Goal: Task Accomplishment & Management: Complete application form

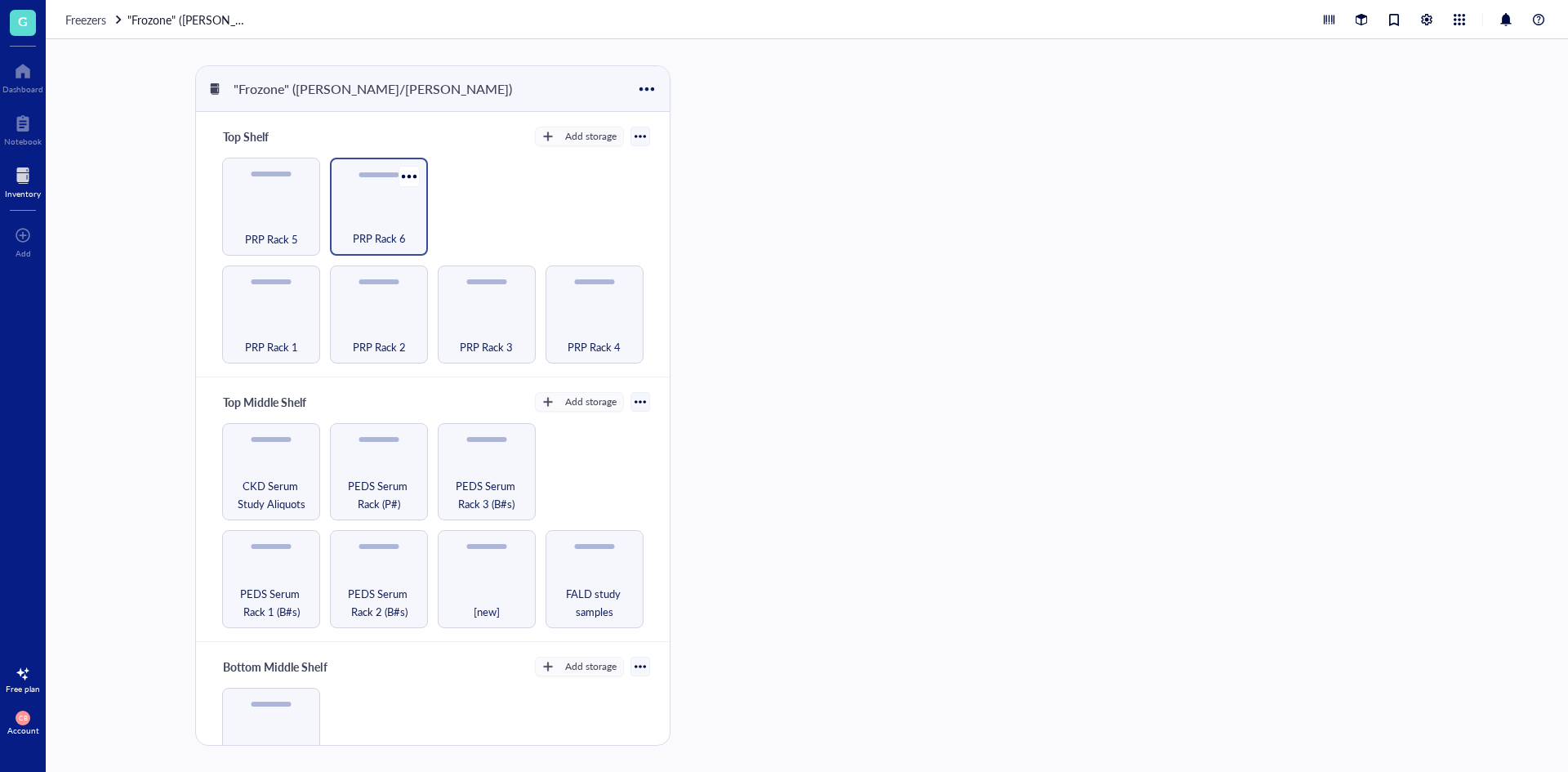
click at [332, 215] on div "PRP Rack 6" at bounding box center [379, 206] width 98 height 98
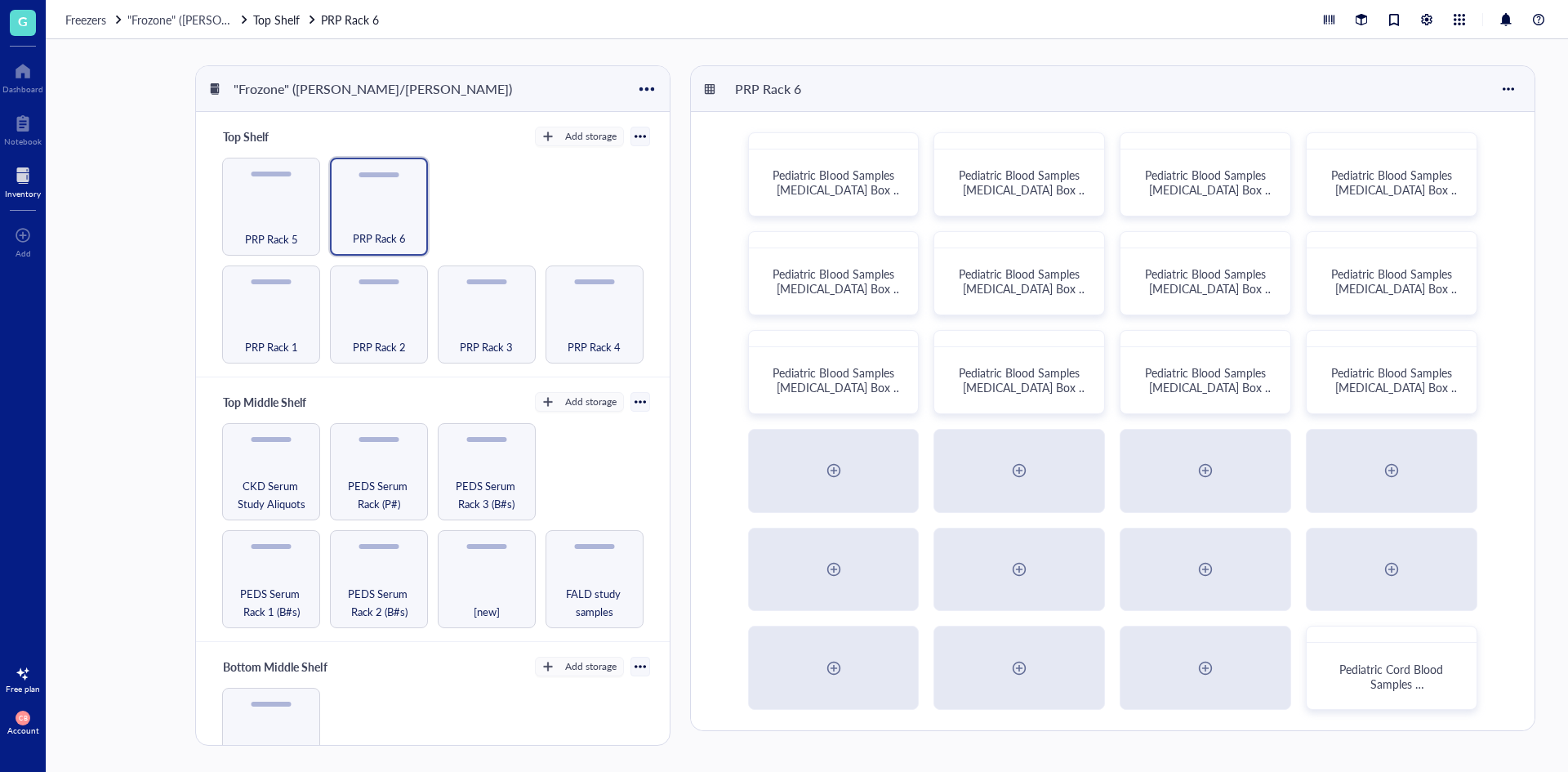
drag, startPoint x: 332, startPoint y: 215, endPoint x: 553, endPoint y: 189, distance: 222.5
click at [553, 189] on div "PRP Rack 1 PRP Rack 2 PRP Rack 3 PRP Rack 4 PRP Rack 5 PRP Rack 6" at bounding box center [432, 261] width 434 height 206
click at [1420, 397] on div "Pediatric Blood Samples [MEDICAL_DATA] Box #131" at bounding box center [1392, 381] width 155 height 52
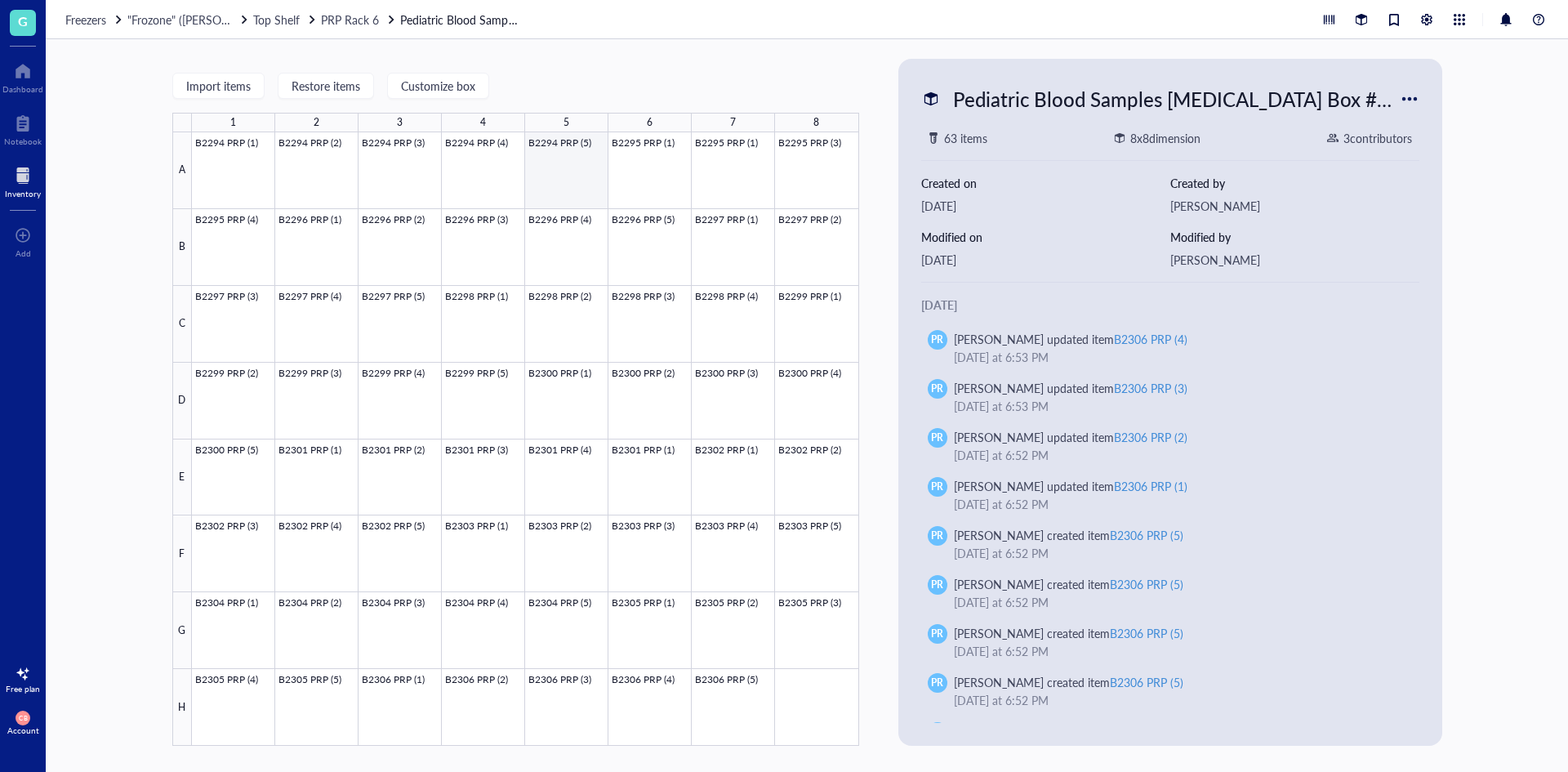
click at [584, 171] on div at bounding box center [526, 439] width 668 height 614
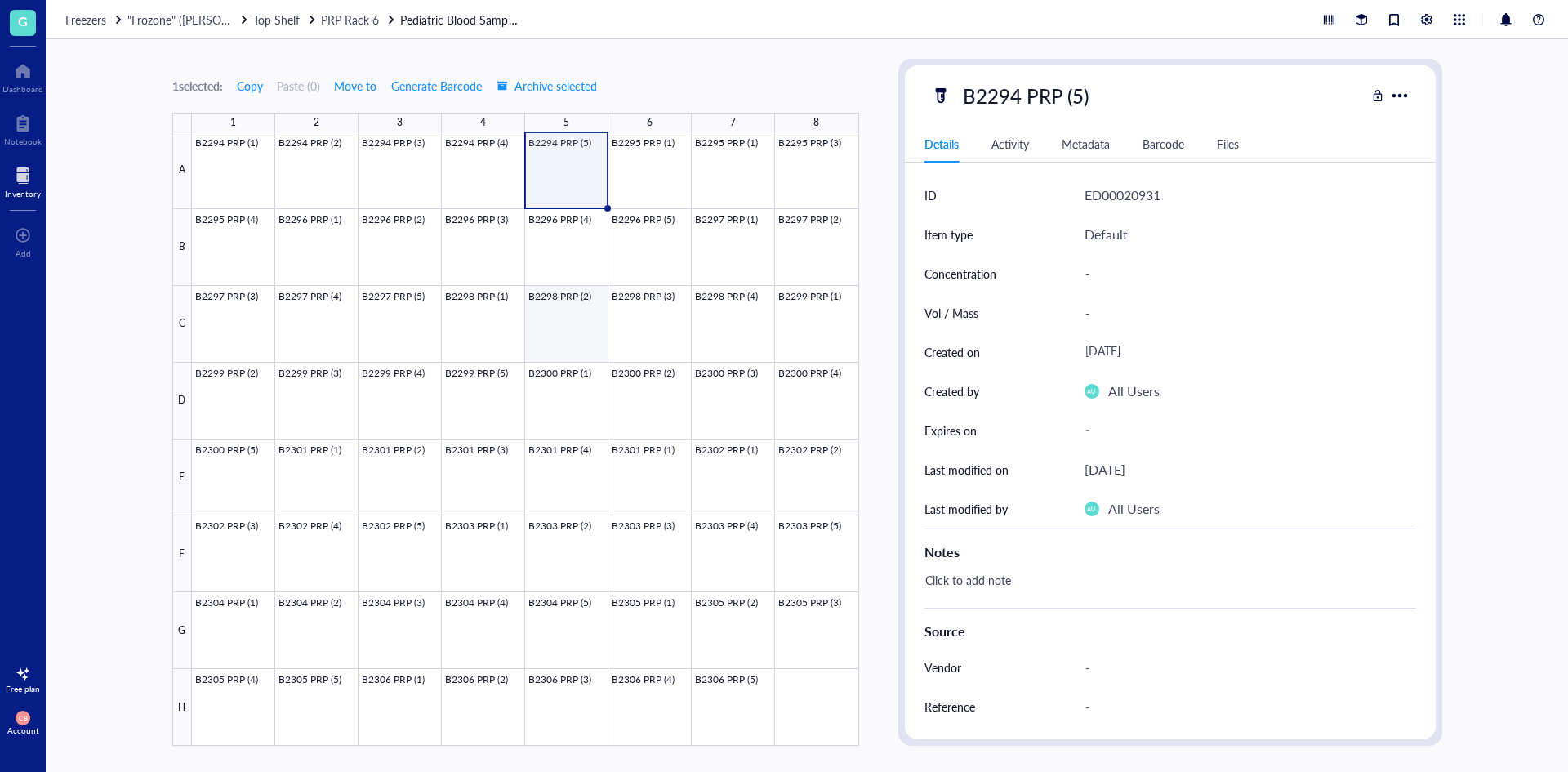
click at [577, 320] on div at bounding box center [526, 439] width 668 height 614
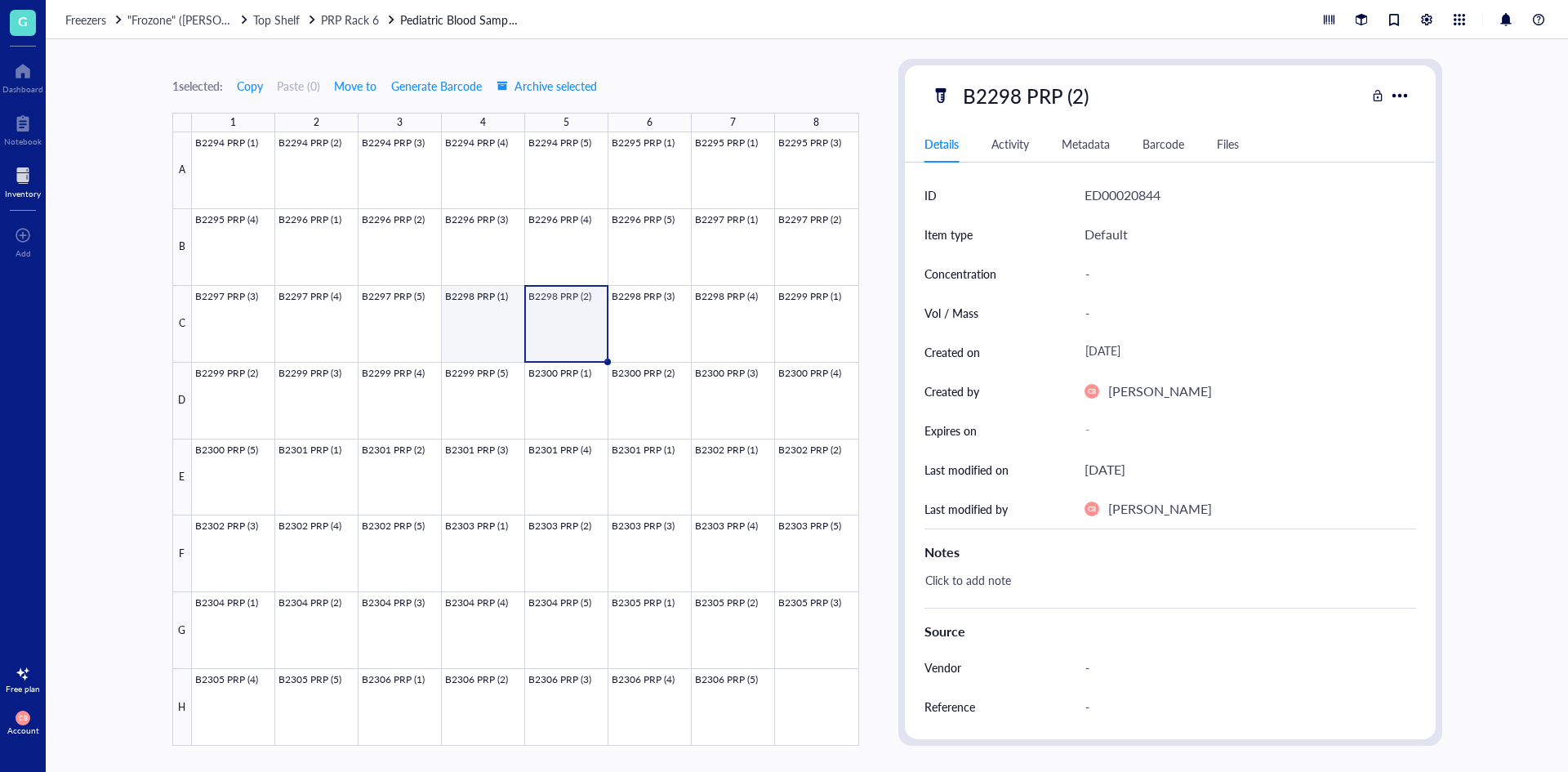
click at [485, 309] on div at bounding box center [526, 439] width 668 height 614
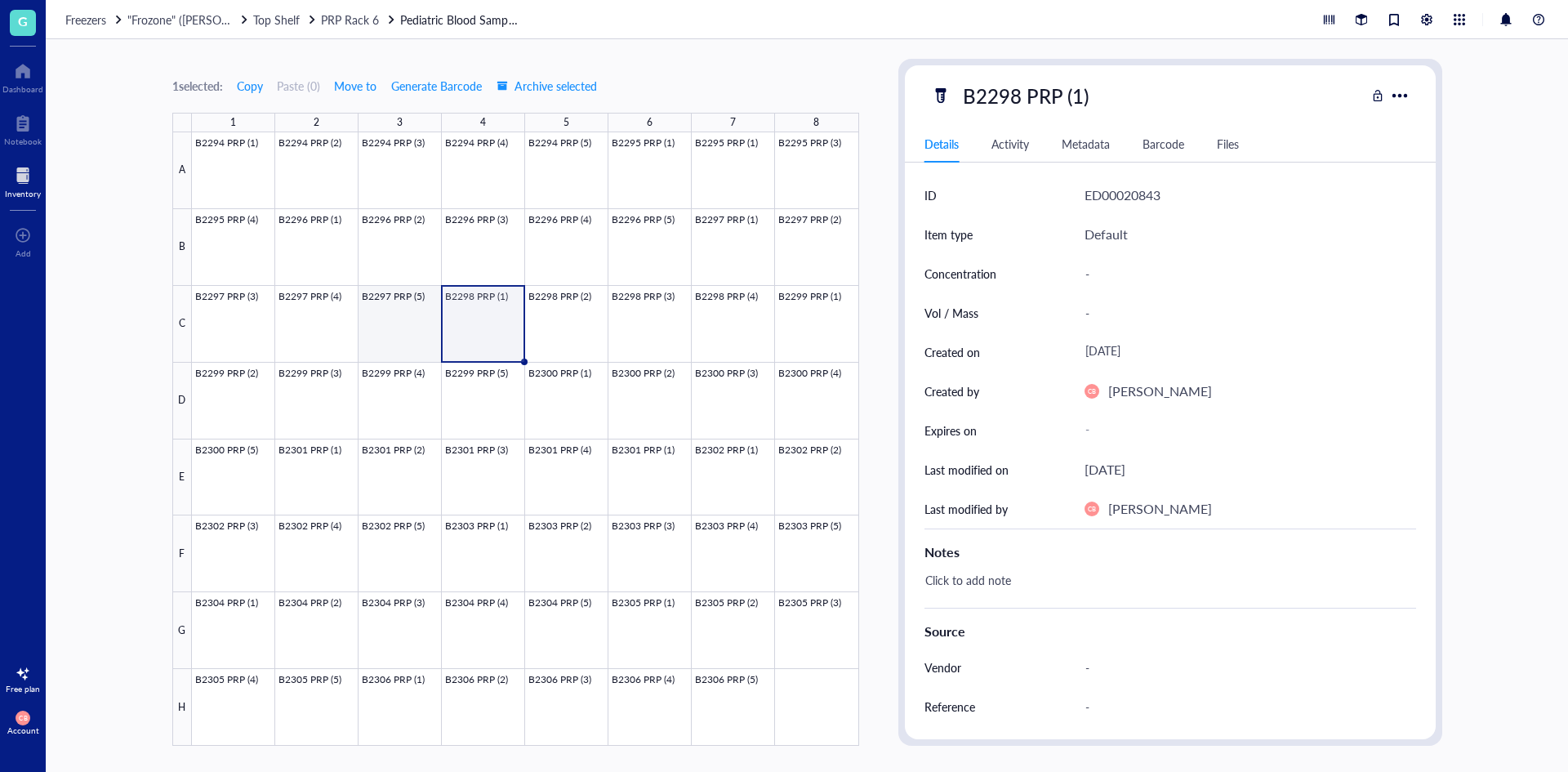
click at [430, 313] on div at bounding box center [526, 439] width 668 height 614
click at [1125, 469] on div "[DATE]" at bounding box center [1104, 469] width 41 height 21
click at [483, 159] on div at bounding box center [526, 439] width 668 height 614
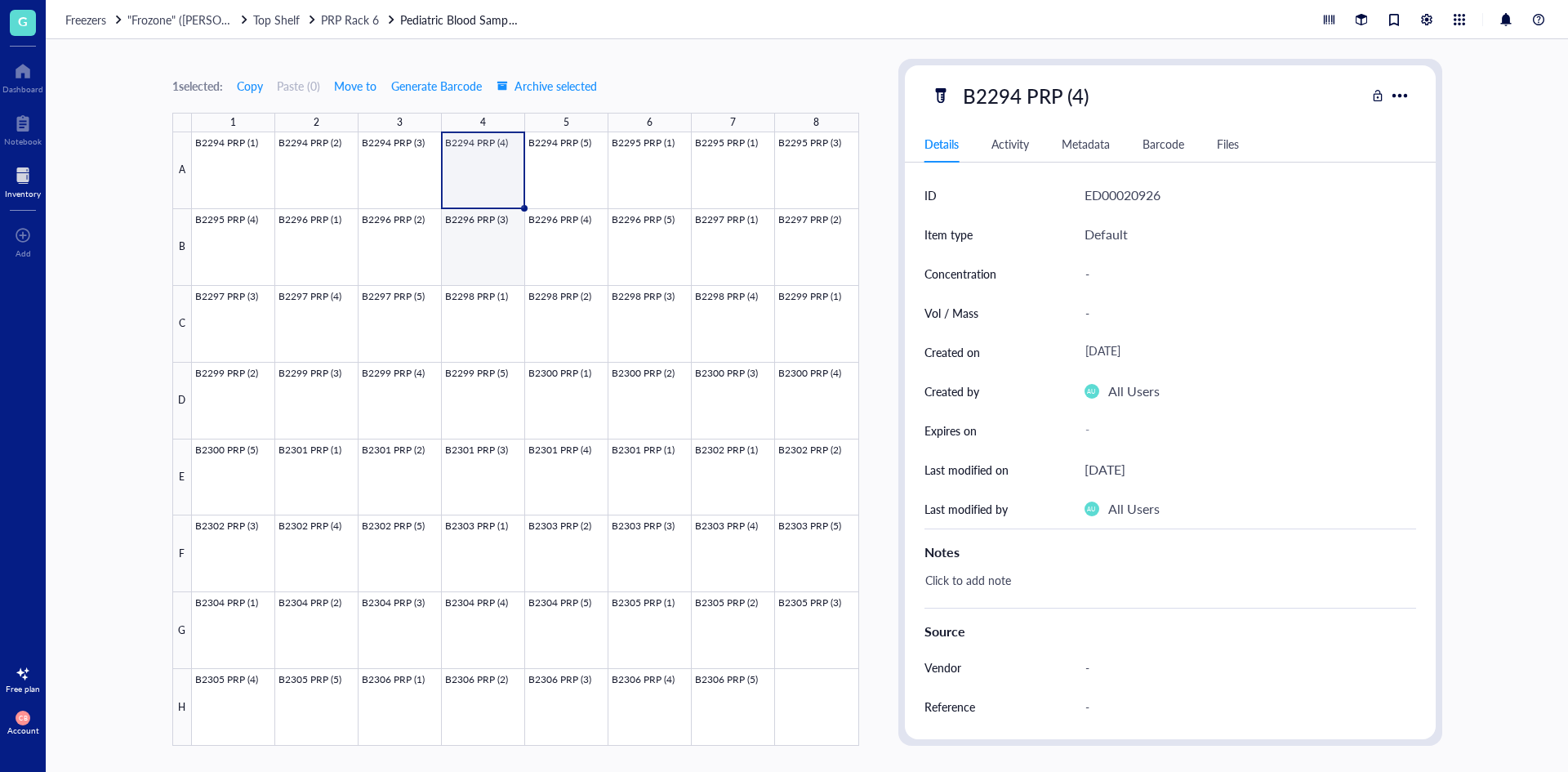
click at [508, 249] on div at bounding box center [526, 439] width 668 height 614
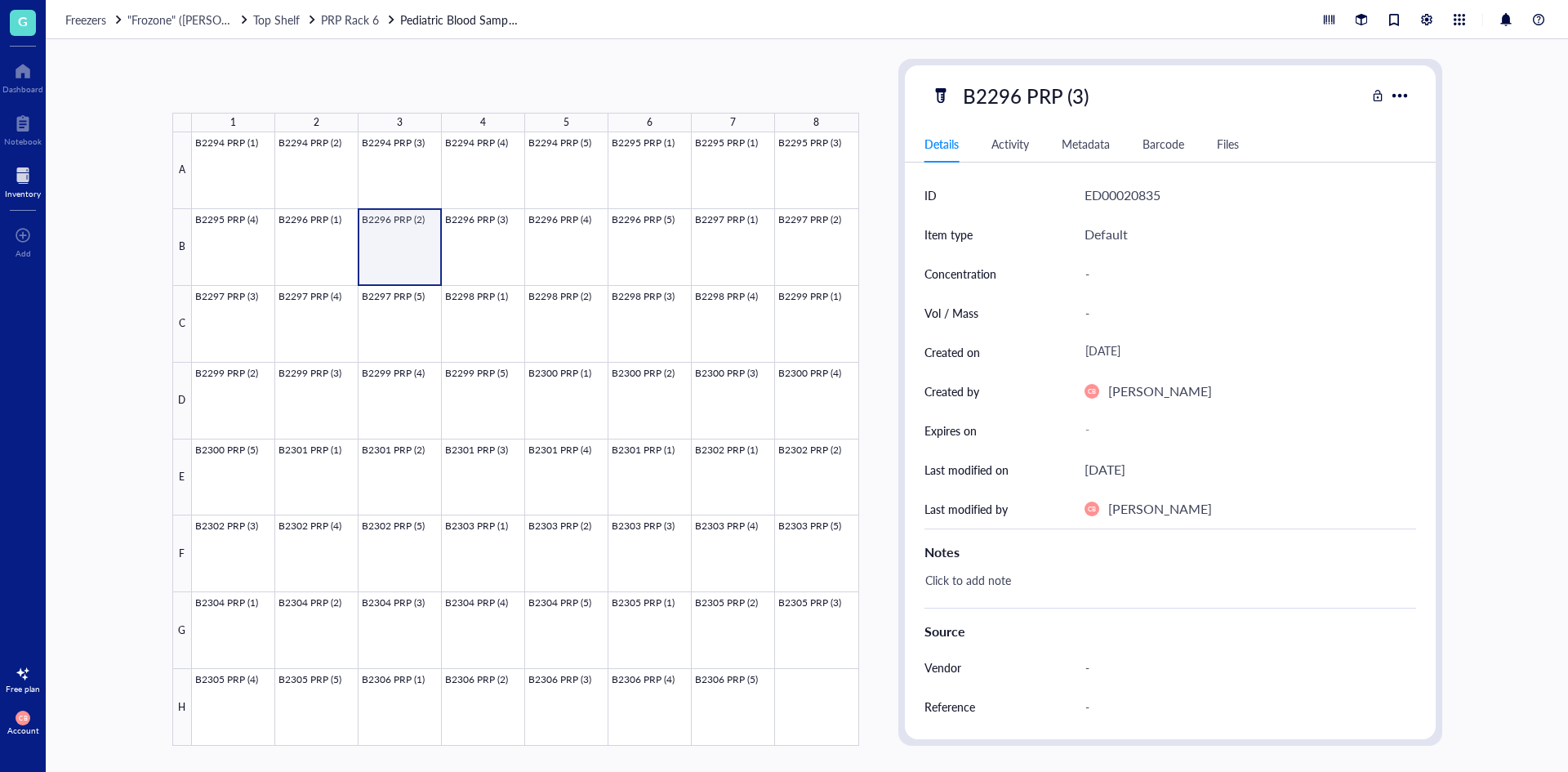
click at [372, 247] on div at bounding box center [526, 439] width 668 height 614
click at [299, 248] on div at bounding box center [526, 439] width 668 height 614
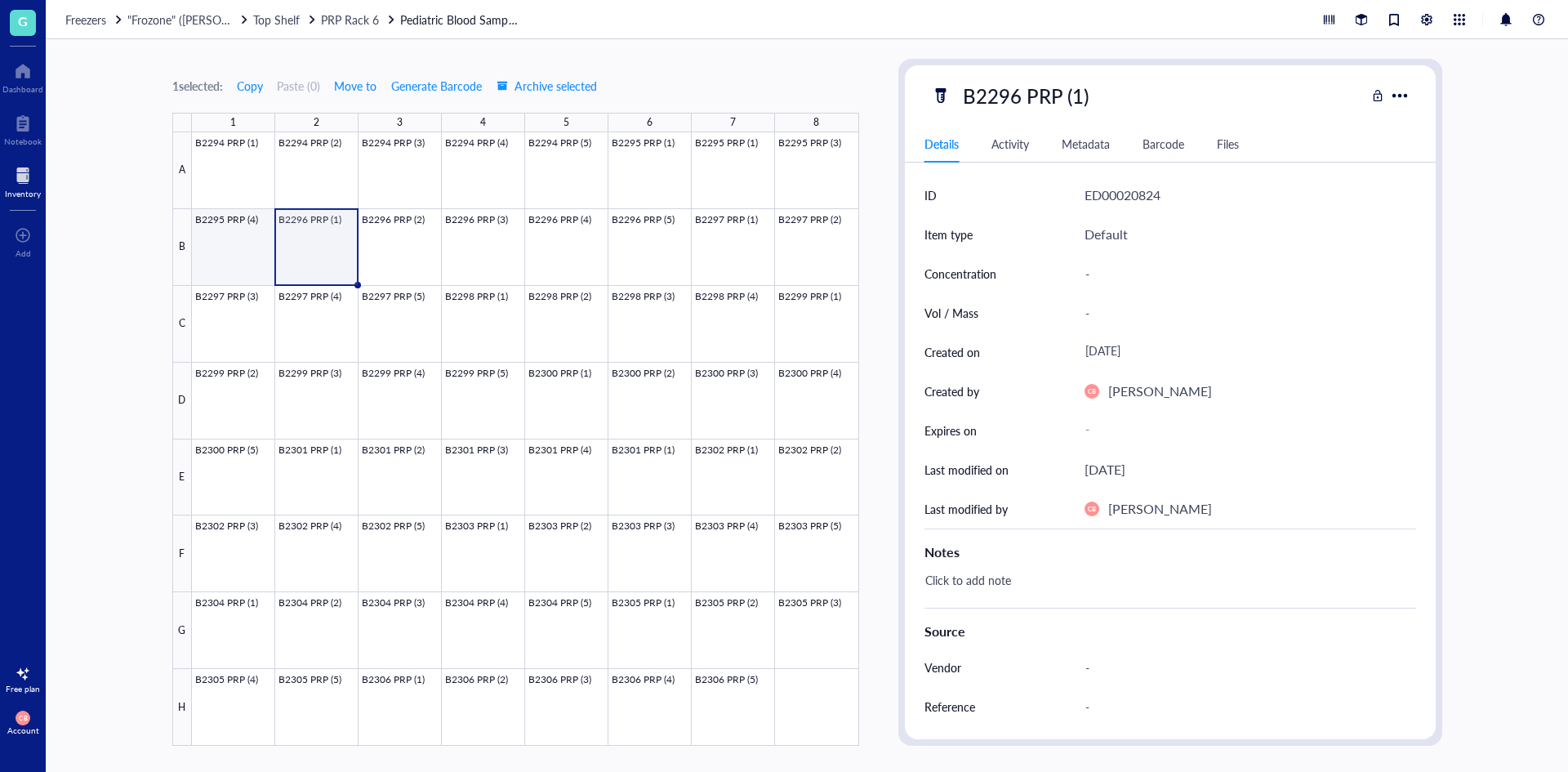
click at [218, 252] on div at bounding box center [526, 439] width 668 height 614
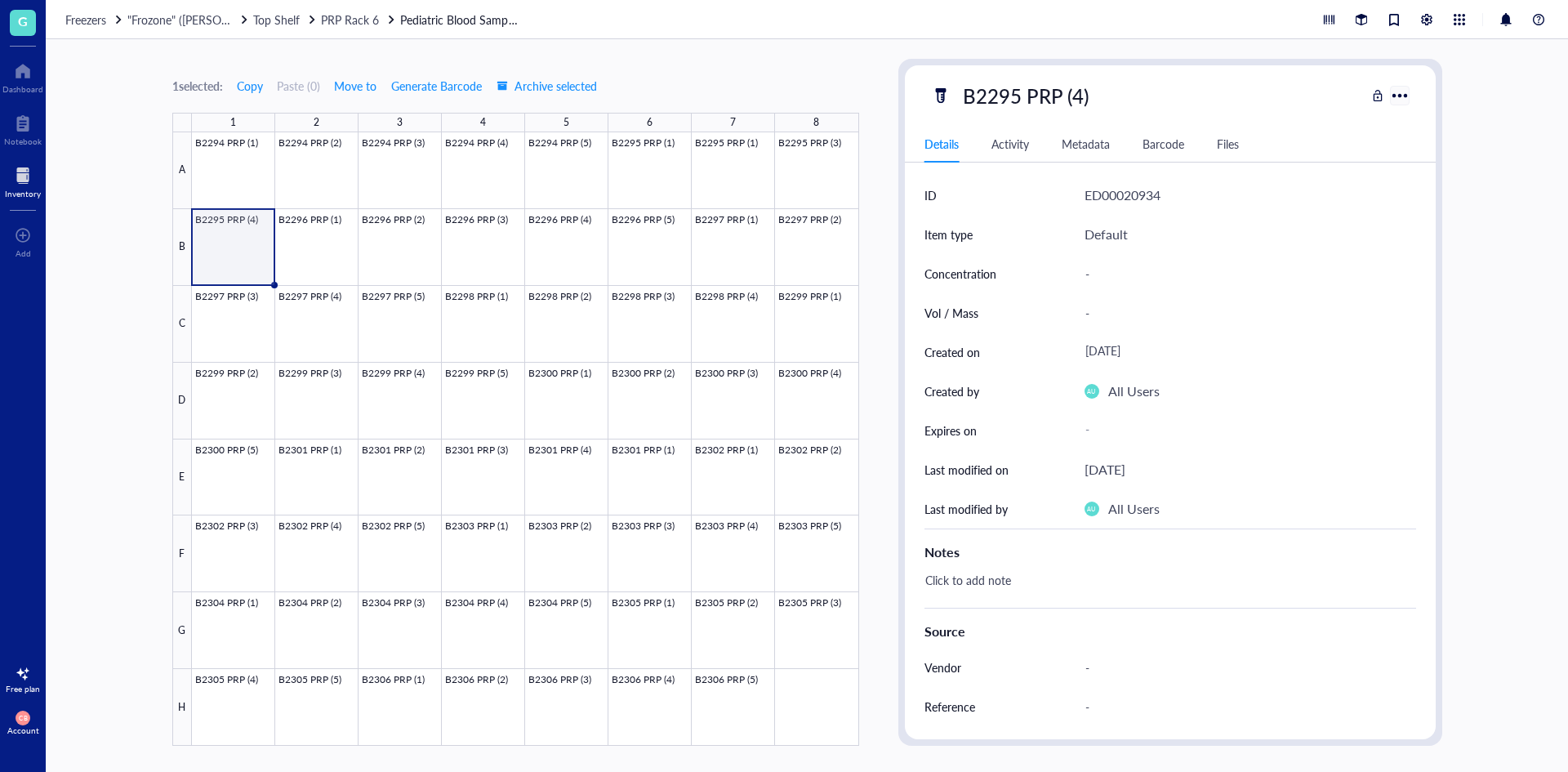
click at [1404, 99] on div at bounding box center [1399, 94] width 24 height 24
click at [1297, 201] on div "ED00020934" at bounding box center [1250, 195] width 332 height 39
click at [1070, 150] on div "Metadata" at bounding box center [1085, 143] width 49 height 18
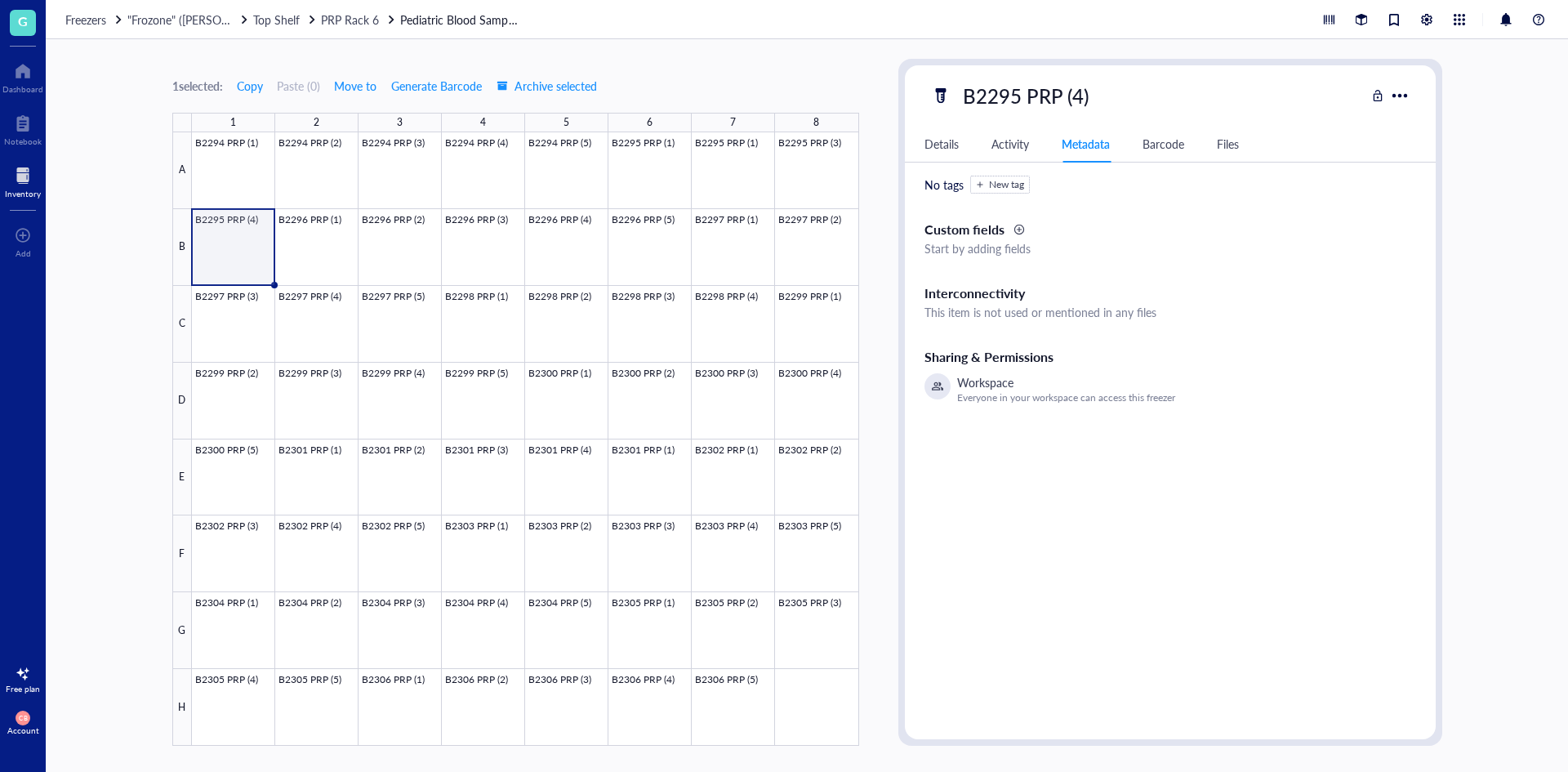
click at [1008, 143] on div "Activity" at bounding box center [1009, 143] width 37 height 18
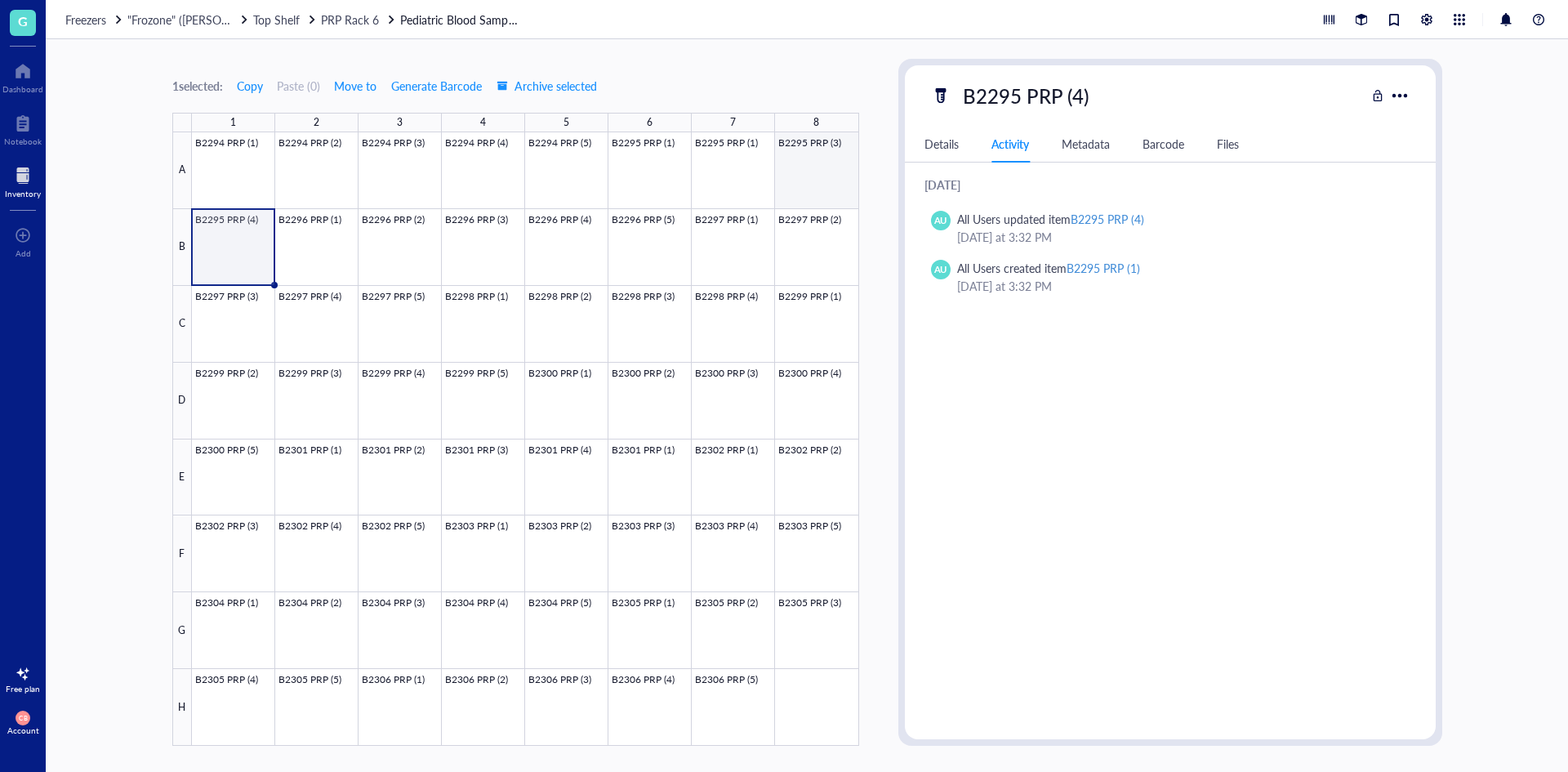
click at [803, 171] on div at bounding box center [526, 439] width 668 height 614
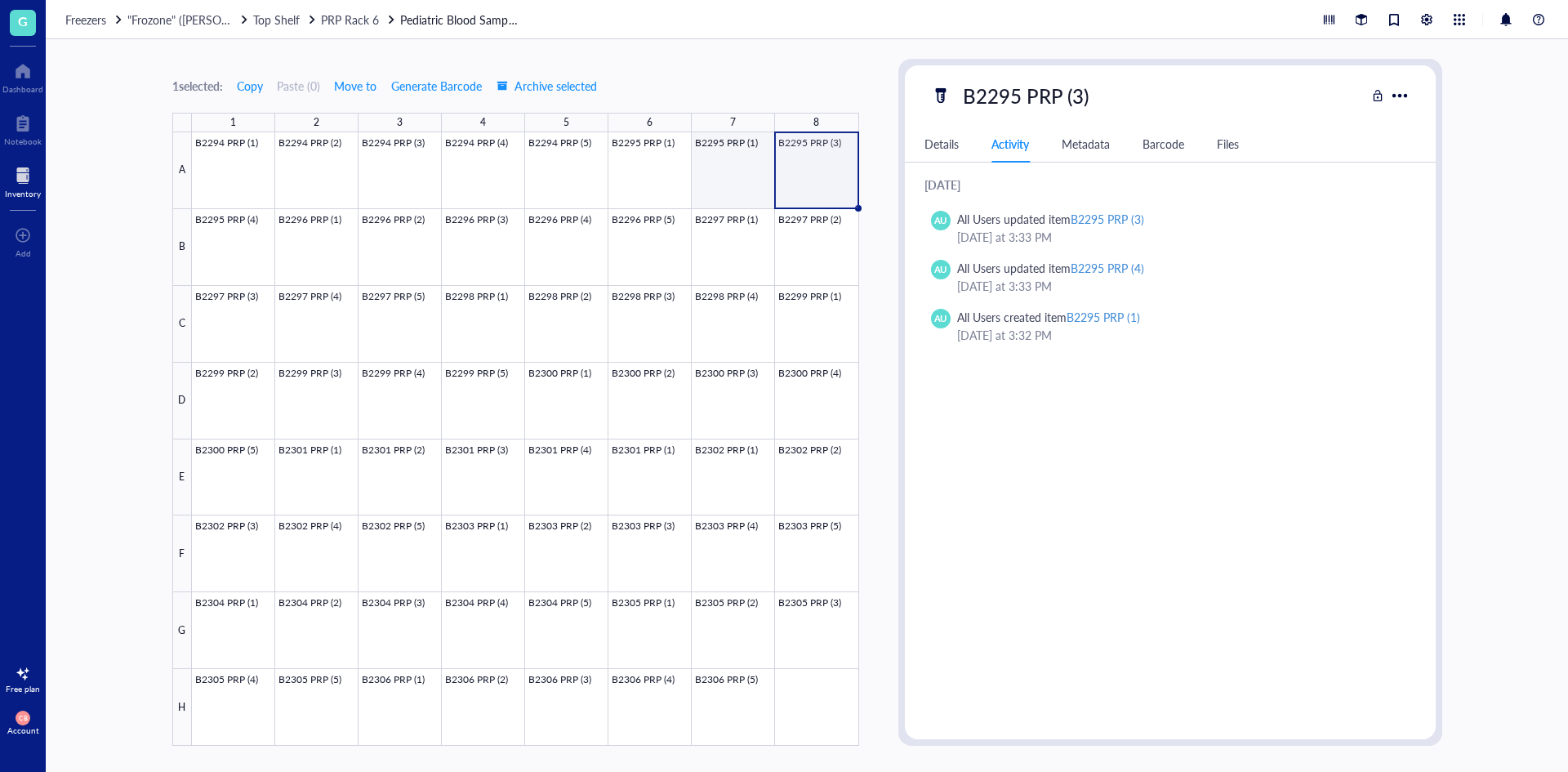
click at [752, 165] on div at bounding box center [526, 439] width 668 height 614
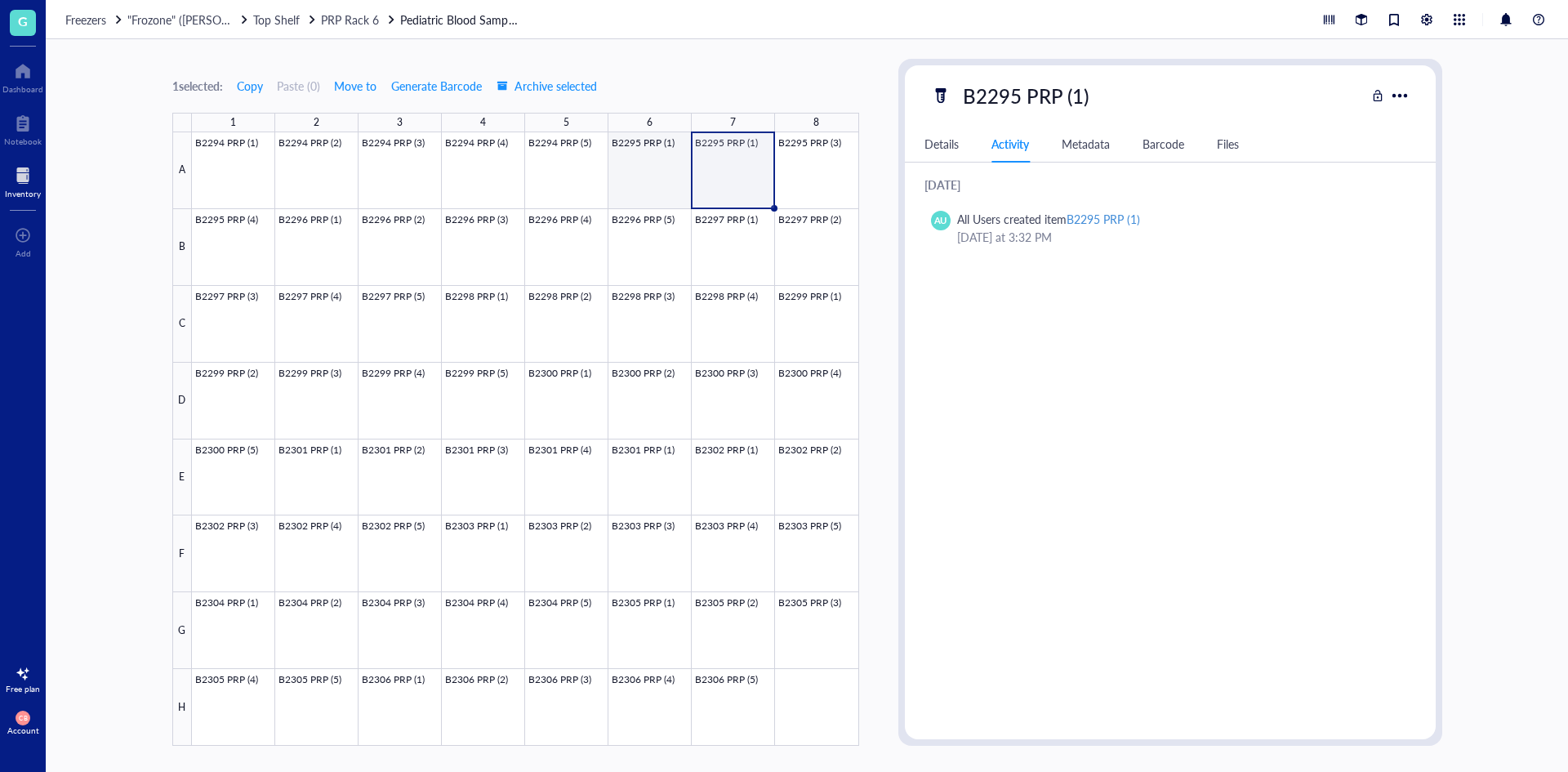
click at [660, 171] on div at bounding box center [526, 439] width 668 height 614
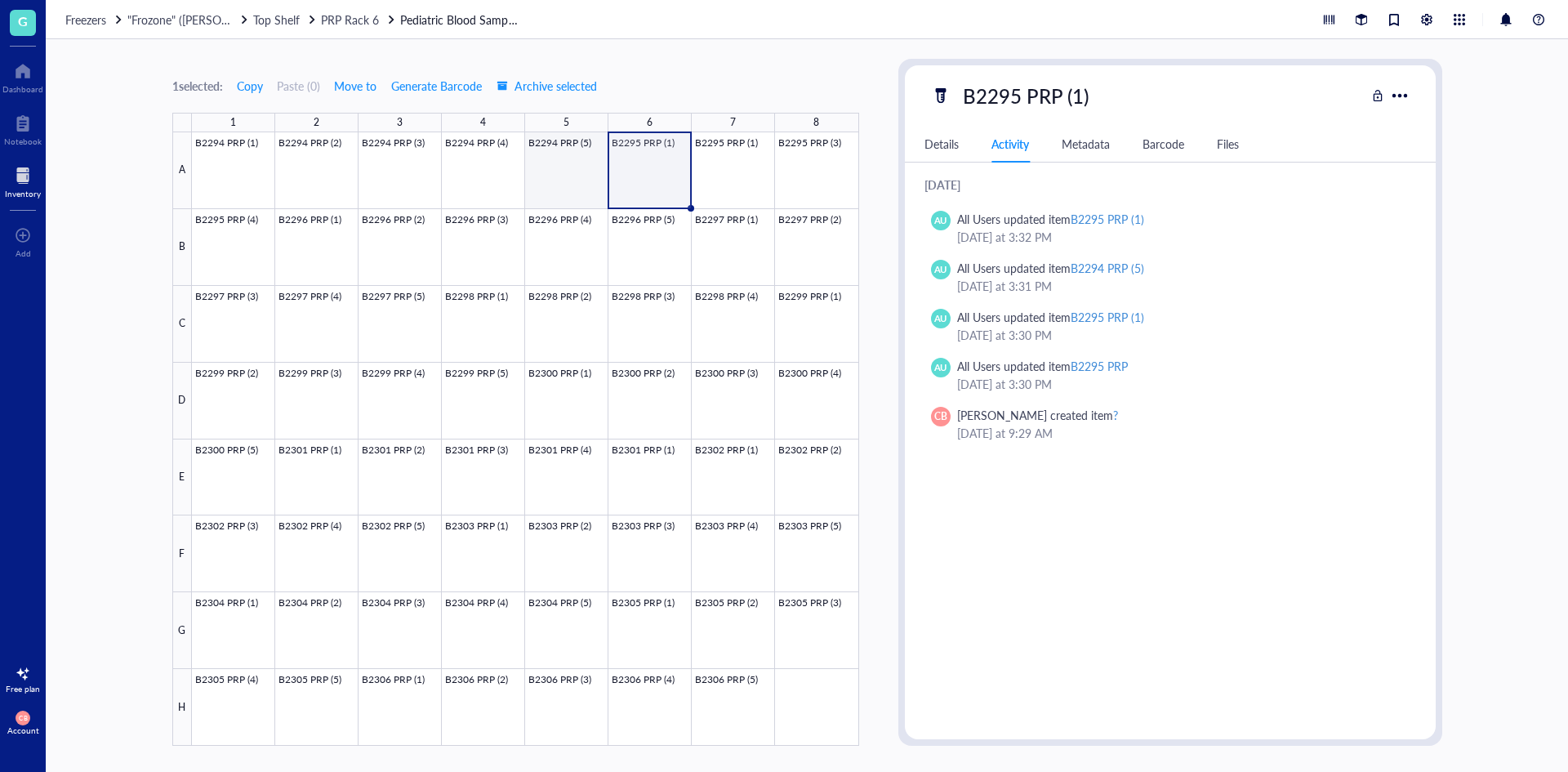
click at [580, 174] on div at bounding box center [526, 439] width 668 height 614
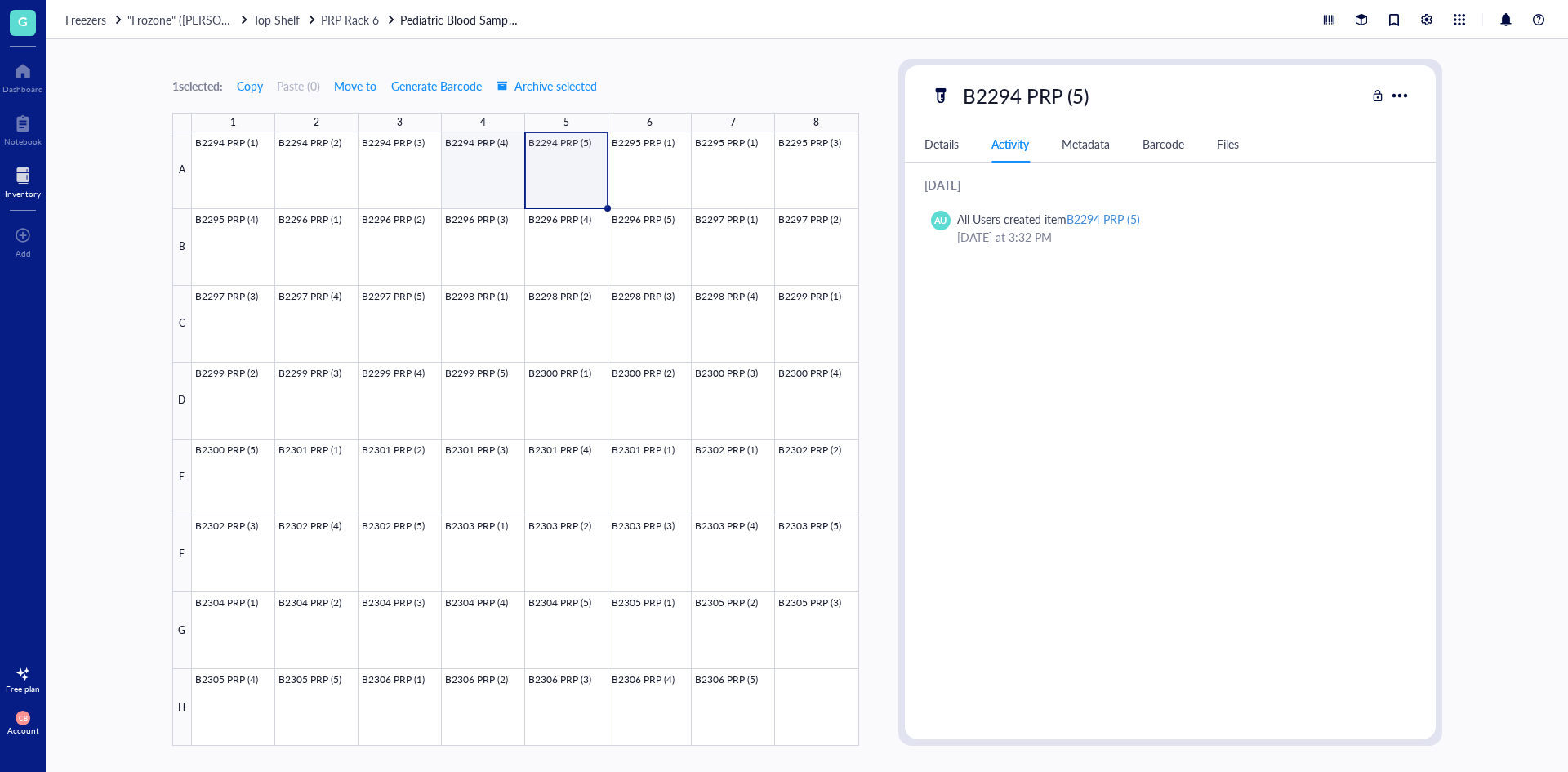
click at [491, 169] on div at bounding box center [526, 439] width 668 height 614
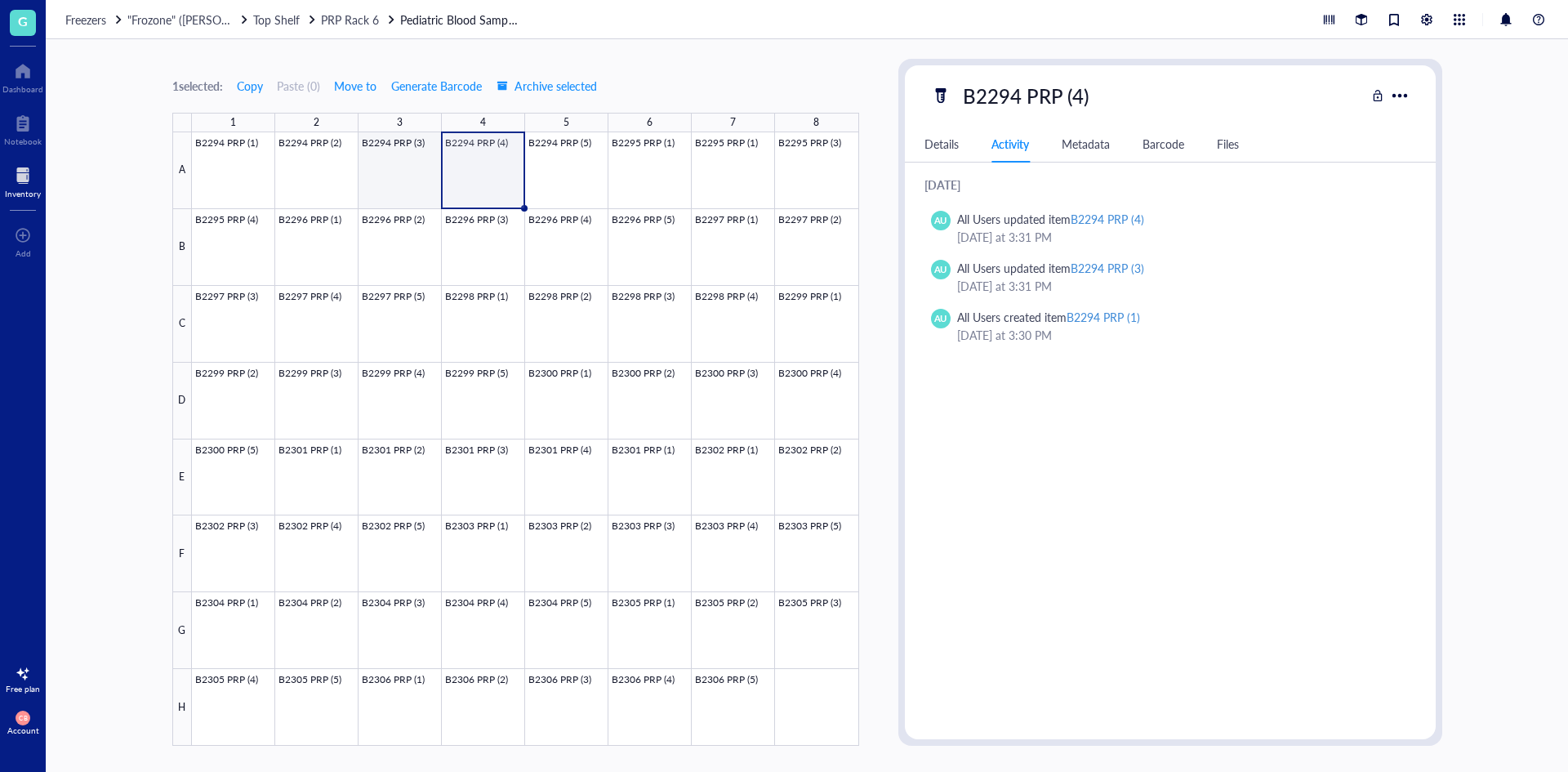
click at [393, 164] on div at bounding box center [526, 439] width 668 height 614
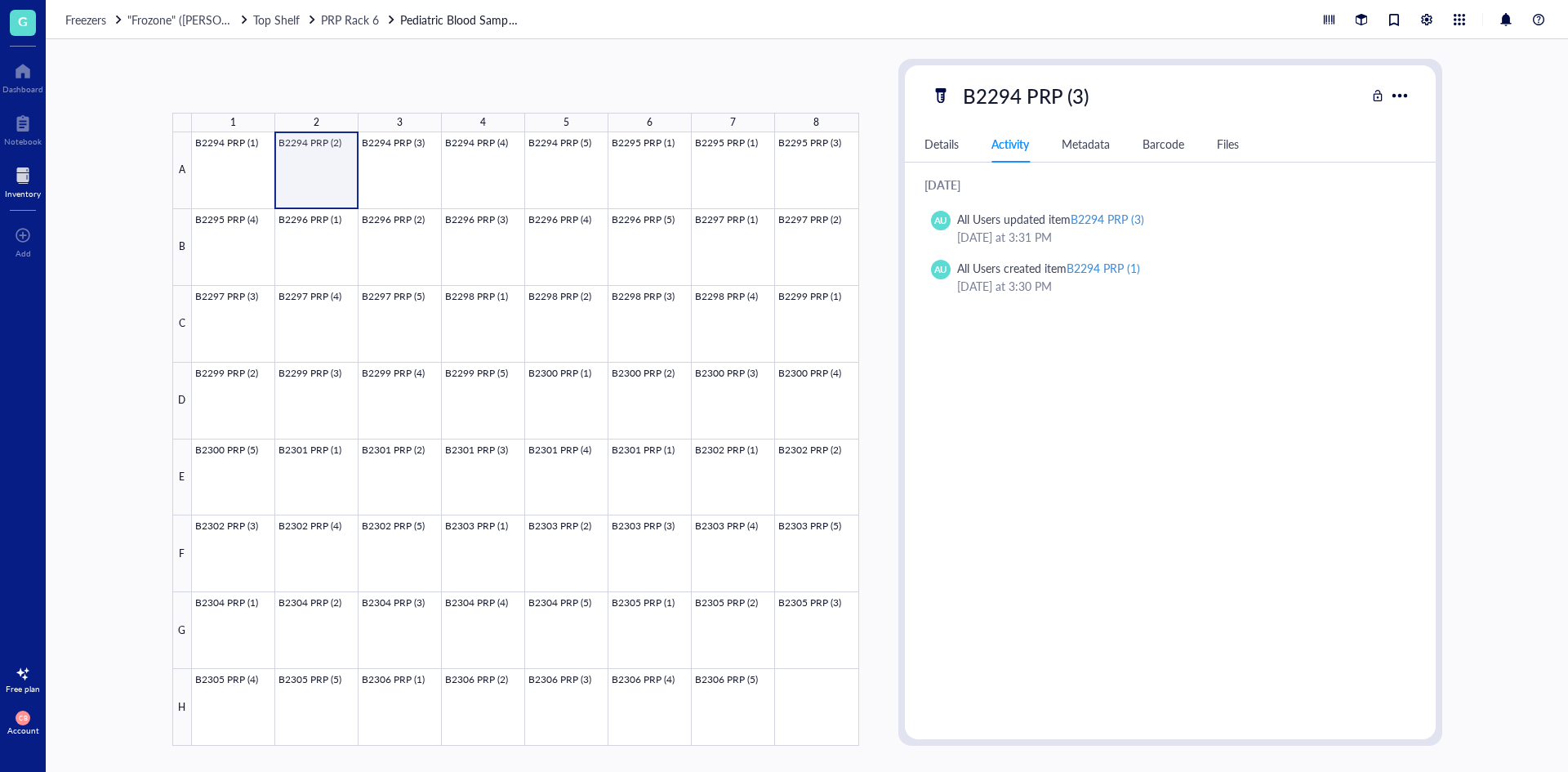
click at [329, 155] on div at bounding box center [526, 439] width 668 height 614
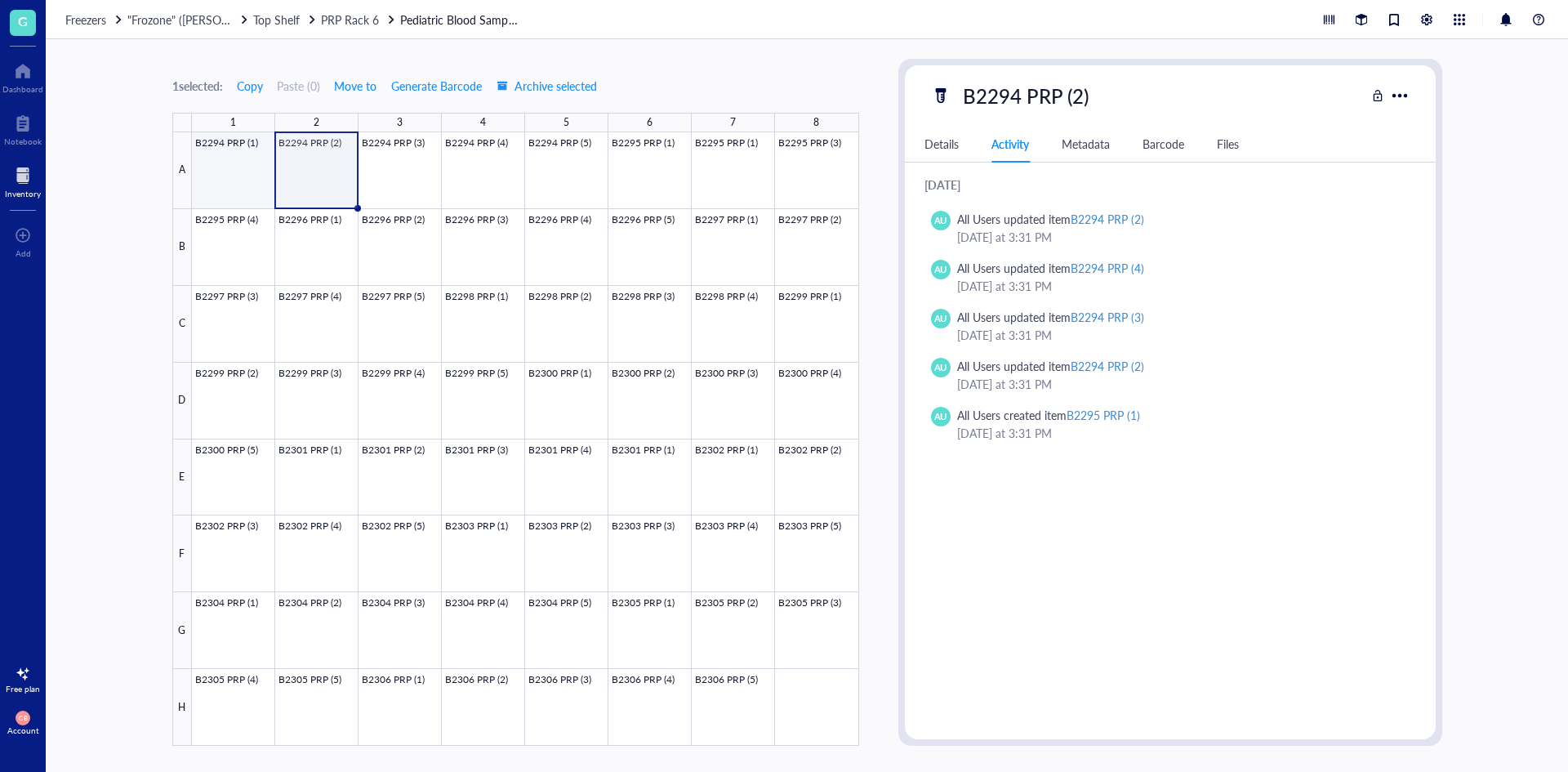
click at [251, 175] on div at bounding box center [526, 439] width 668 height 614
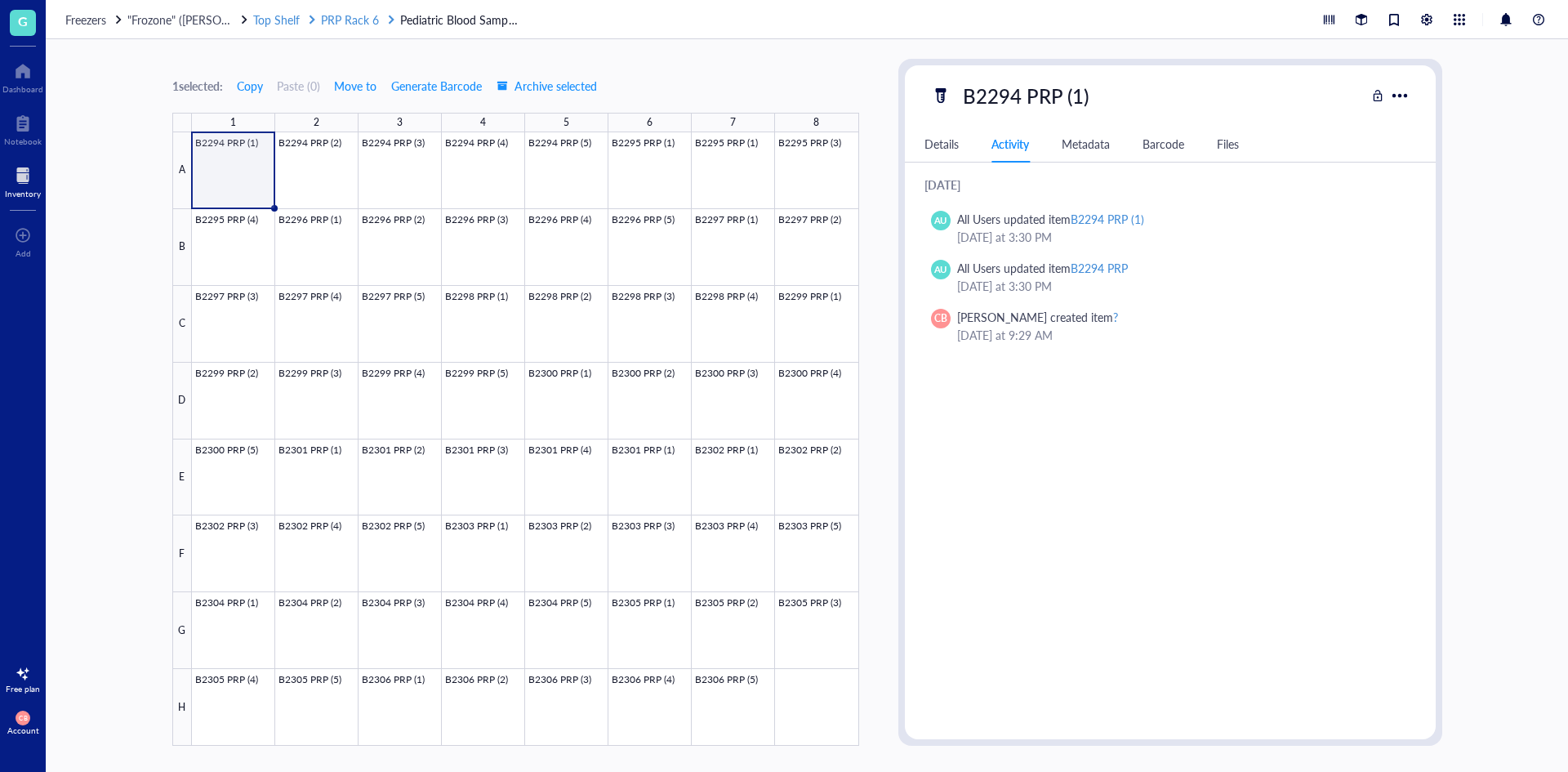
click at [363, 23] on span "PRP Rack 6" at bounding box center [349, 19] width 58 height 16
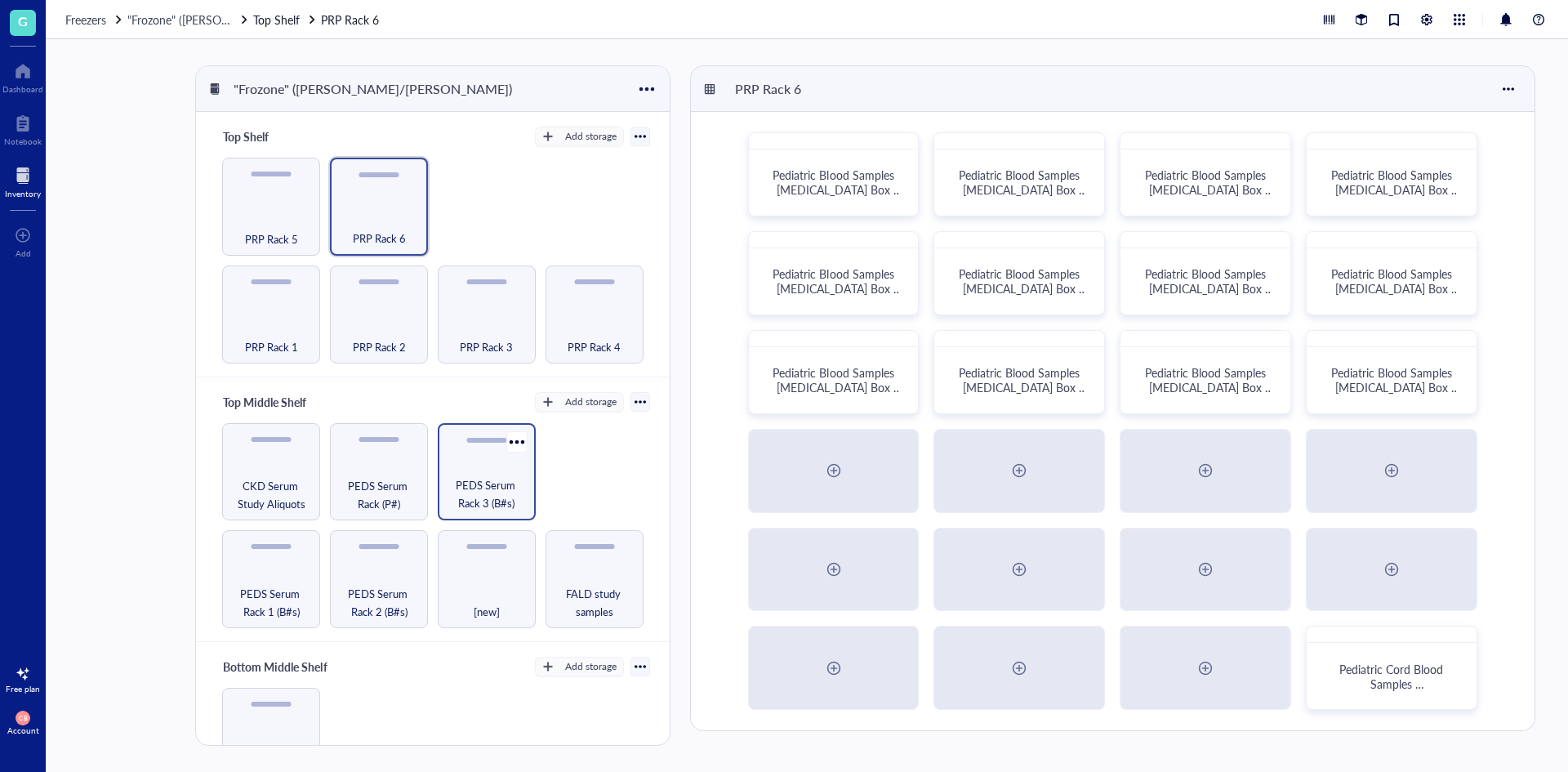
scroll to position [82, 0]
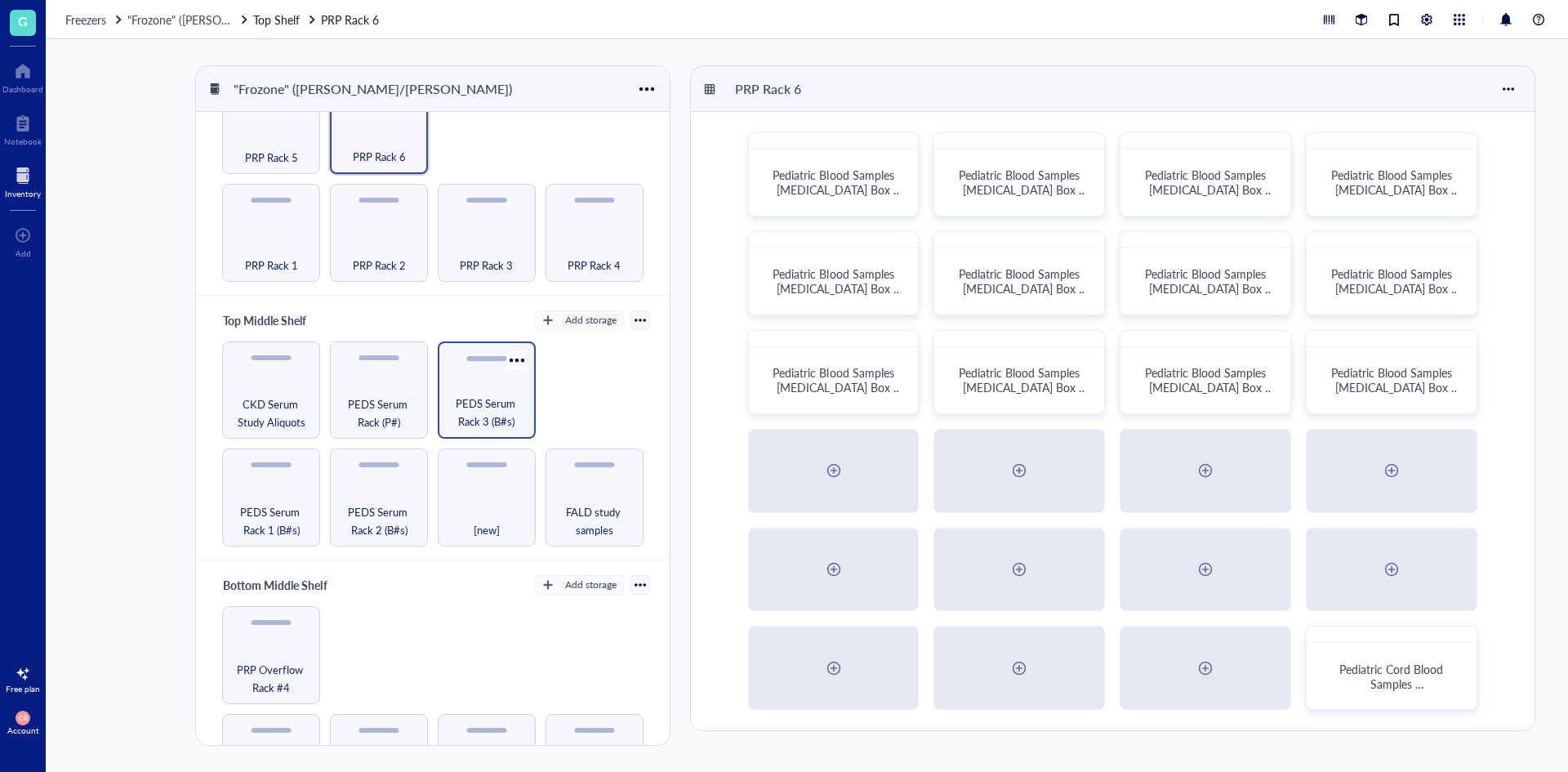
click at [485, 430] on div "PEDS Serum Rack 3 (B#s)" at bounding box center [486, 390] width 98 height 98
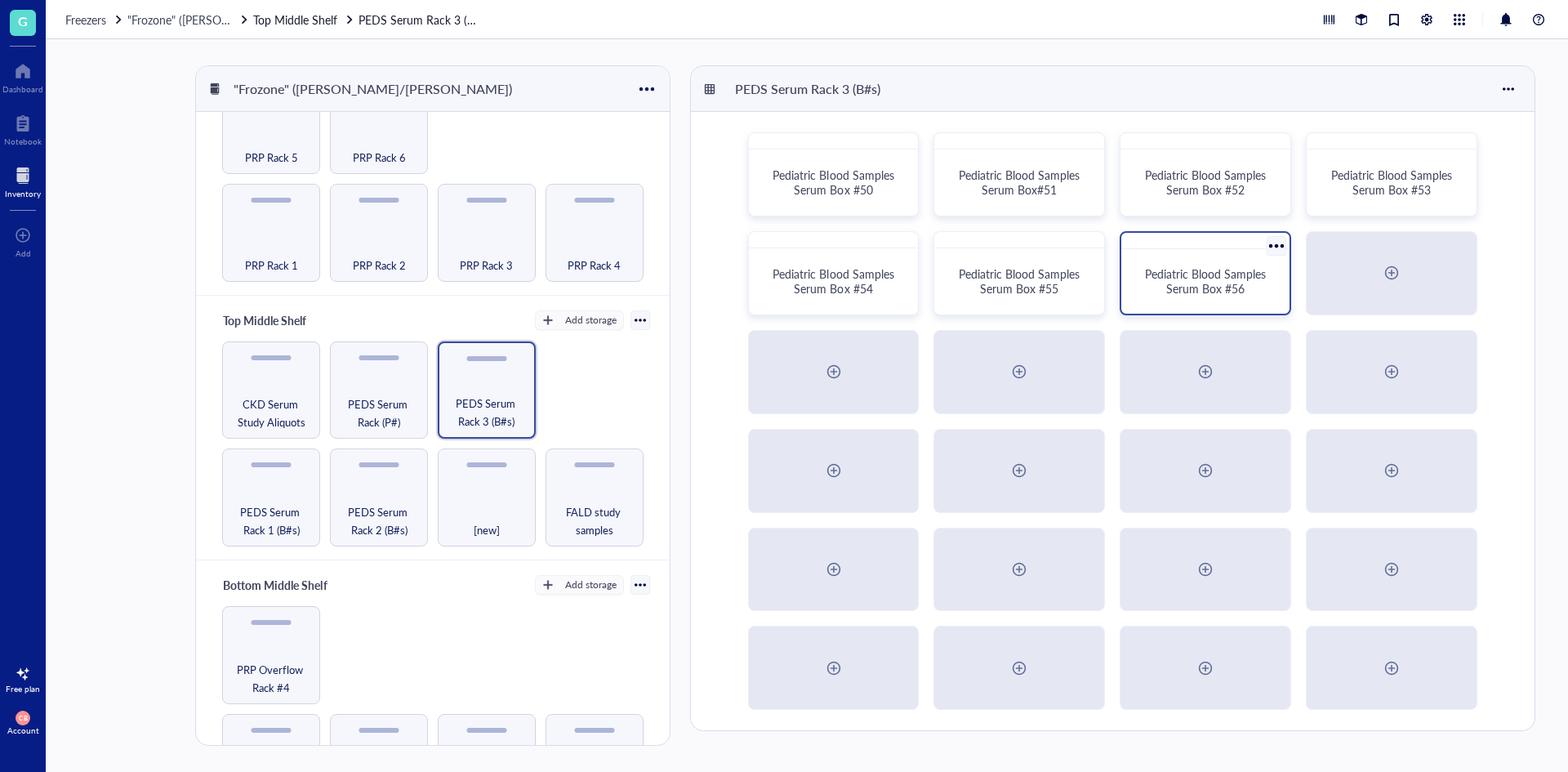
click at [1184, 288] on span "Pediatric Blood Samples Serum Box #56" at bounding box center [1207, 281] width 124 height 31
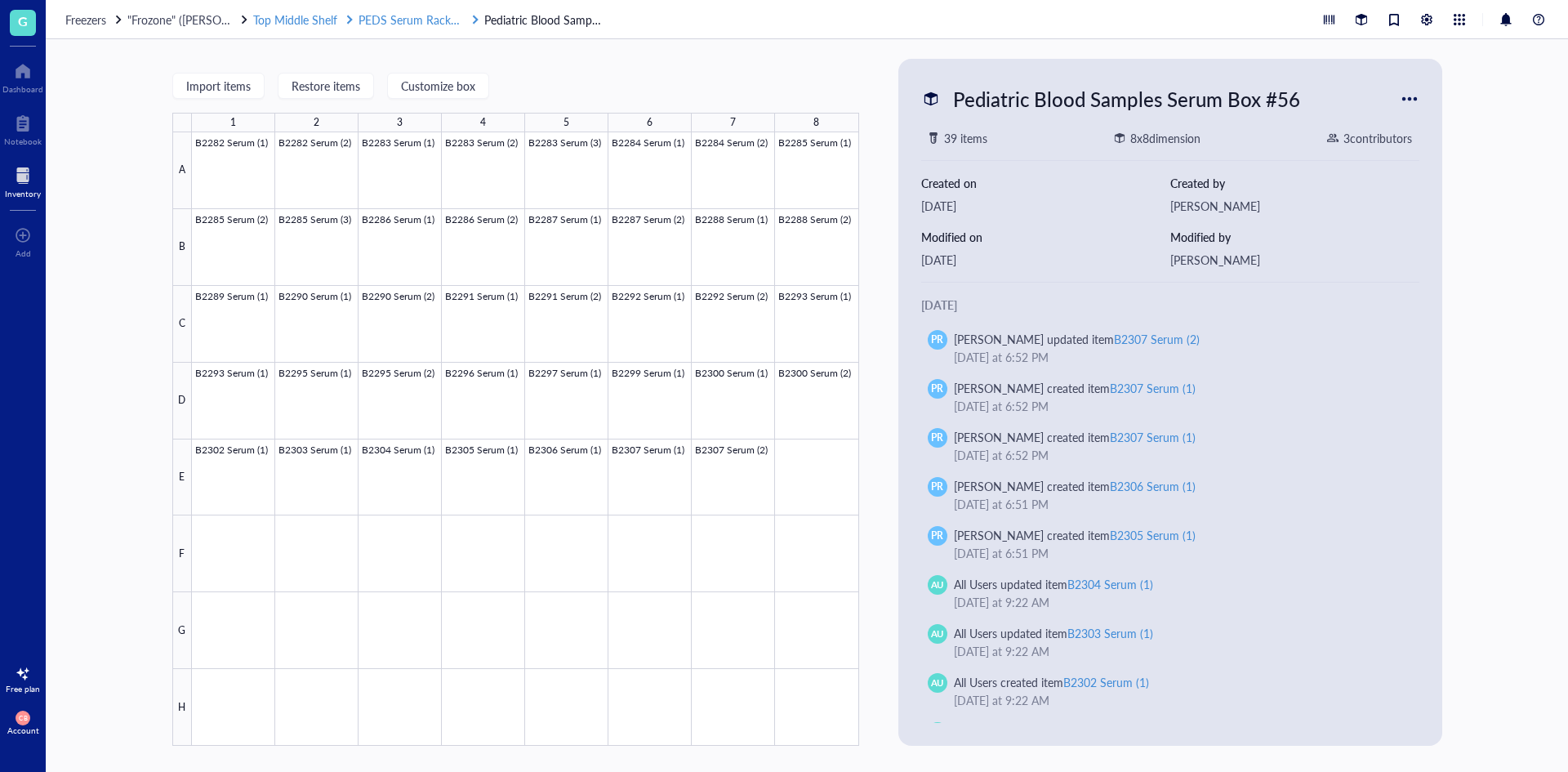
click at [406, 14] on span "PEDS Serum Rack 3 (B#s)" at bounding box center [423, 19] width 131 height 16
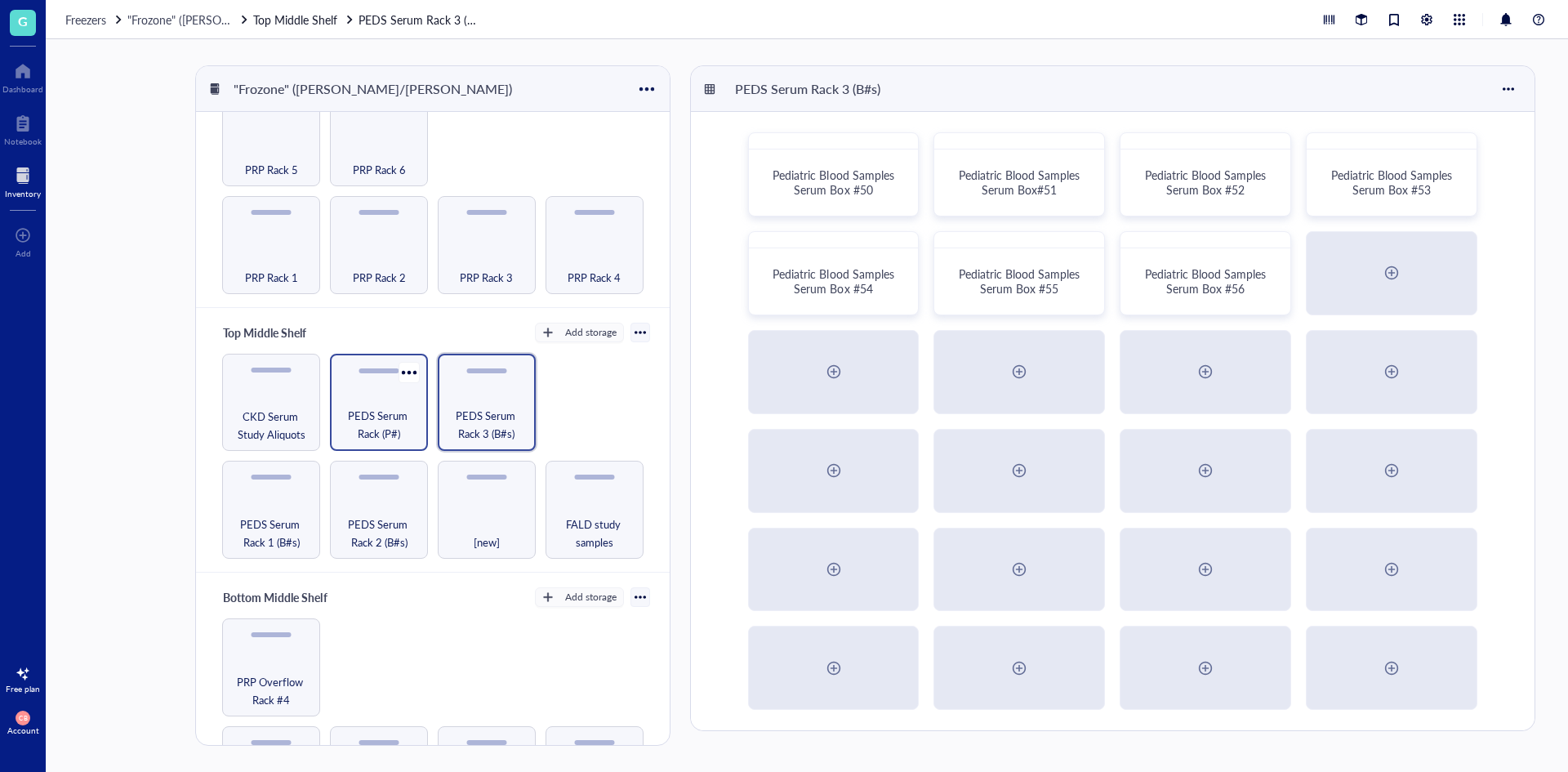
scroll to position [163, 0]
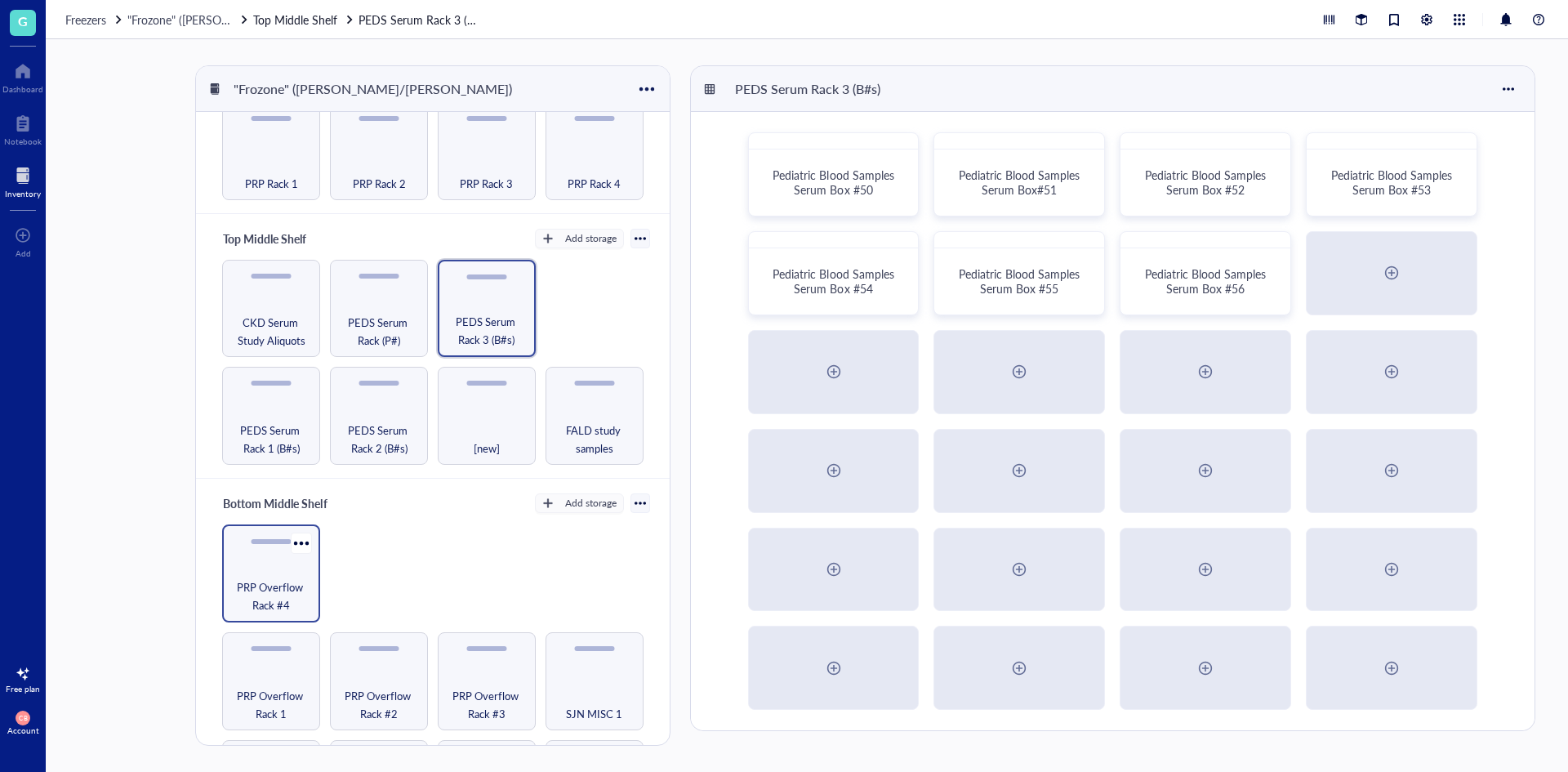
click at [299, 562] on div "PRP Overflow Rack #4" at bounding box center [271, 574] width 98 height 98
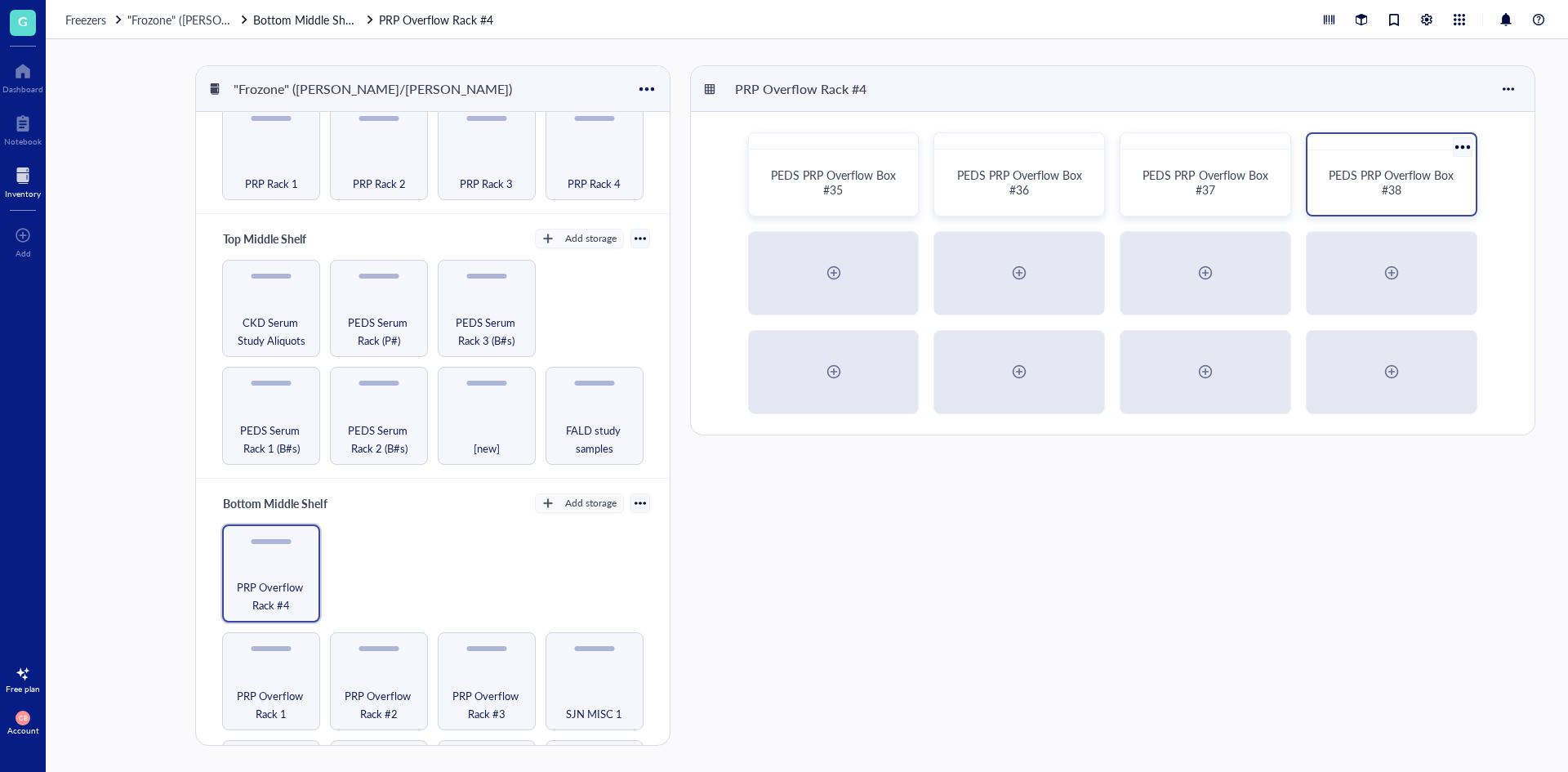
click at [1421, 171] on span "PEDS PRP Overflow Box #38" at bounding box center [1393, 182] width 128 height 31
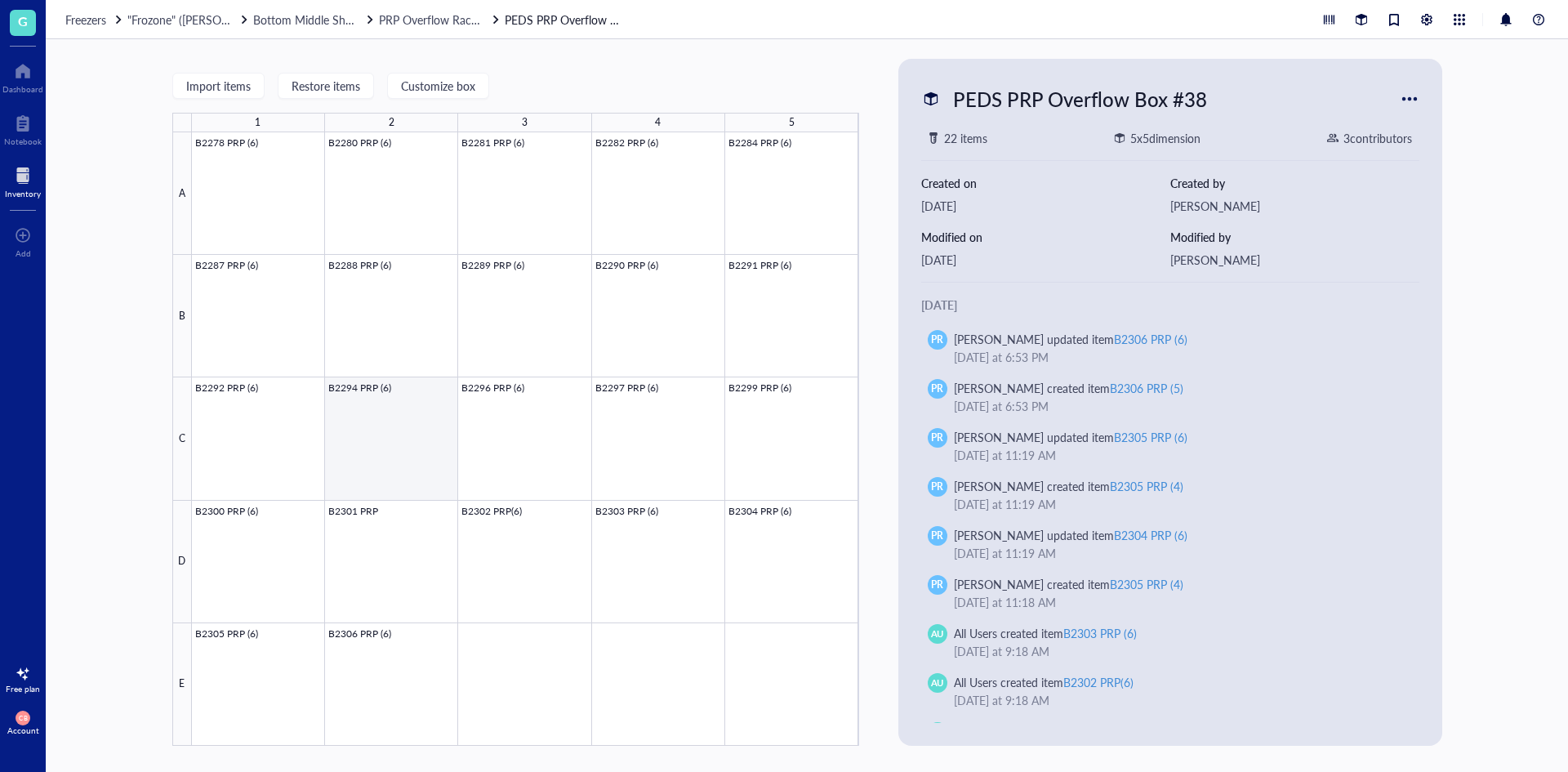
click at [401, 425] on div at bounding box center [526, 439] width 668 height 614
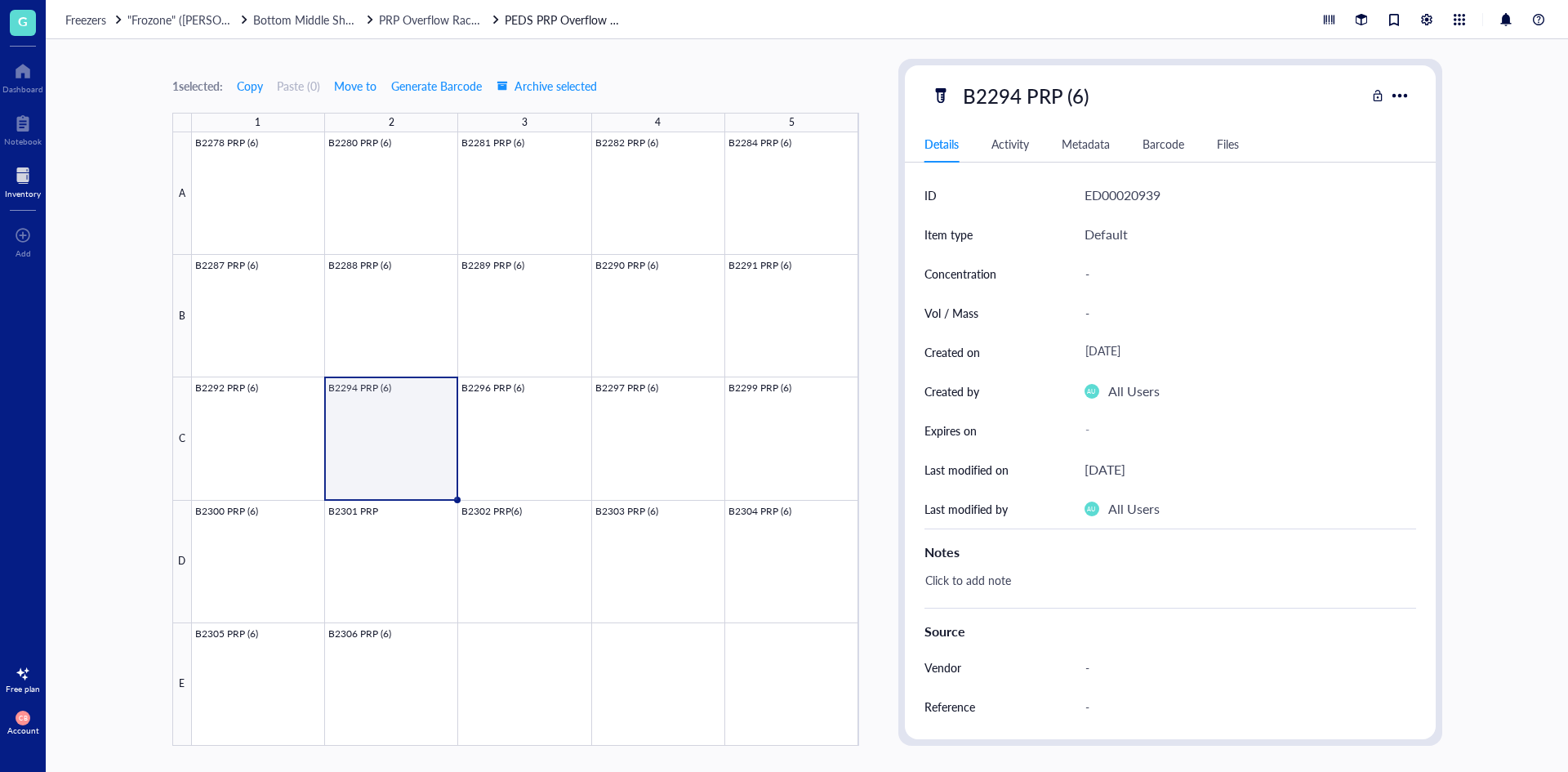
click at [1025, 140] on div "Activity" at bounding box center [1009, 143] width 37 height 18
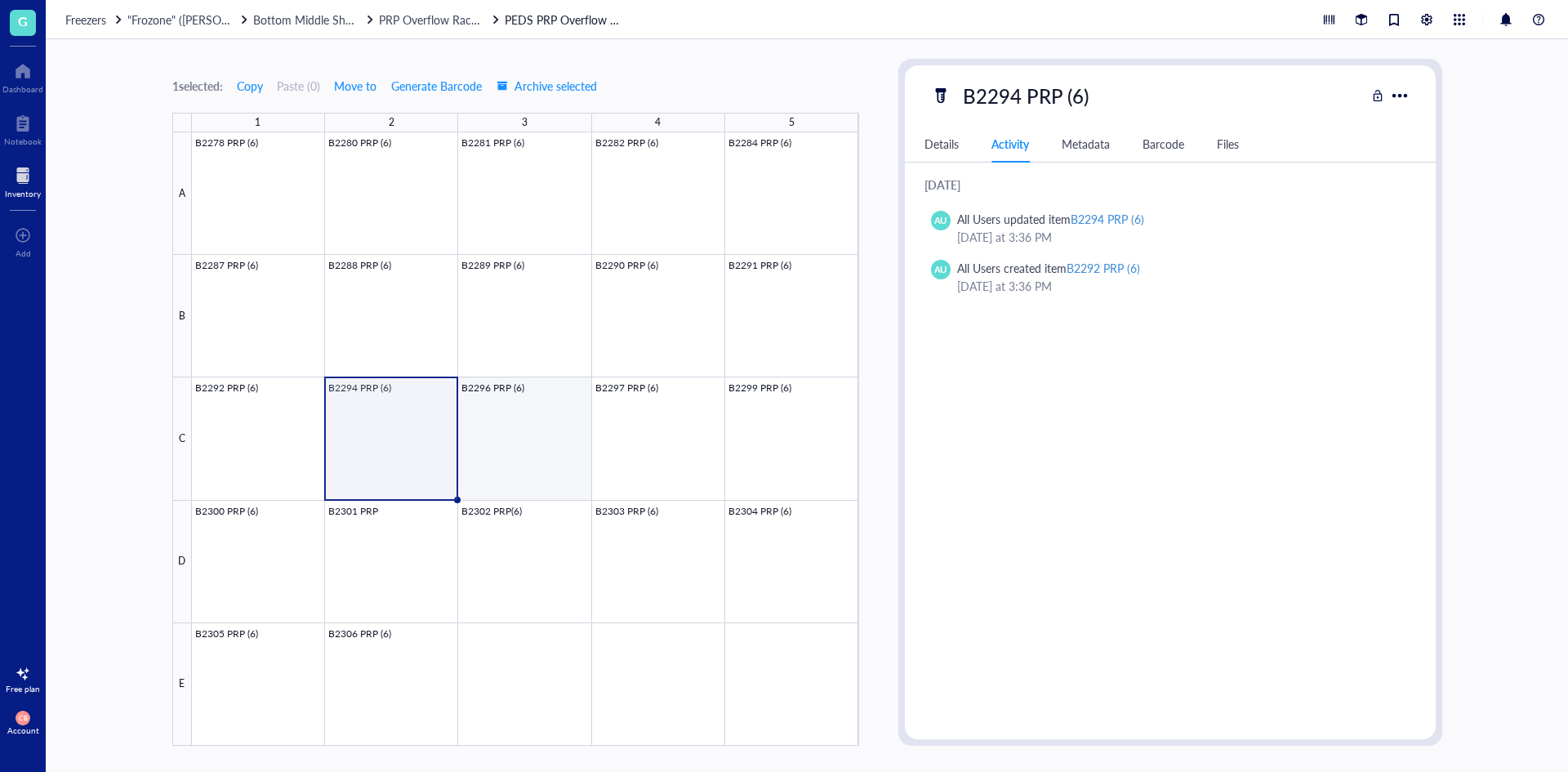
click at [525, 456] on div at bounding box center [526, 439] width 668 height 614
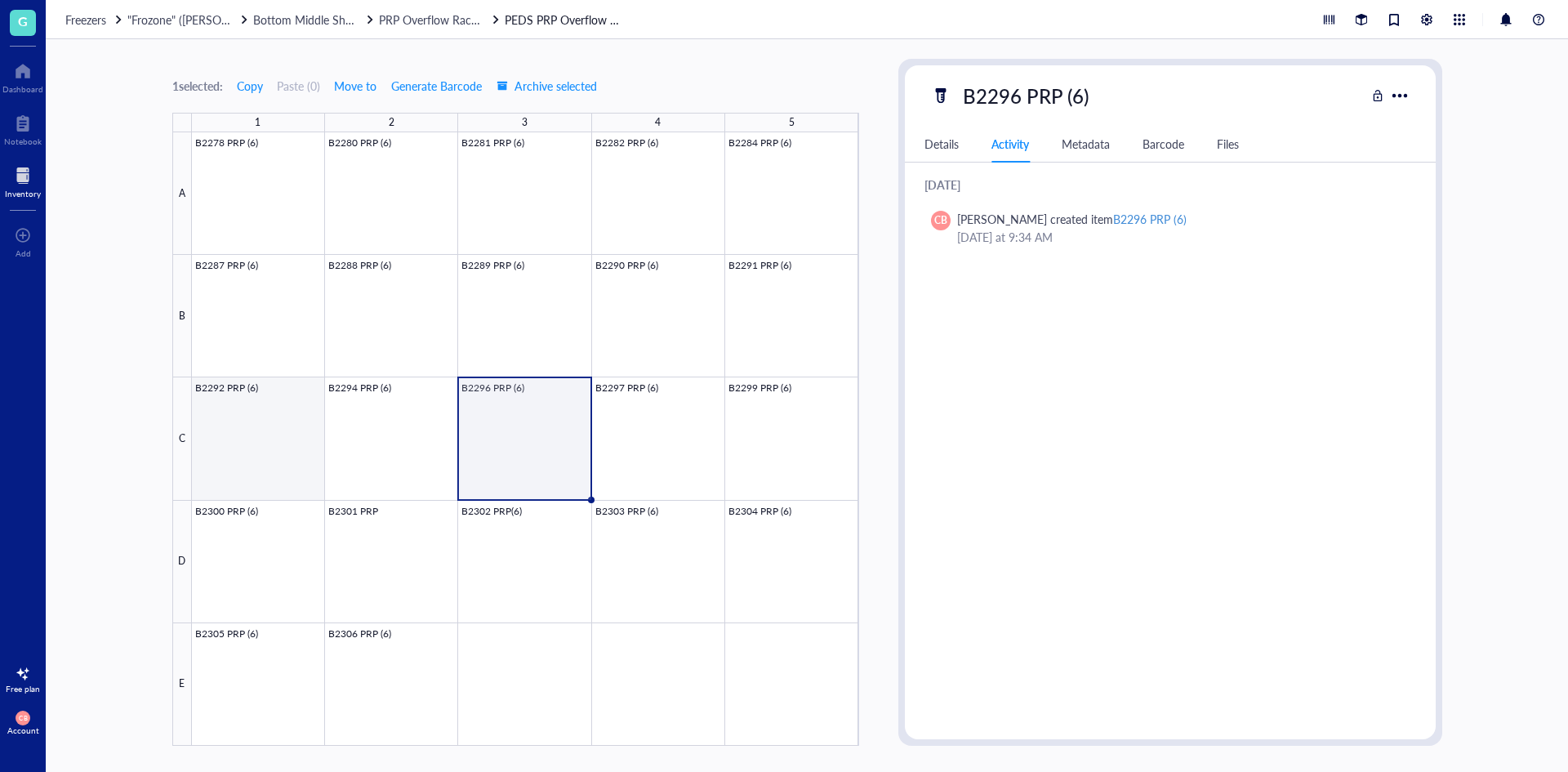
click at [278, 444] on div at bounding box center [526, 439] width 668 height 614
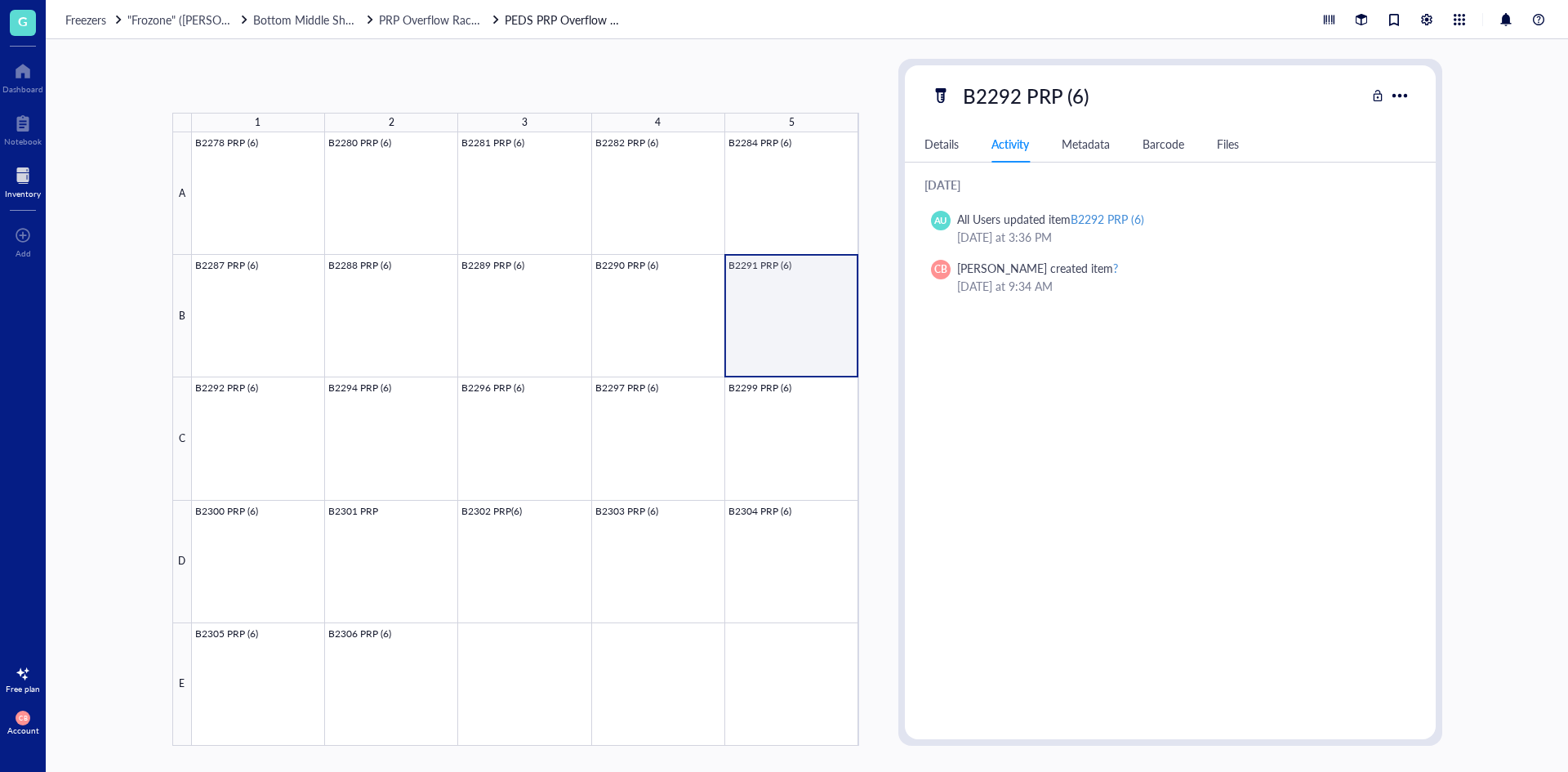
click at [822, 317] on div at bounding box center [526, 439] width 668 height 614
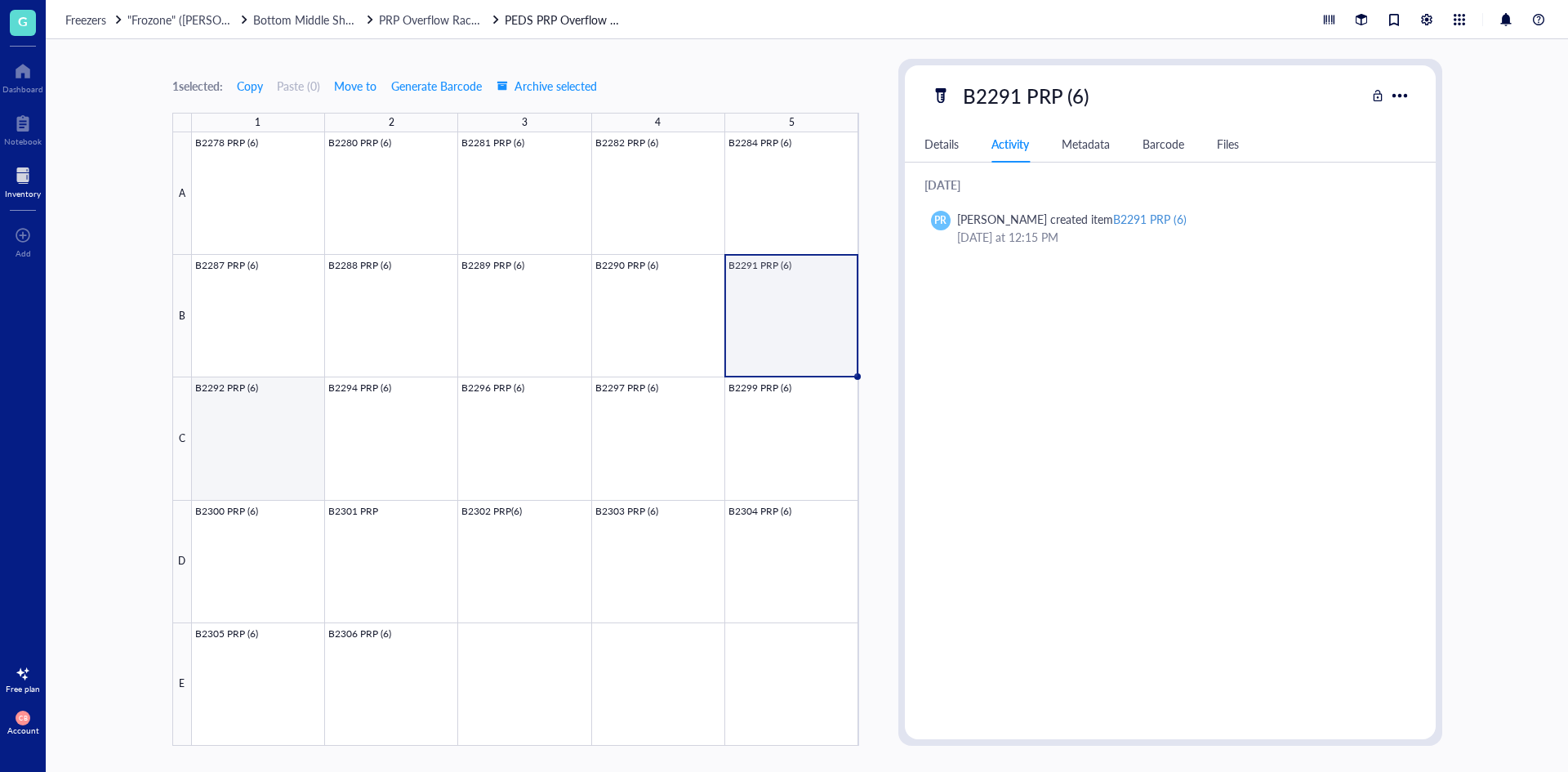
click at [268, 447] on div at bounding box center [526, 439] width 668 height 614
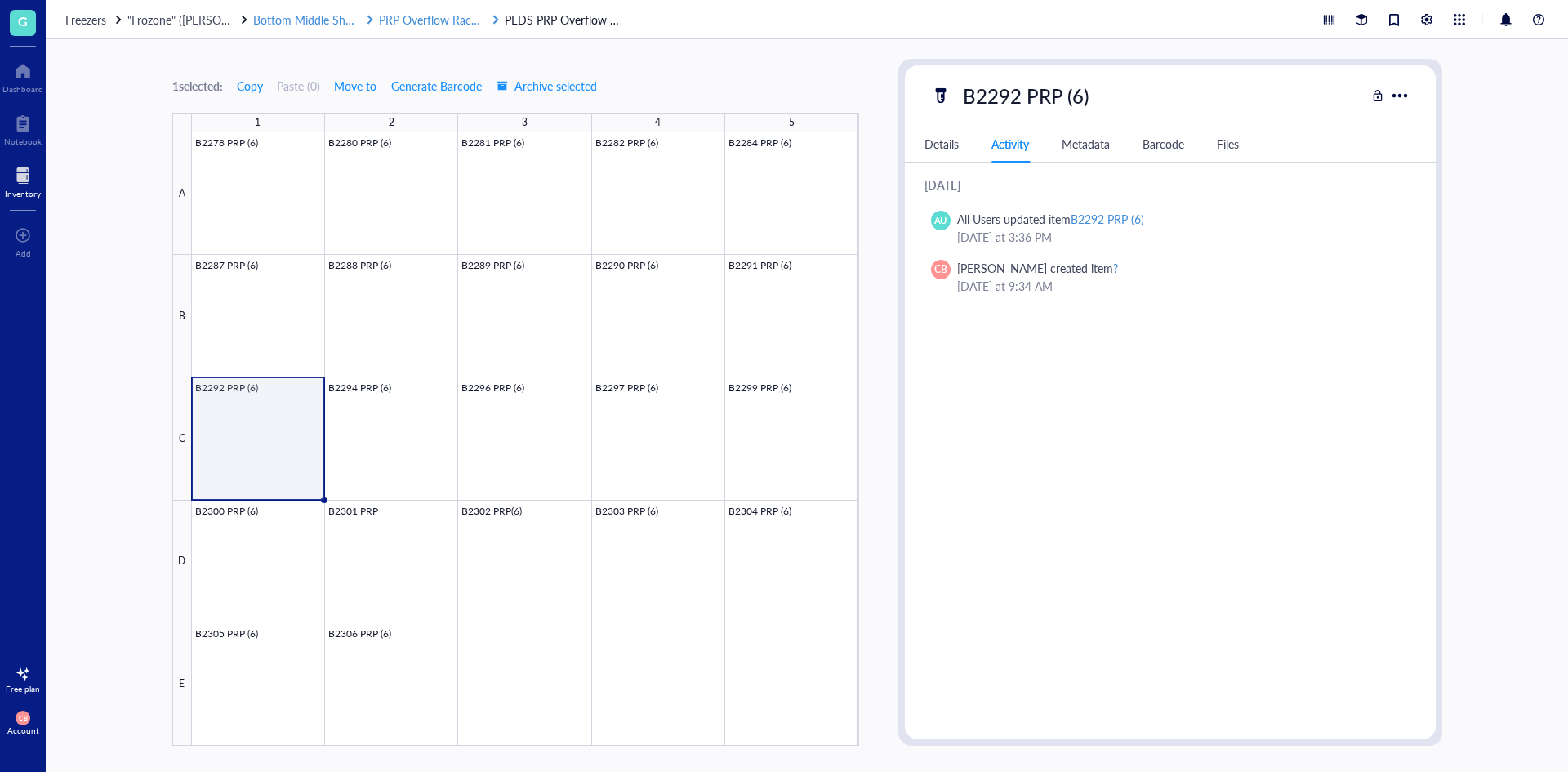
click at [264, 22] on span "Bottom Middle Shelf" at bounding box center [305, 19] width 105 height 16
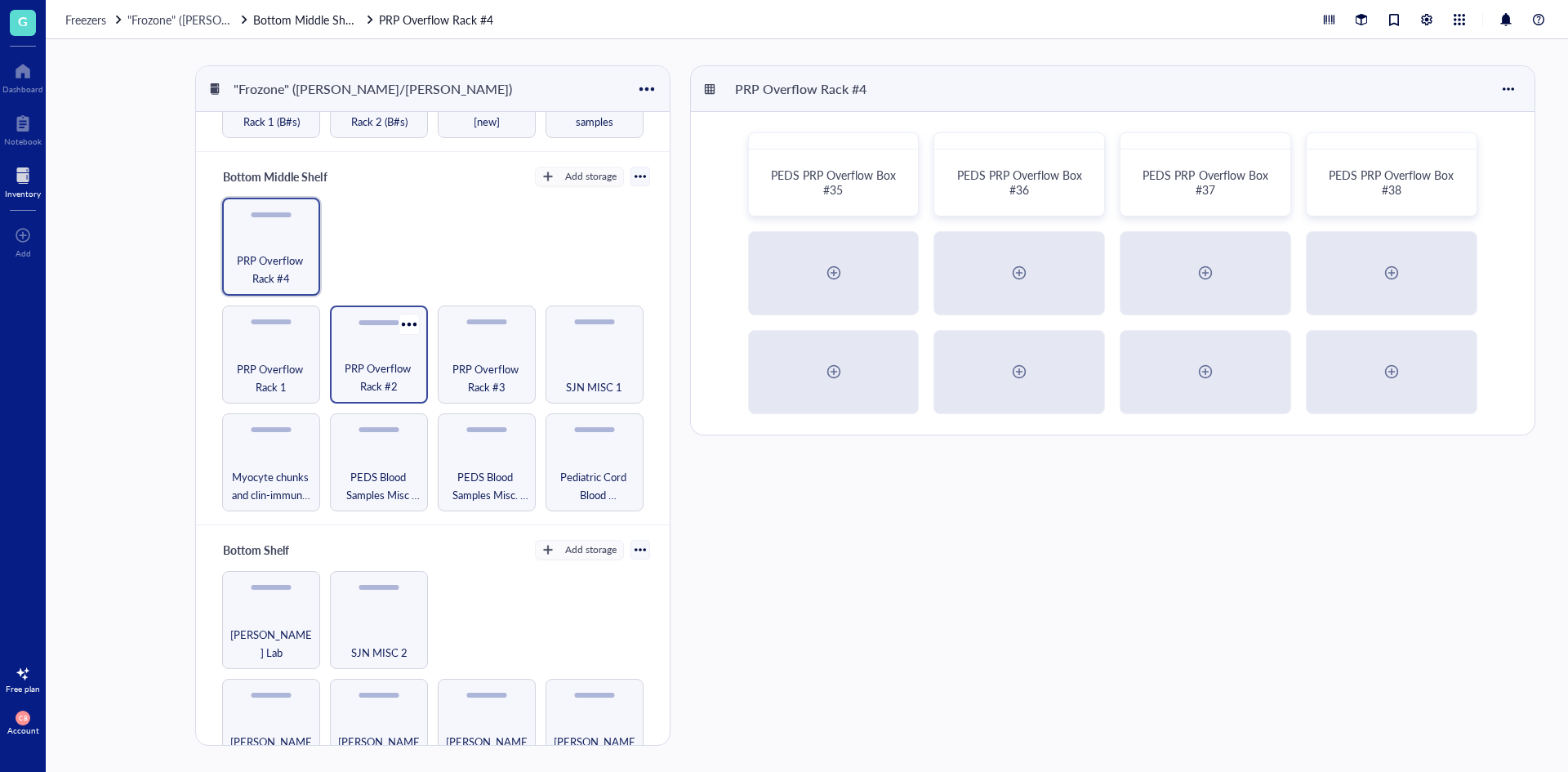
scroll to position [508, 0]
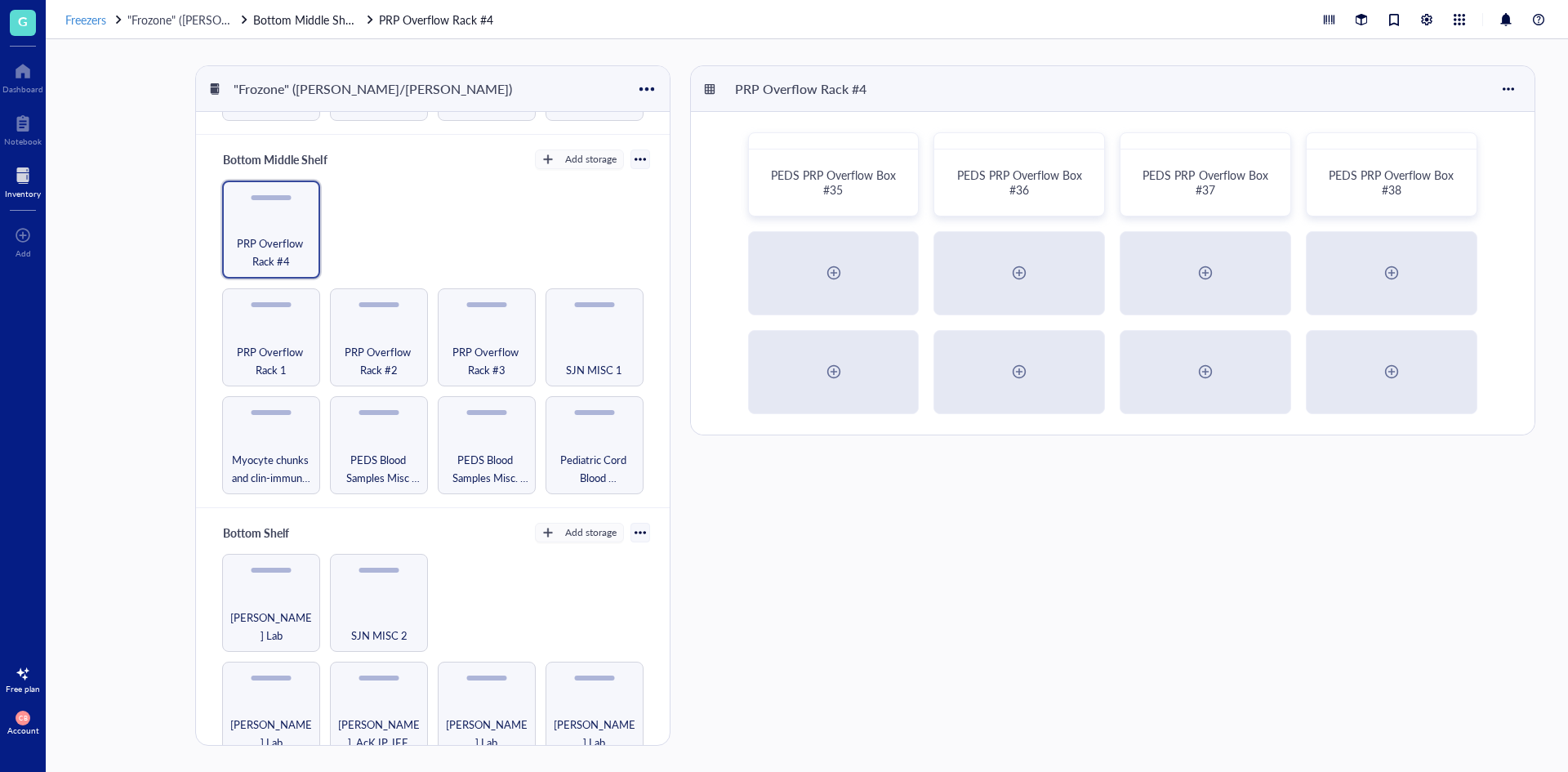
click at [102, 26] on span "Freezers" at bounding box center [85, 19] width 41 height 16
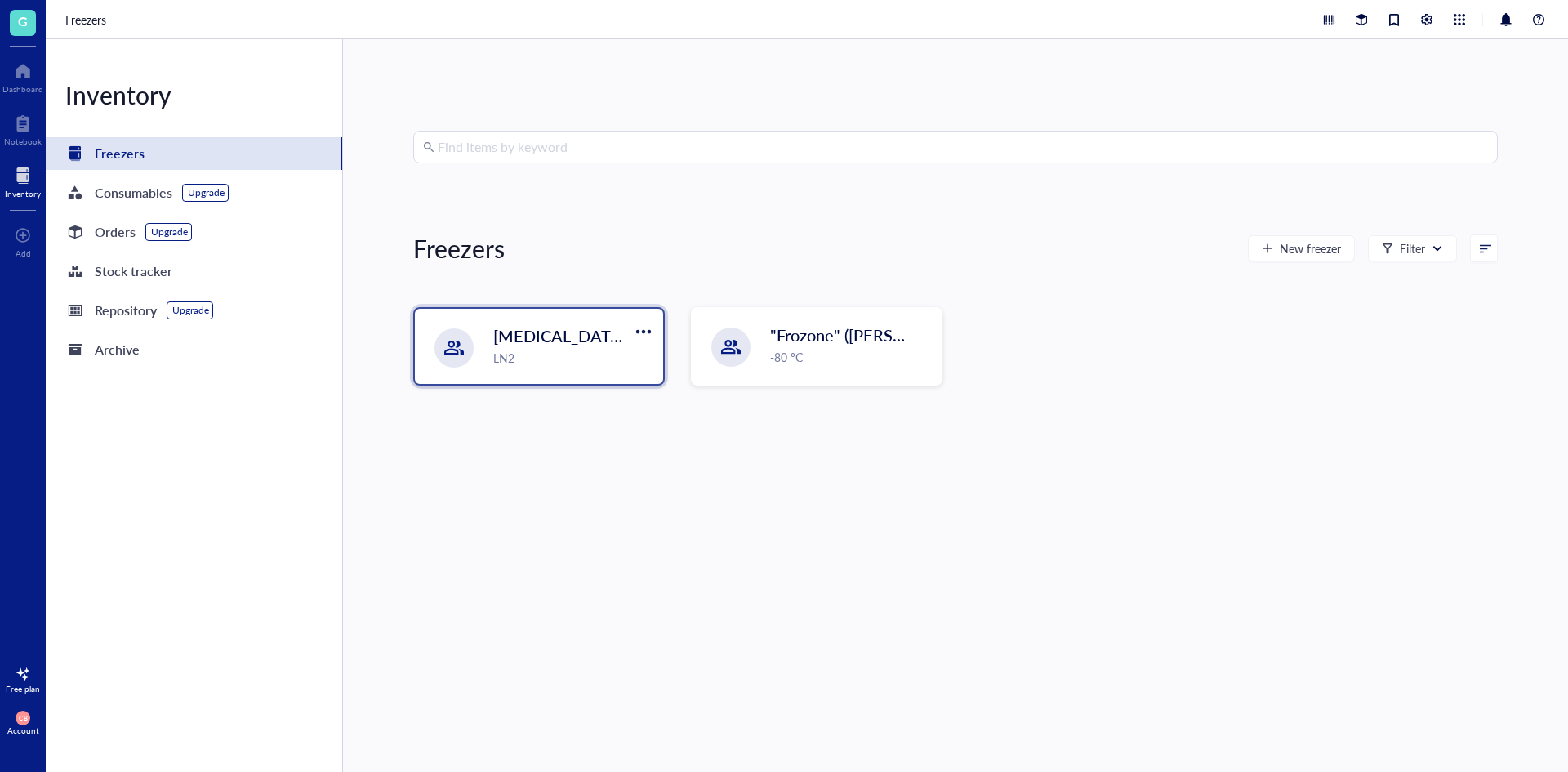
click at [526, 361] on div "LN2" at bounding box center [573, 358] width 160 height 18
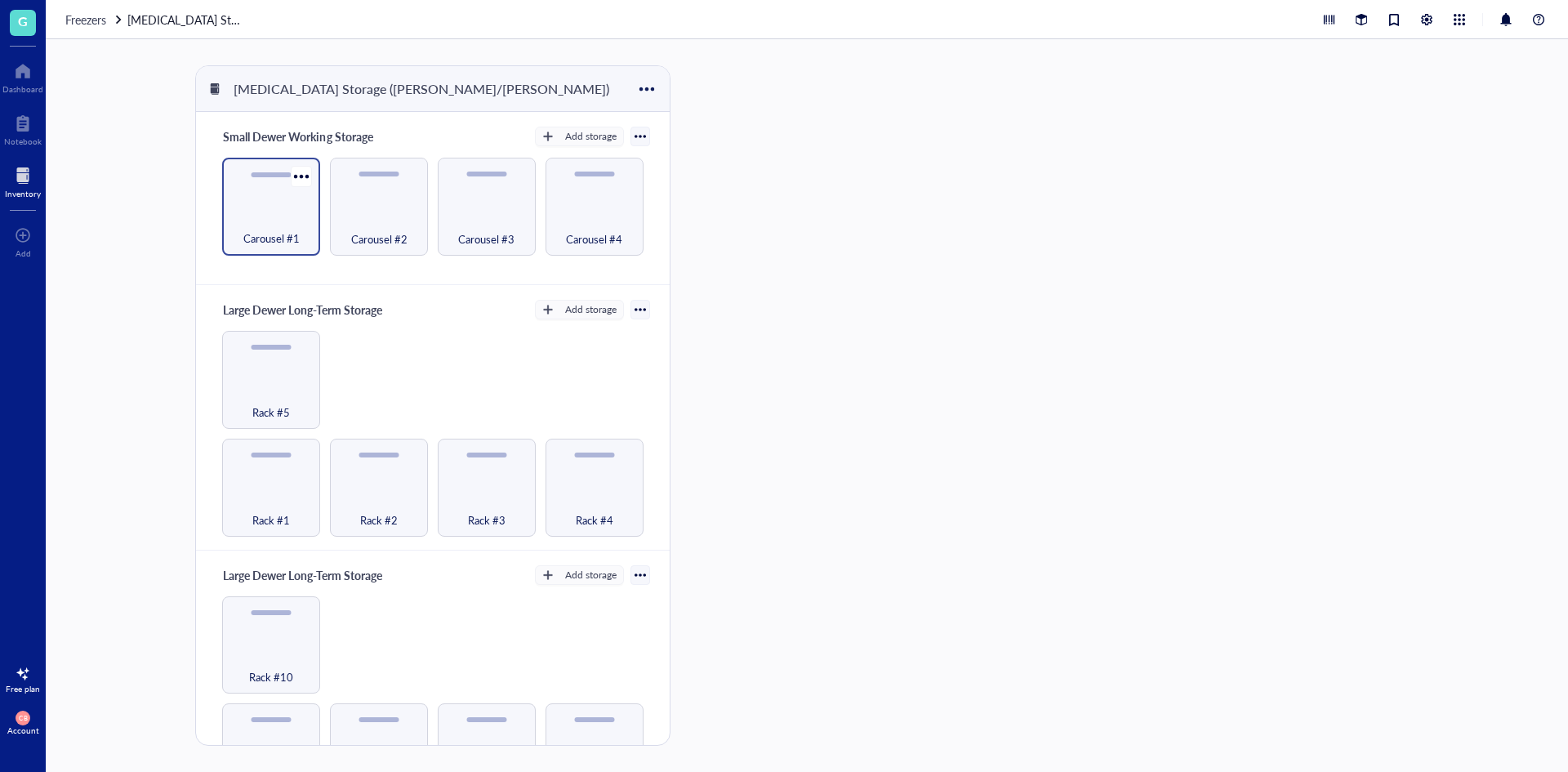
click at [305, 238] on div "Carousel #1" at bounding box center [271, 230] width 82 height 36
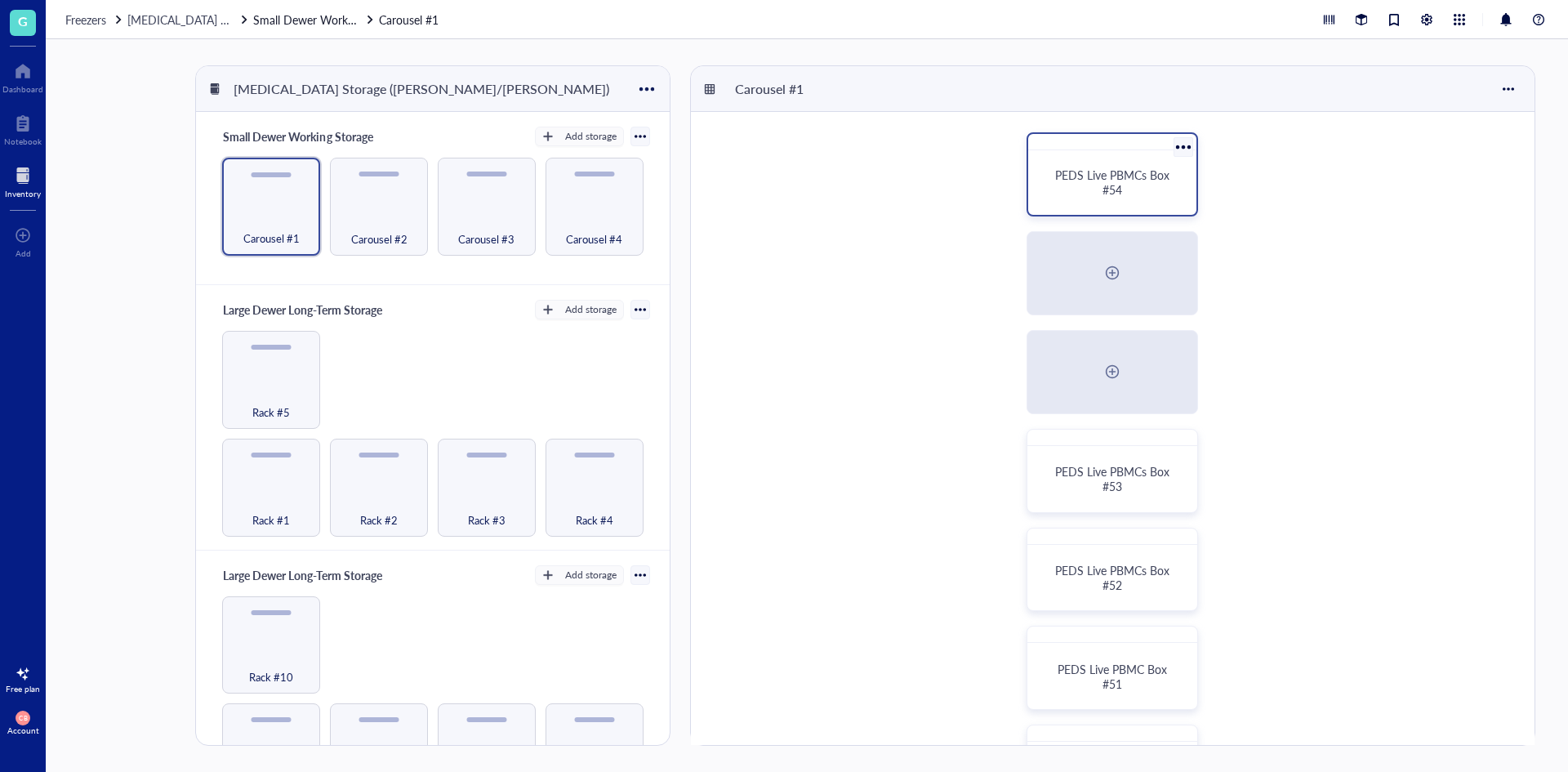
click at [1097, 178] on span "PEDS Live PBMCs Box #54" at bounding box center [1113, 182] width 117 height 31
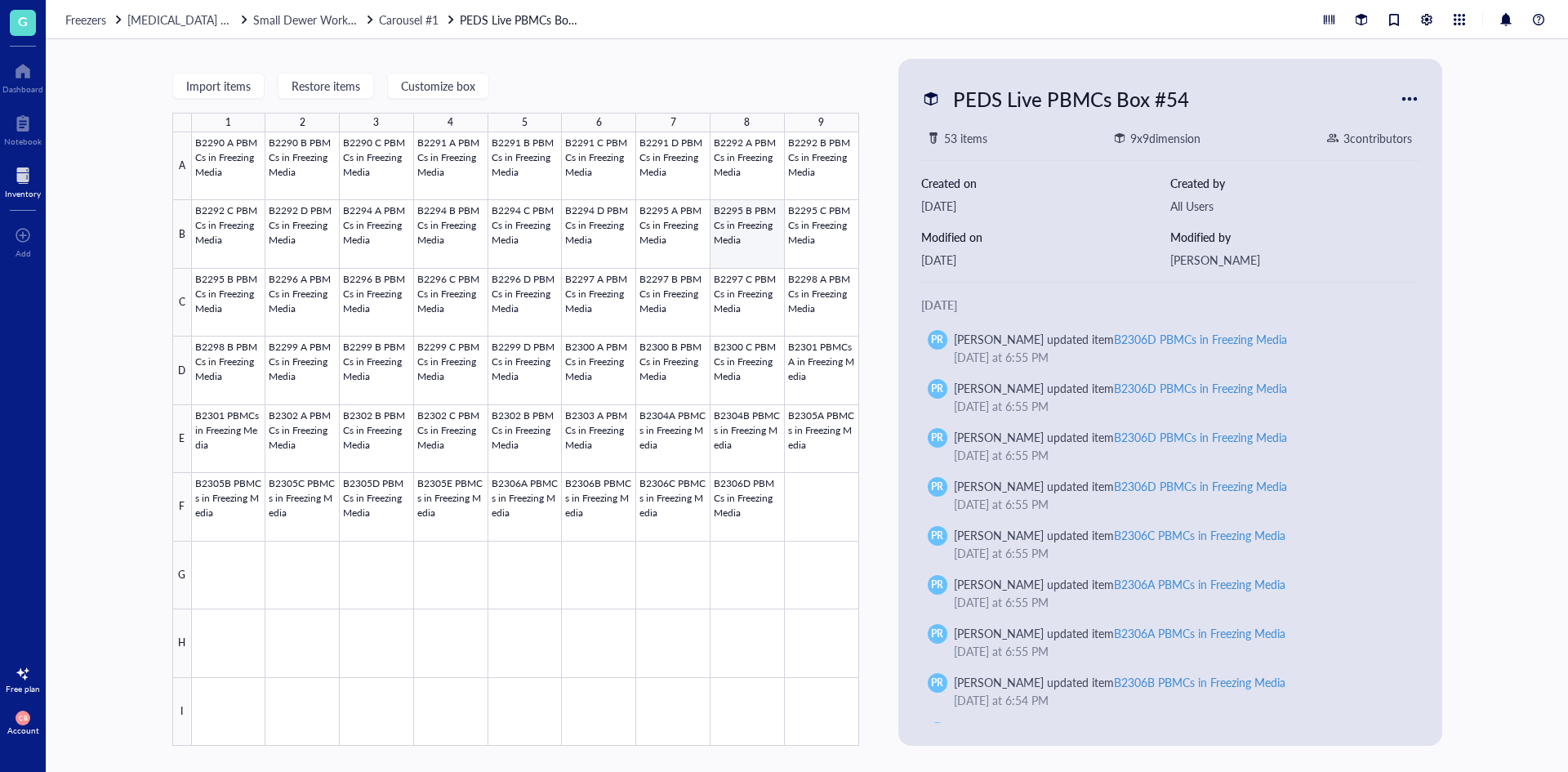
click at [747, 244] on div at bounding box center [526, 439] width 668 height 614
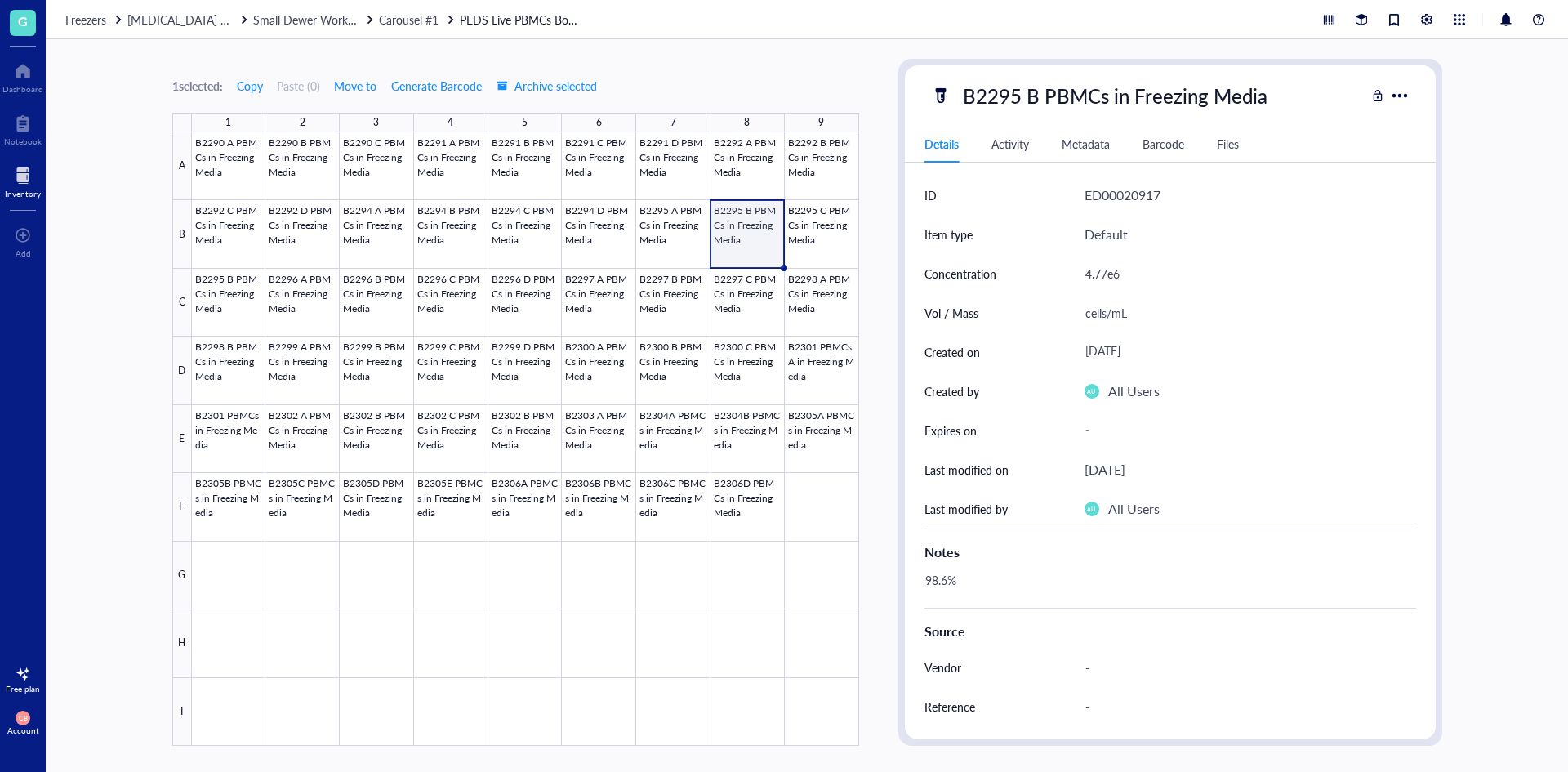
click at [1017, 144] on div "Activity" at bounding box center [1009, 143] width 37 height 18
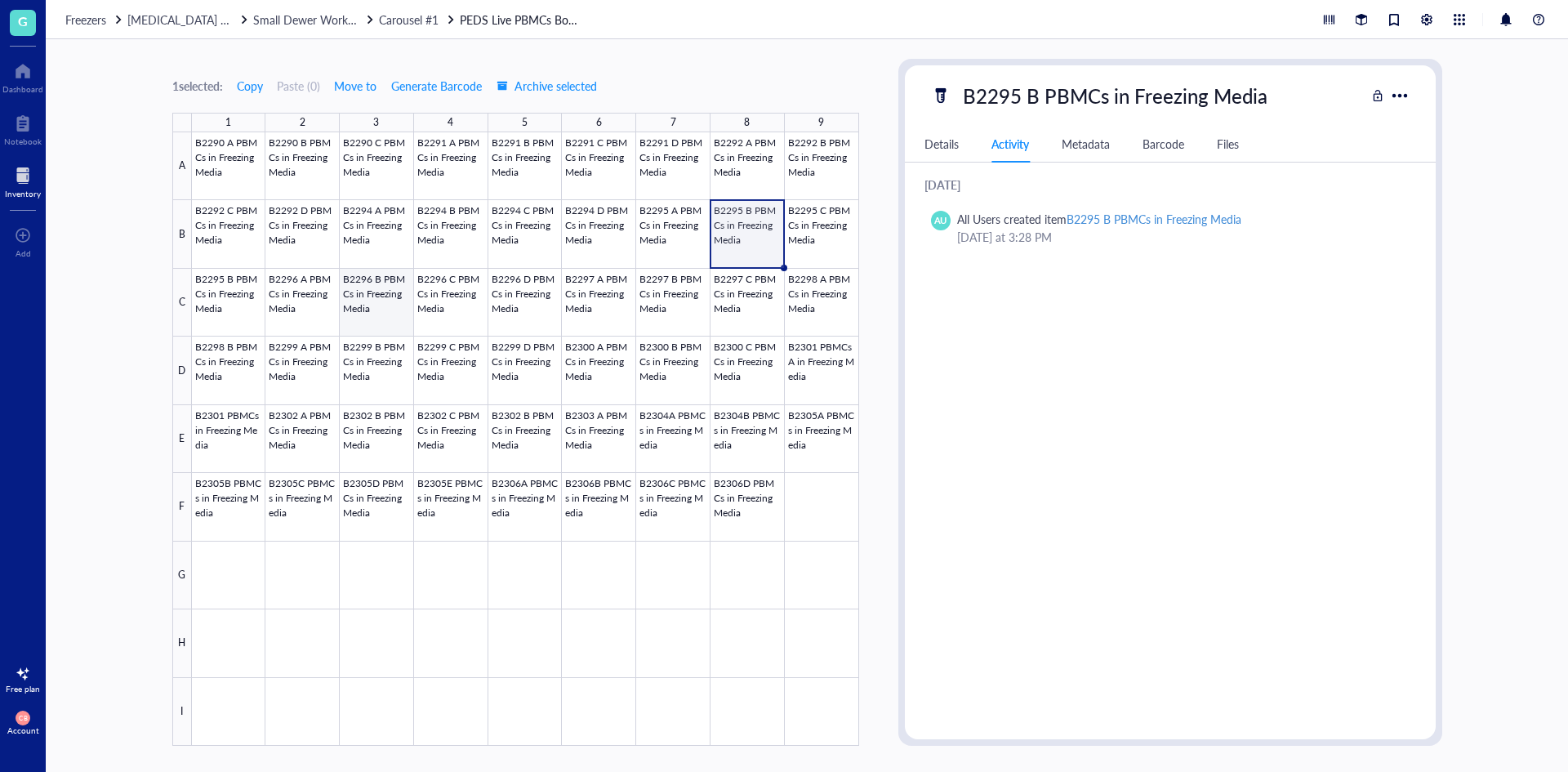
click at [353, 292] on div at bounding box center [526, 439] width 668 height 614
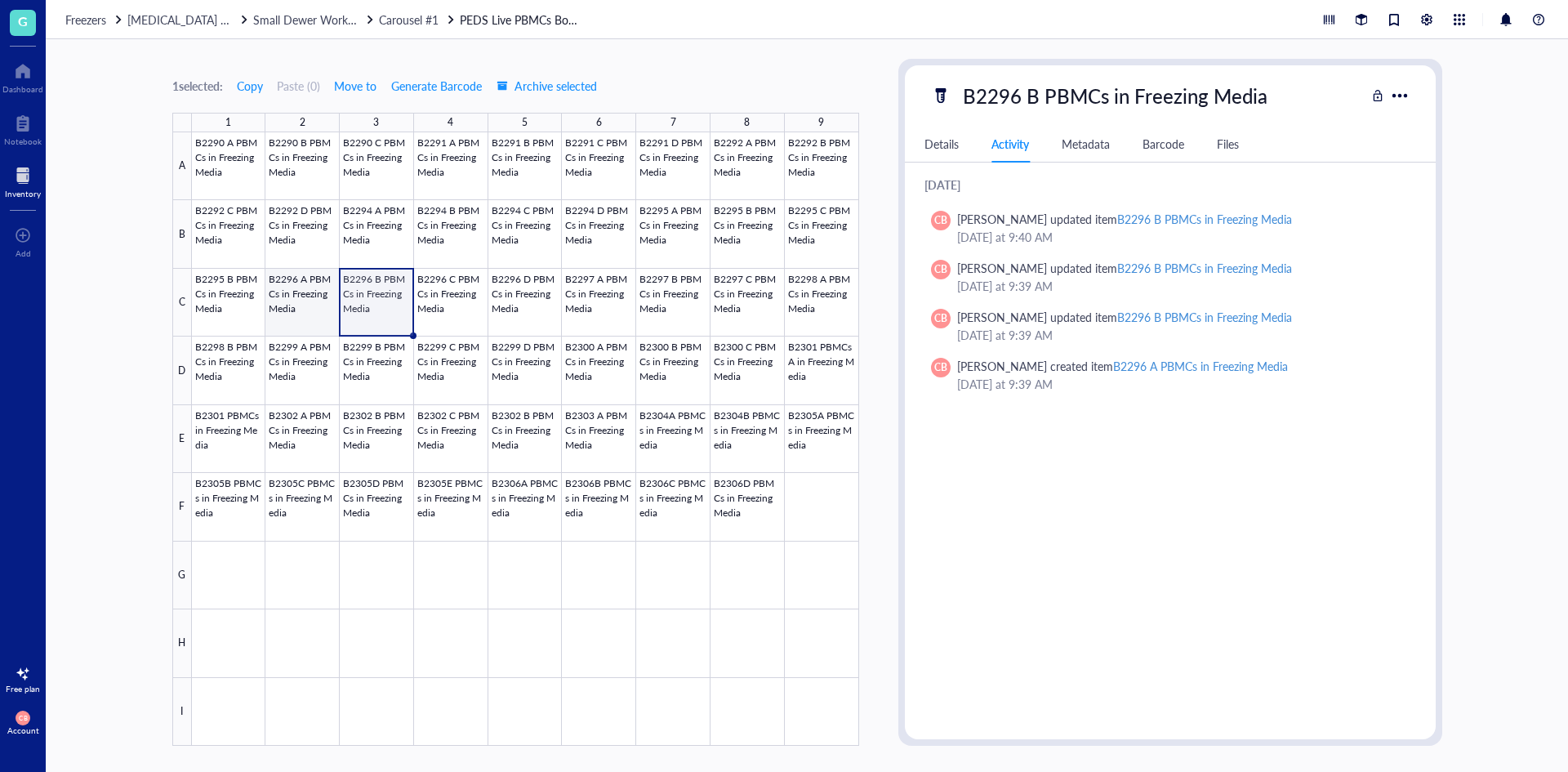
click at [329, 299] on div at bounding box center [526, 439] width 668 height 614
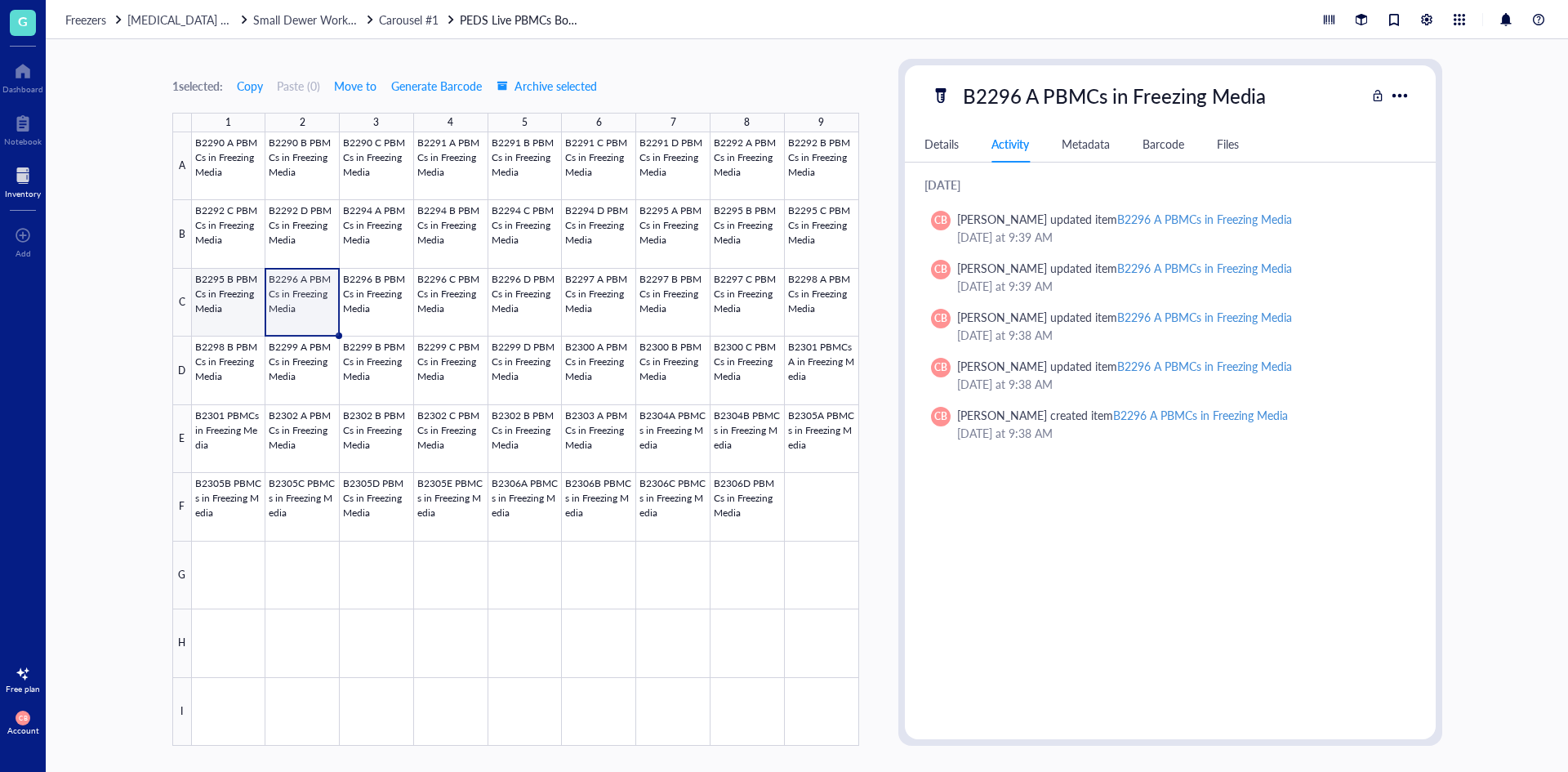
click at [221, 303] on div at bounding box center [526, 439] width 668 height 614
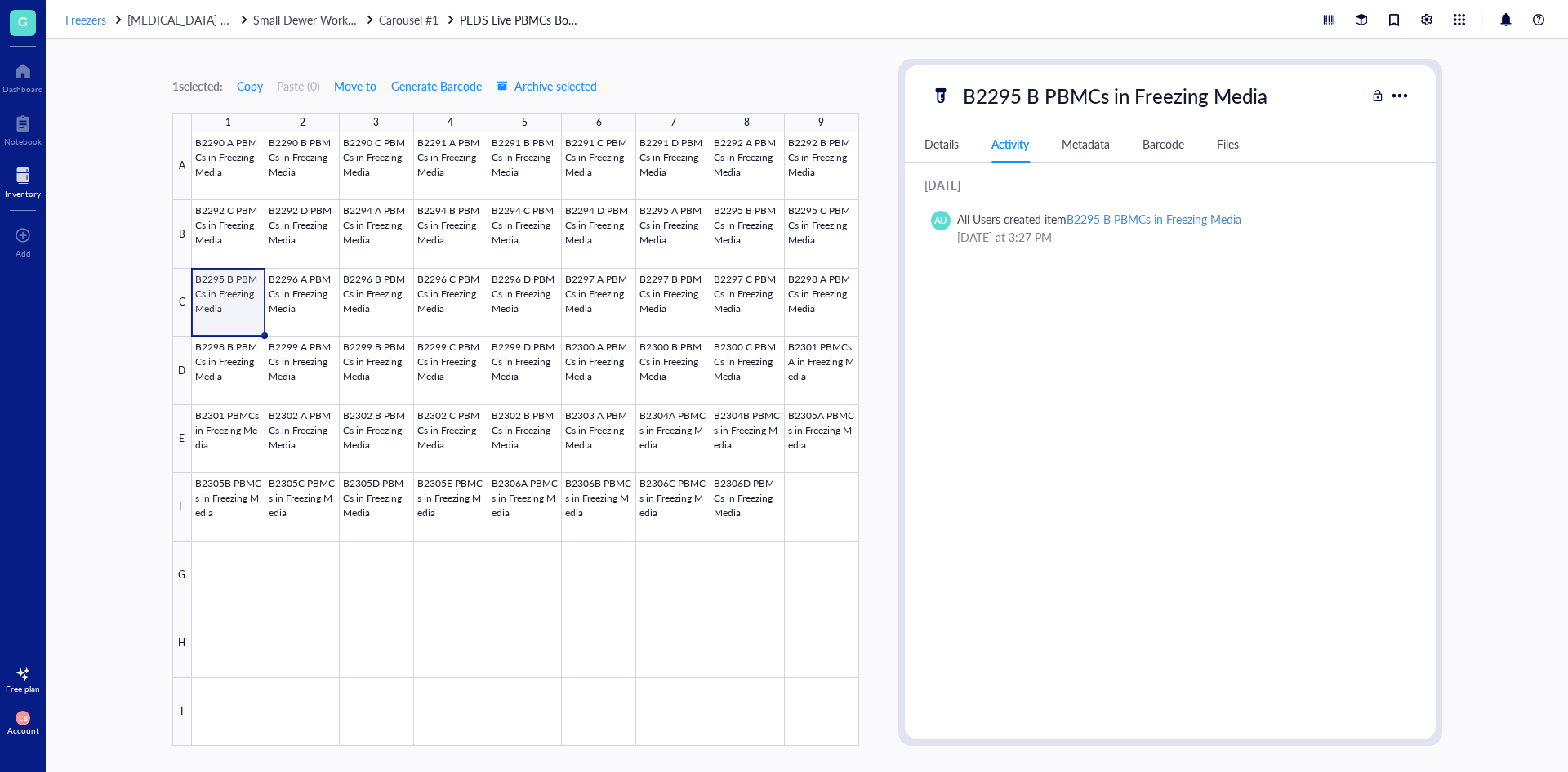
click at [94, 17] on span "Freezers" at bounding box center [85, 19] width 41 height 16
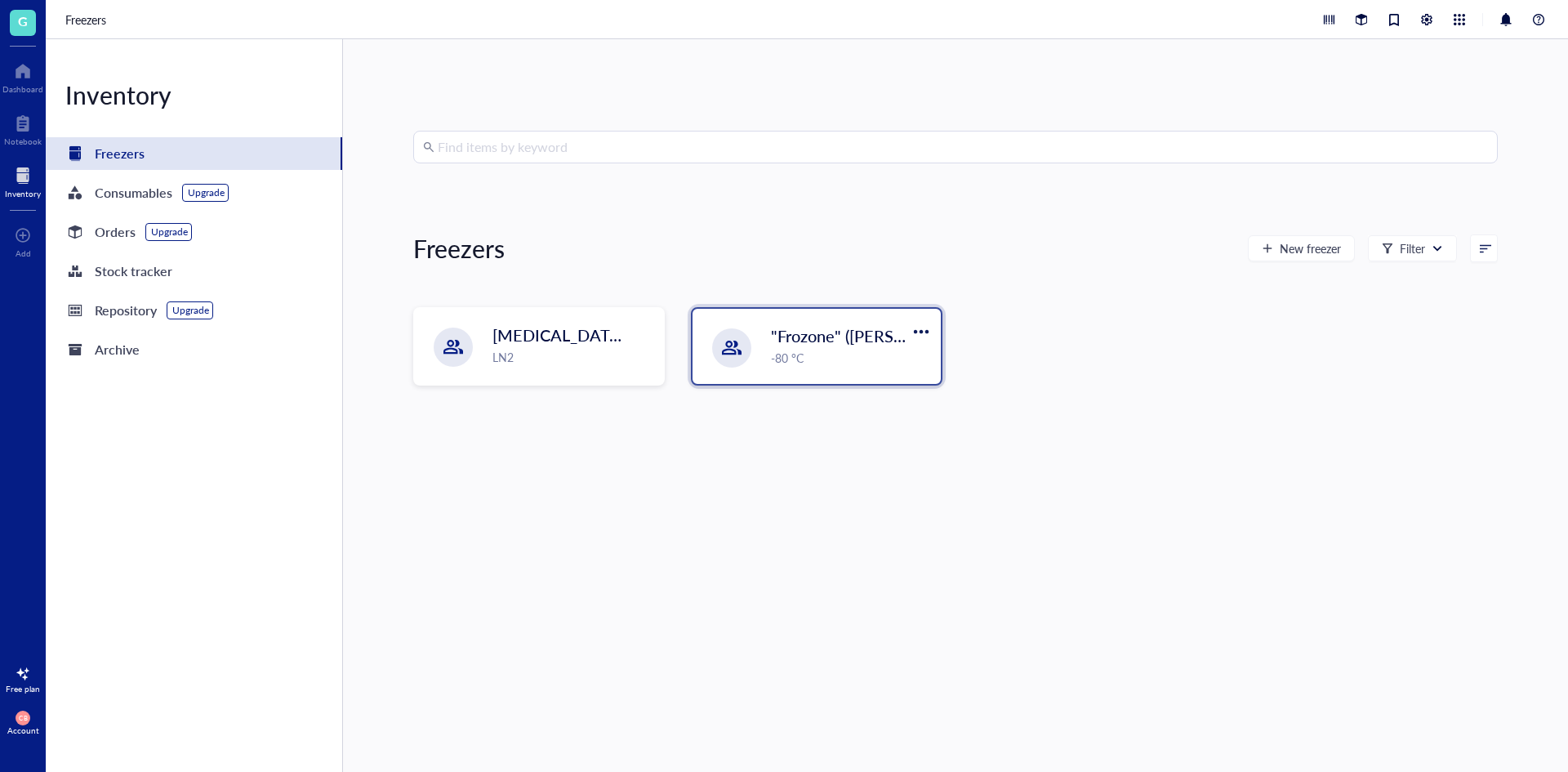
click at [777, 344] on span ""Frozone" ([PERSON_NAME]/[PERSON_NAME])" at bounding box center [946, 336] width 351 height 23
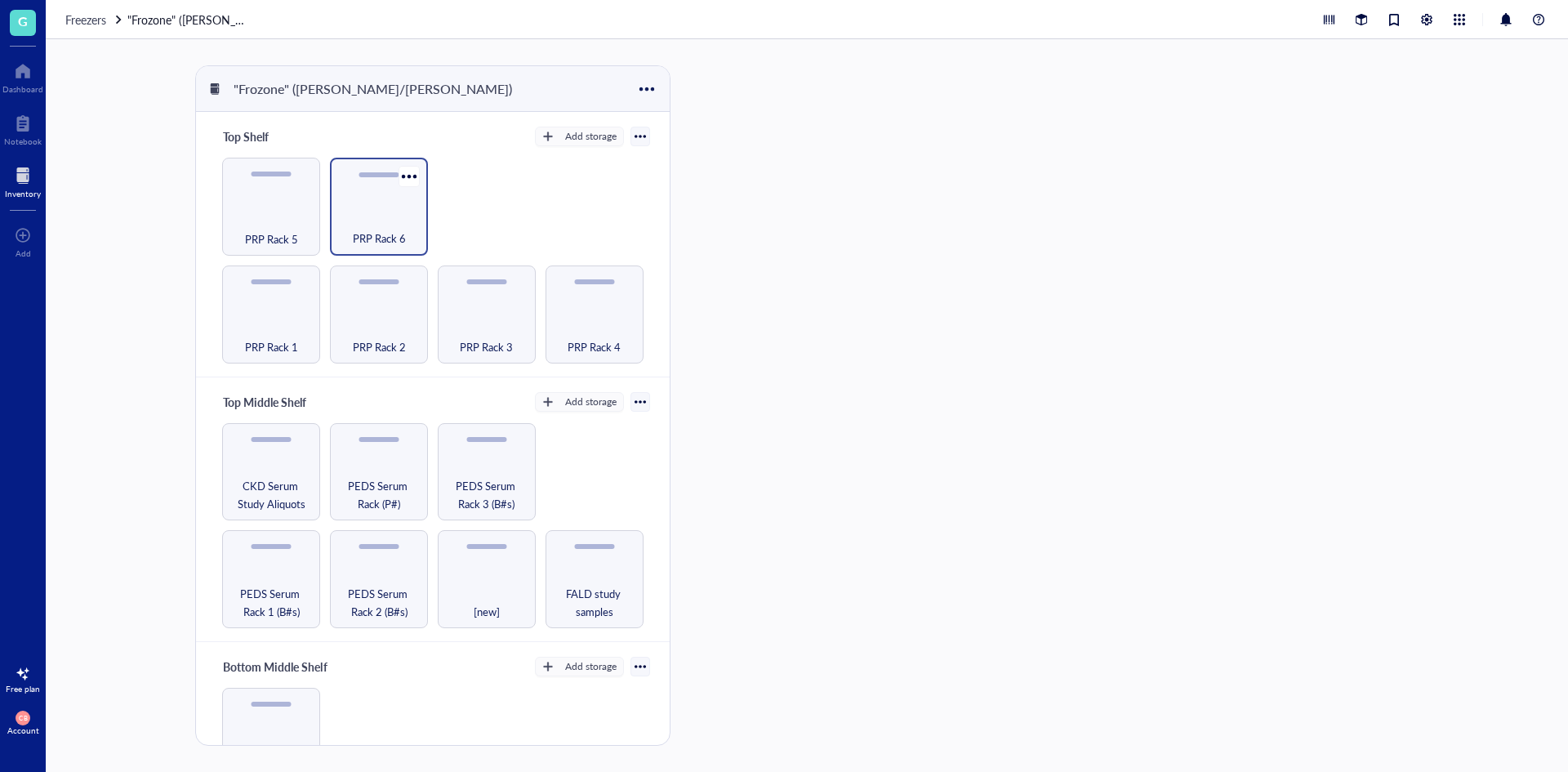
click at [383, 233] on span "PRP Rack 6" at bounding box center [380, 239] width 53 height 18
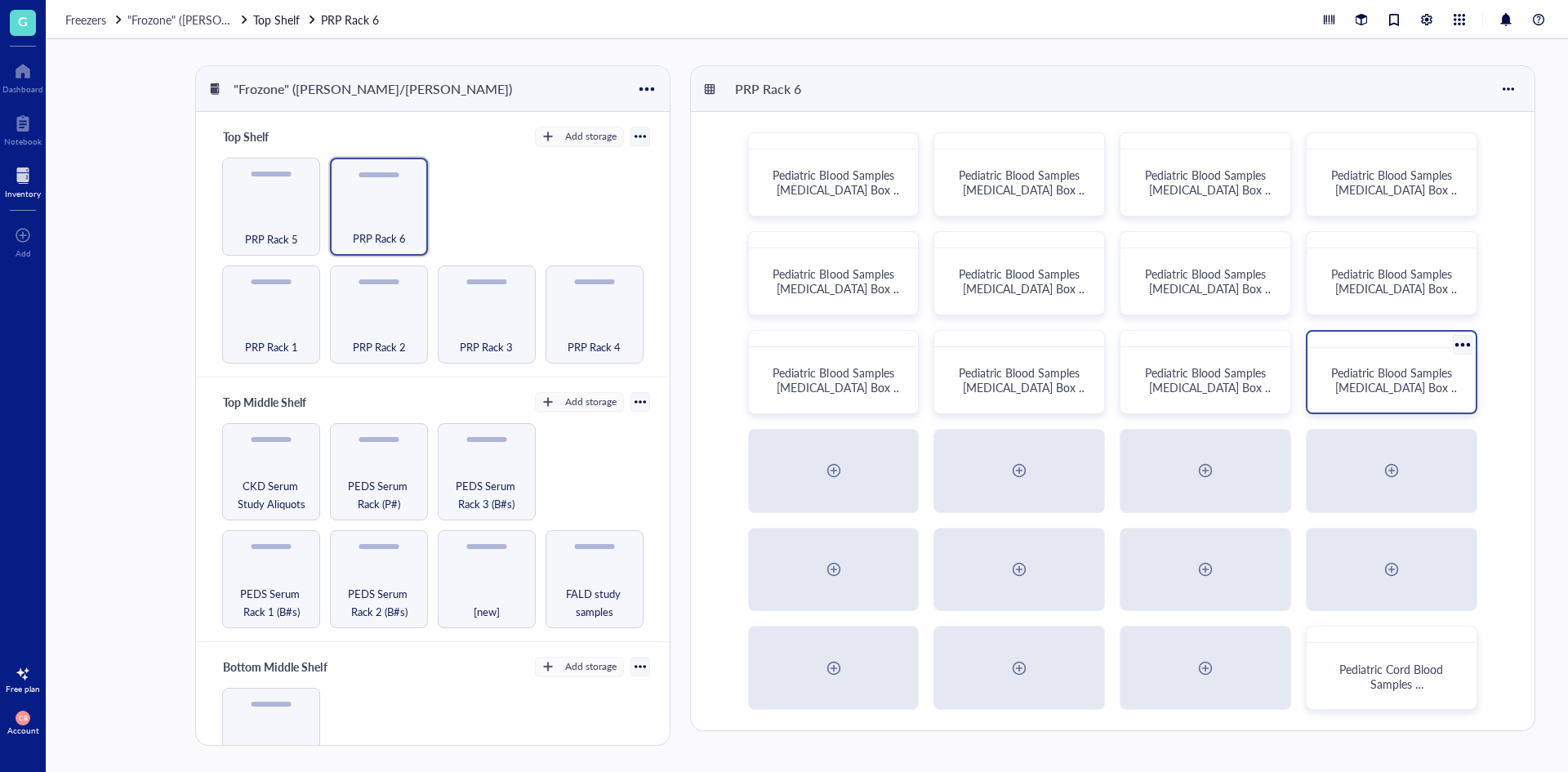
click at [1377, 374] on span "Pediatric Blood Samples [MEDICAL_DATA] Box #131" at bounding box center [1395, 387] width 129 height 46
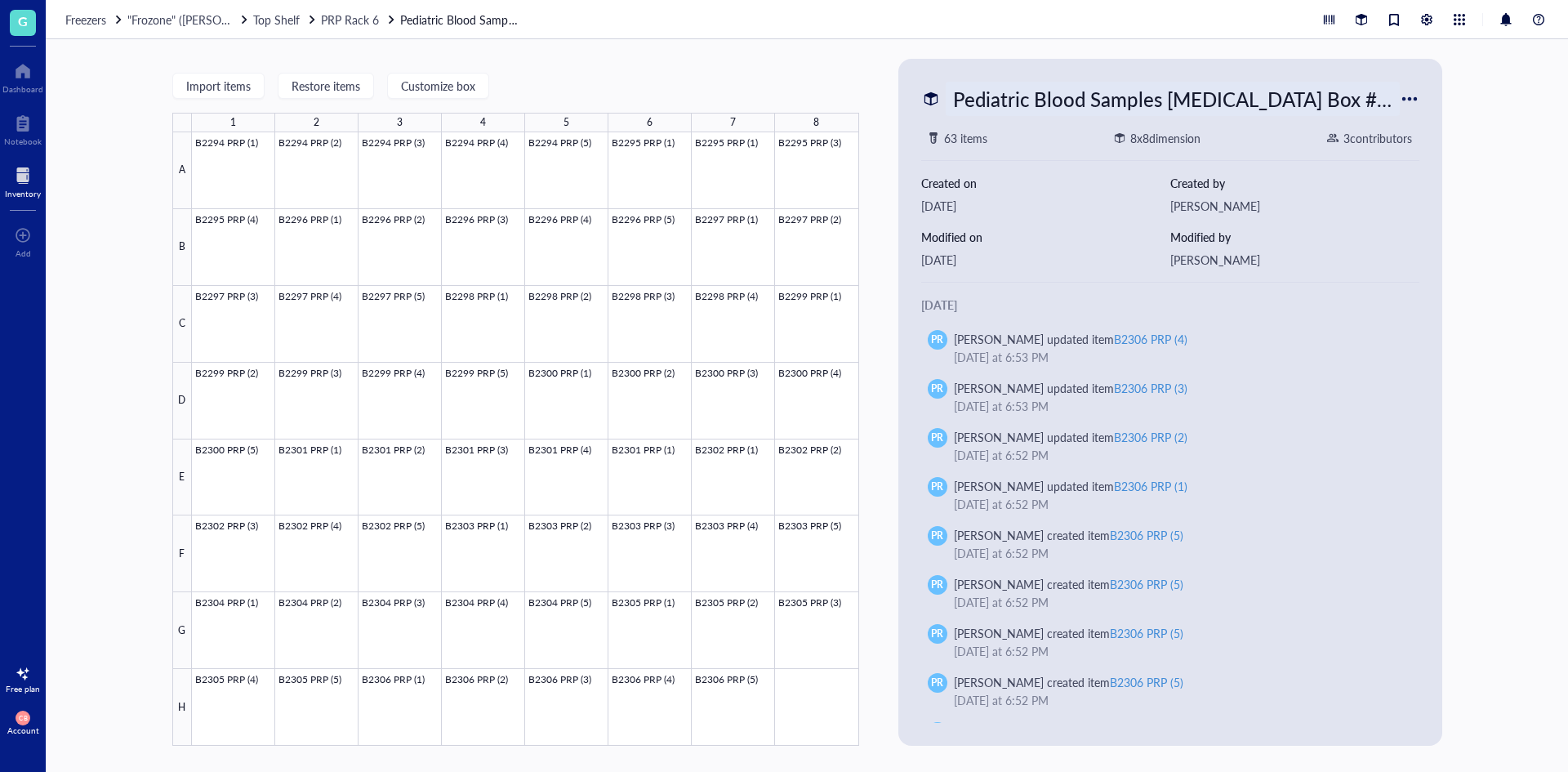
click at [1218, 102] on div "Pediatric Blood Samples [MEDICAL_DATA] Box #131" at bounding box center [1172, 99] width 454 height 34
click at [348, 19] on span "PRP Rack 6" at bounding box center [349, 19] width 58 height 16
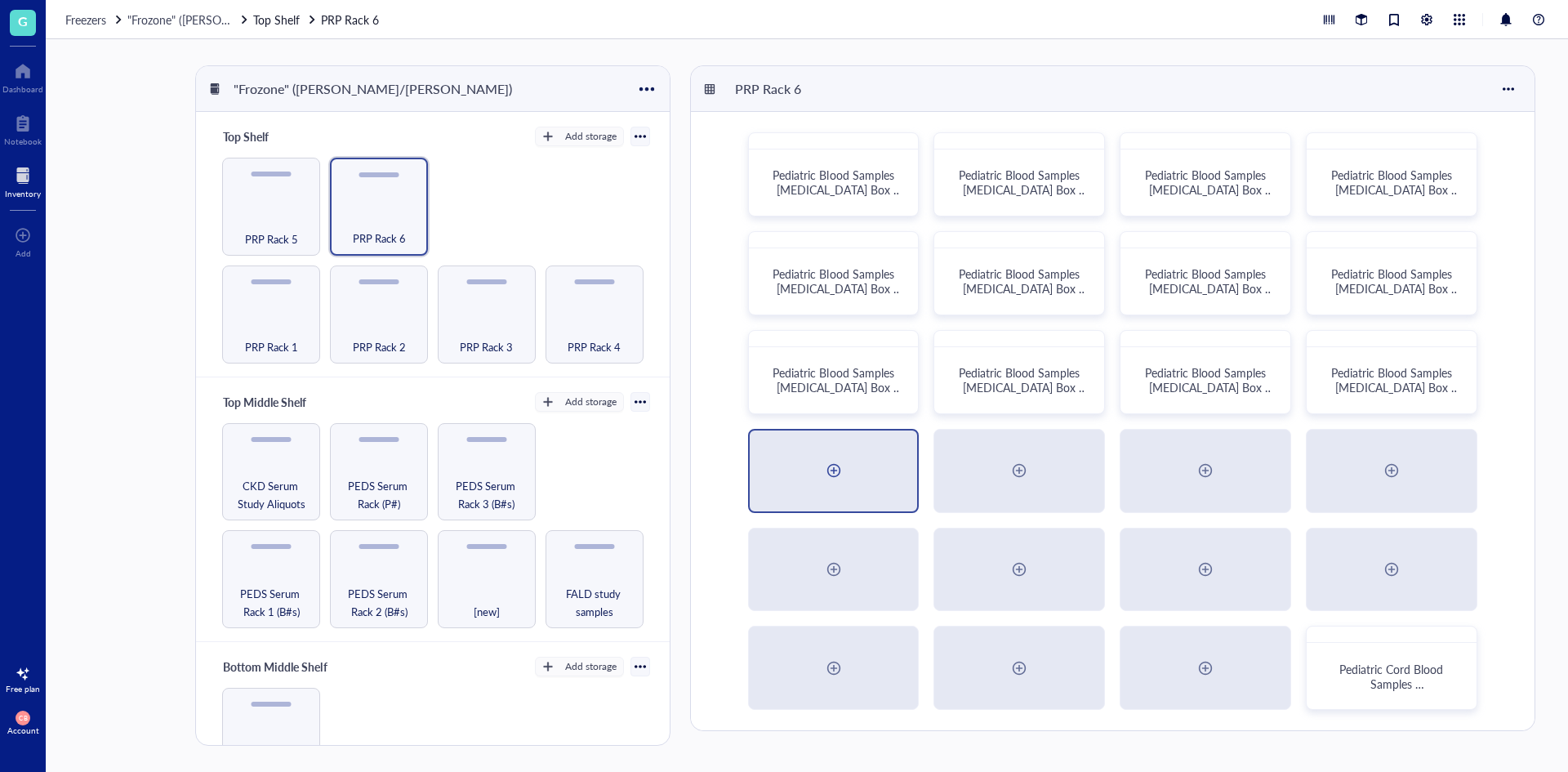
click at [842, 476] on div at bounding box center [833, 469] width 26 height 26
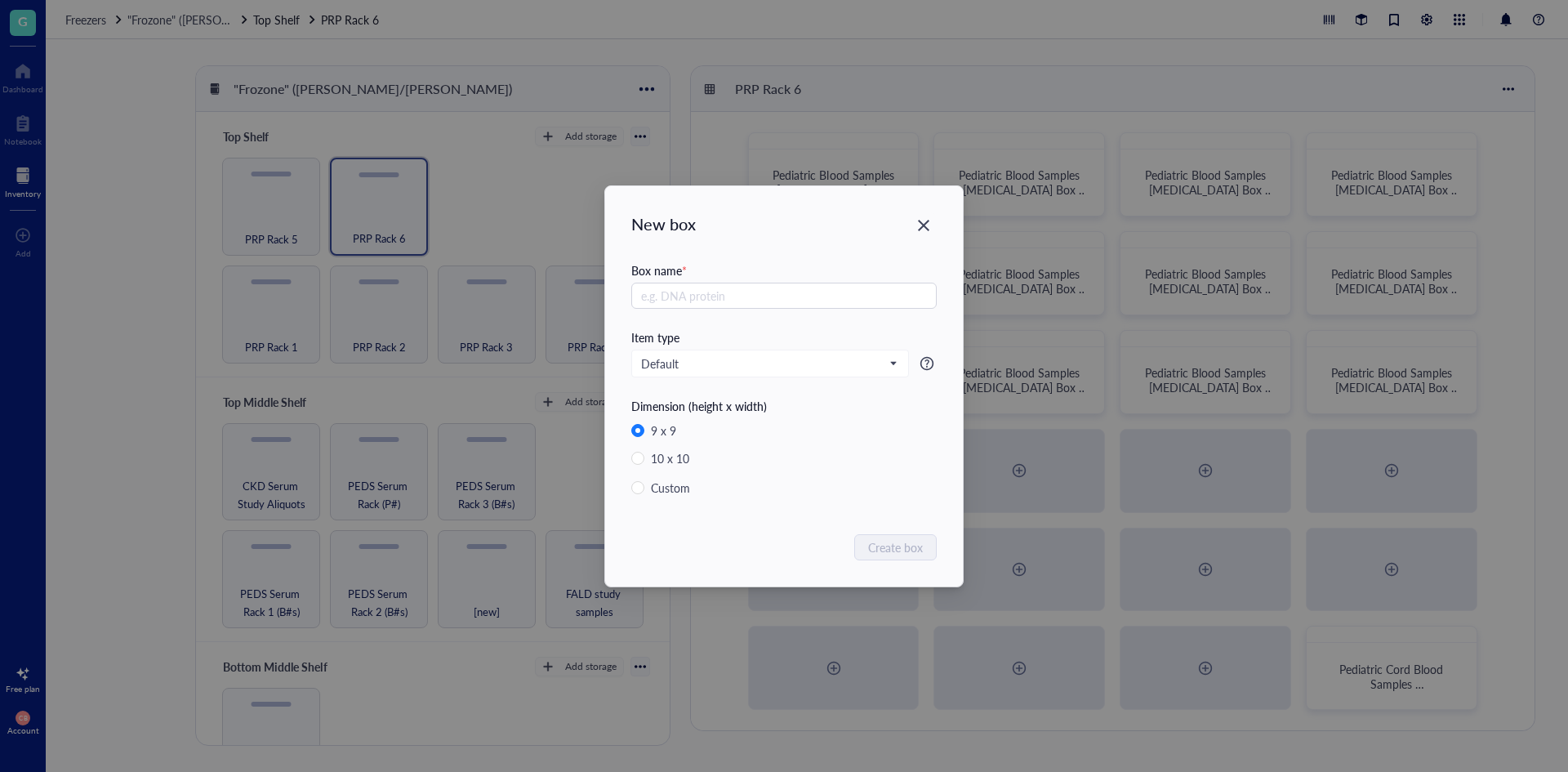
radio input "false"
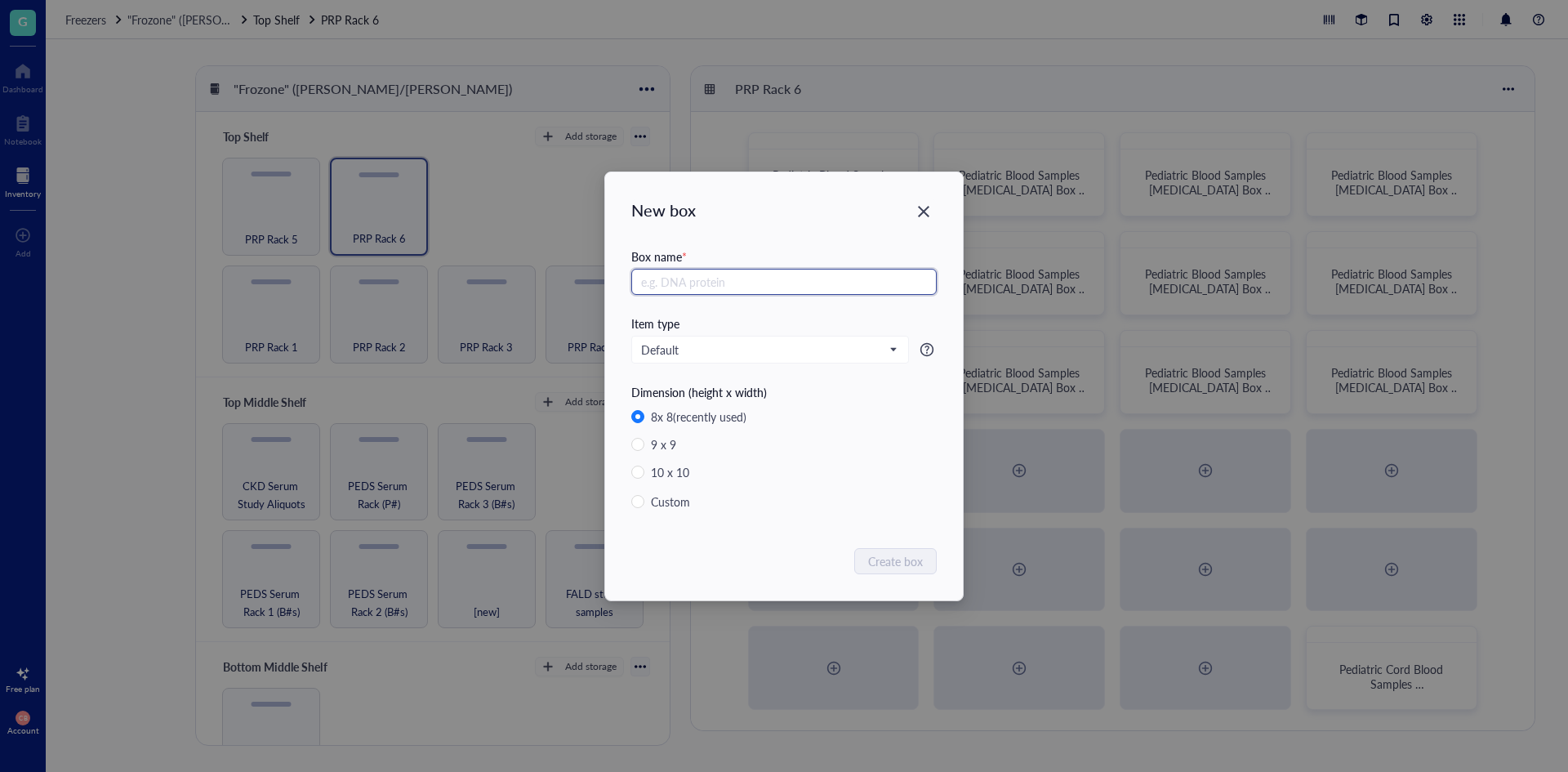
paste input "Pediatric Blood Samples [MEDICAL_DATA] Box #131"
type input "Pediatric Blood Samples [MEDICAL_DATA] Box #132"
click at [917, 551] on button "Create box" at bounding box center [896, 561] width 81 height 26
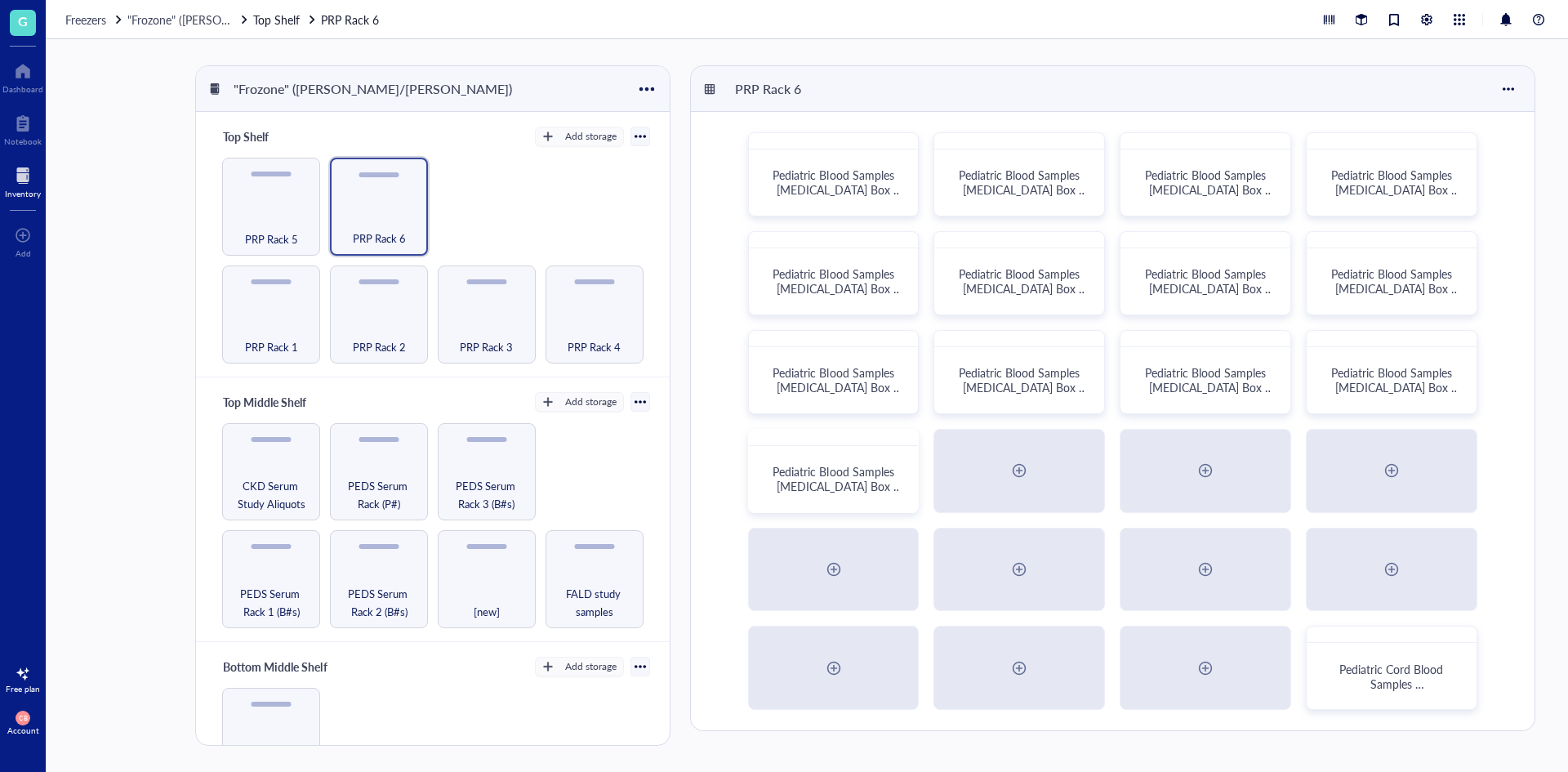
click at [490, 457] on div "PEDS Serum Rack 3 (B#s)" at bounding box center [486, 472] width 98 height 98
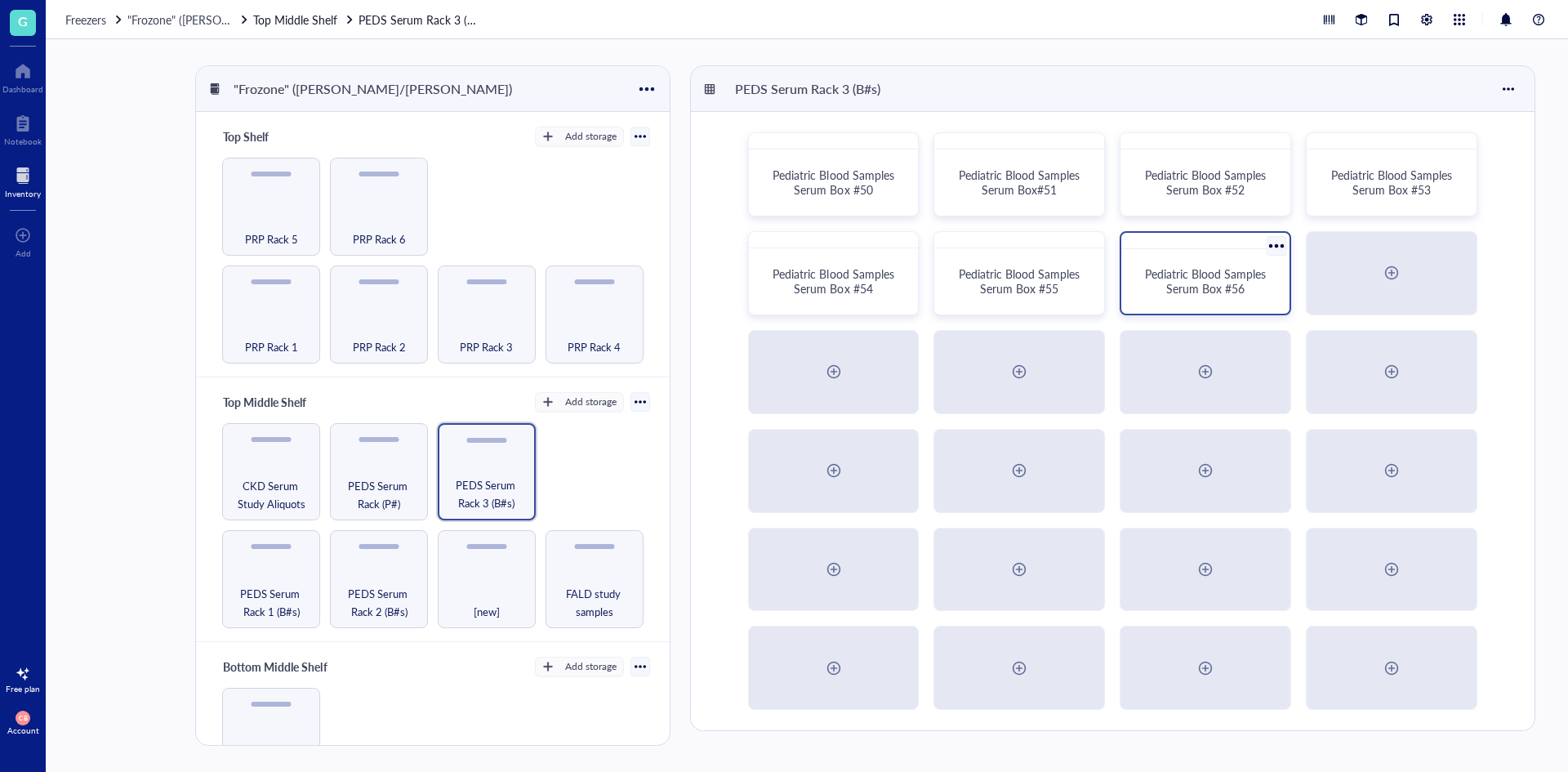
click at [1245, 282] on span "Pediatric Blood Samples Serum Box #56" at bounding box center [1207, 281] width 124 height 31
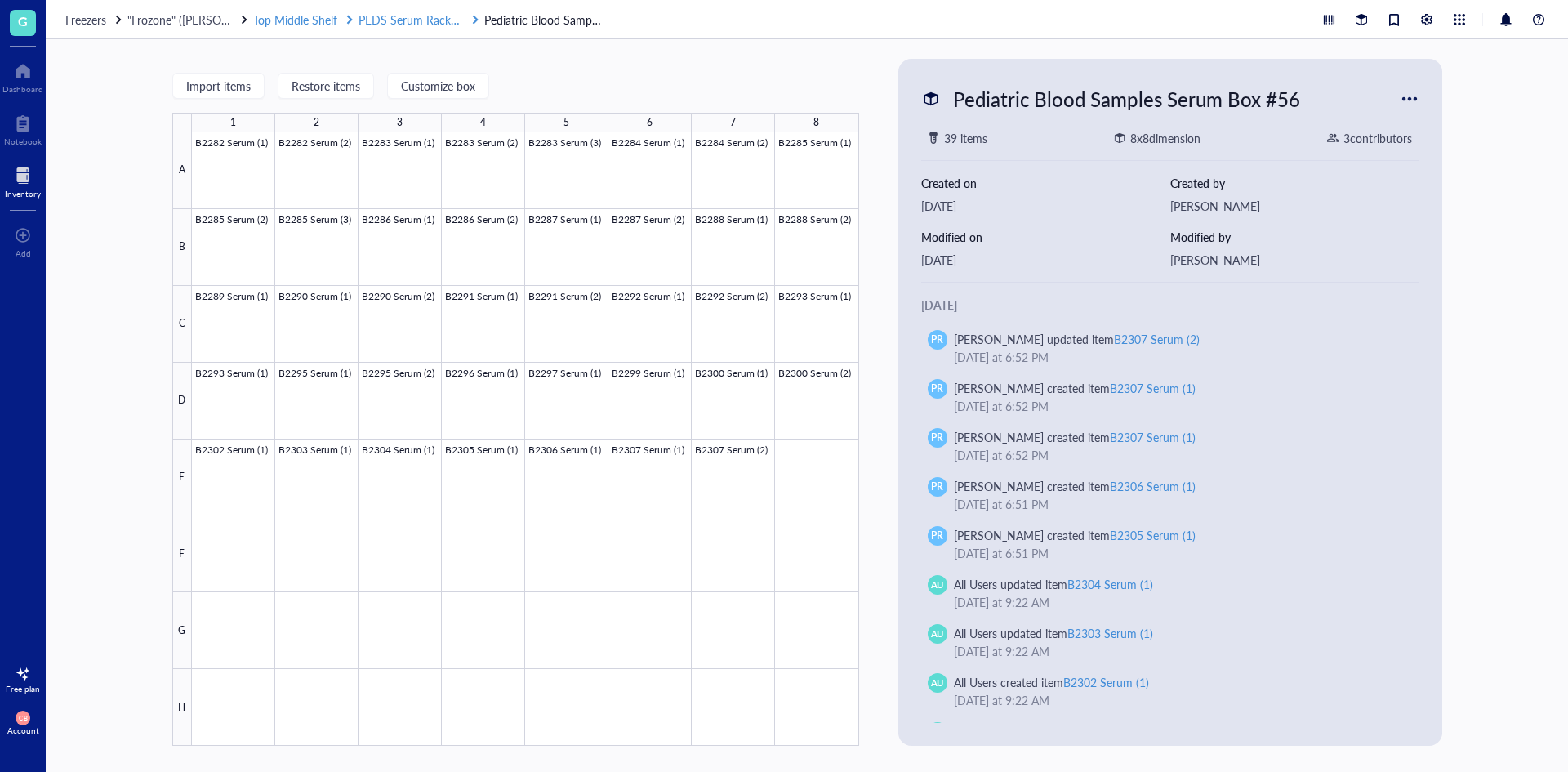
click at [435, 26] on span "PEDS Serum Rack 3 (B#s)" at bounding box center [423, 19] width 131 height 16
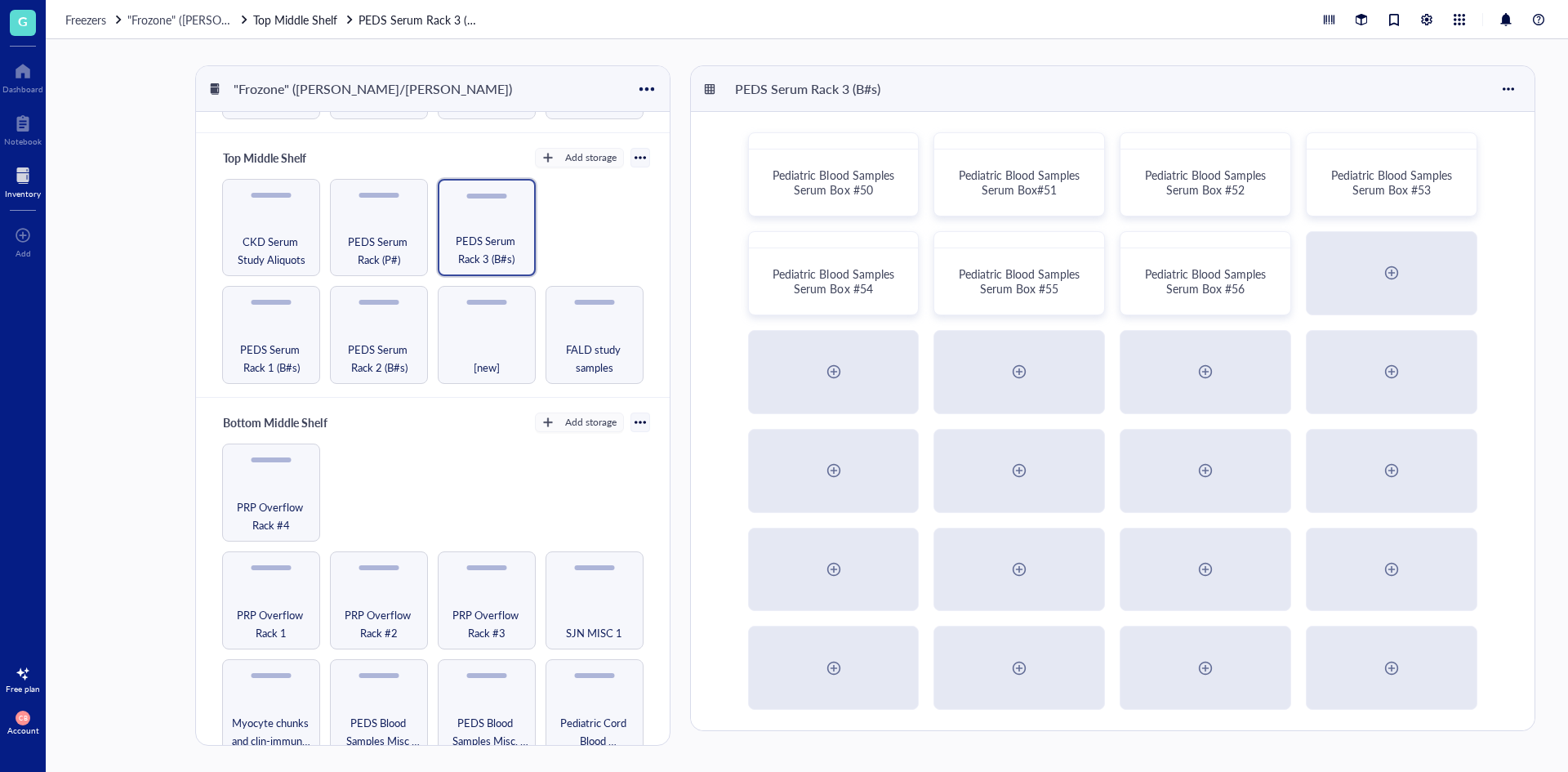
scroll to position [245, 0]
click at [280, 503] on span "PRP Overflow Rack #4" at bounding box center [271, 515] width 82 height 36
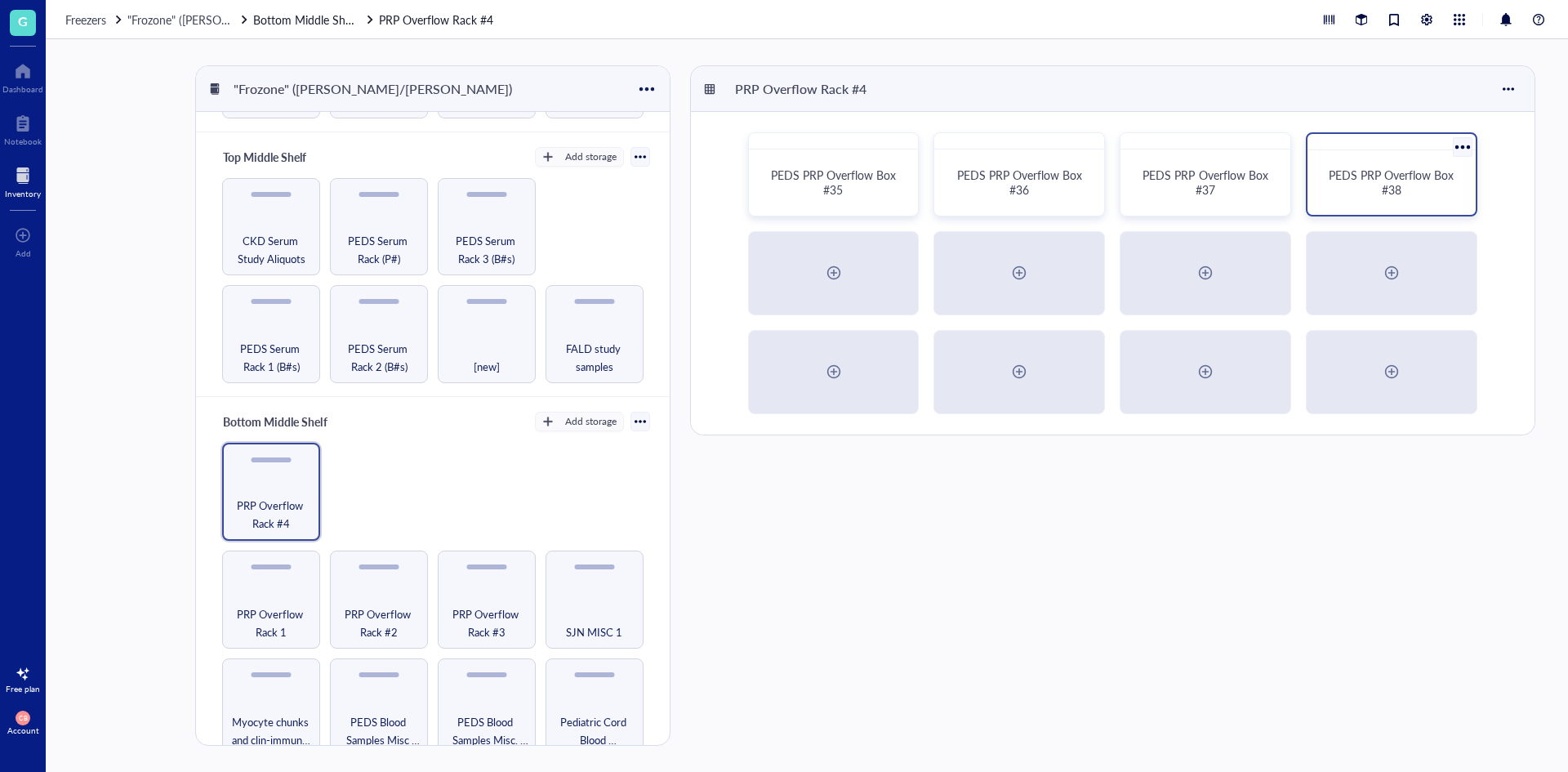
click at [1424, 198] on div "PEDS PRP Overflow Box #38" at bounding box center [1392, 182] width 155 height 52
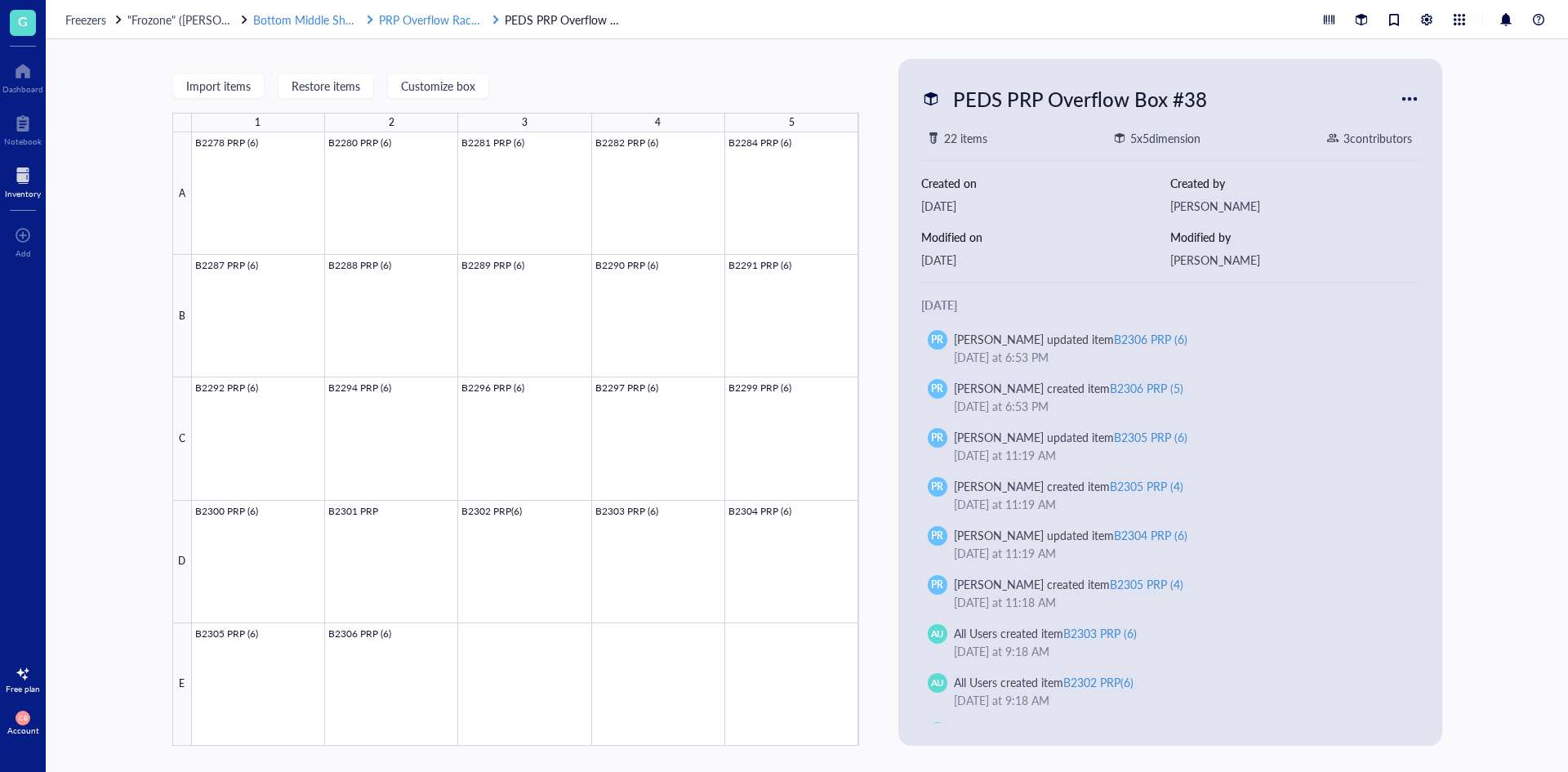
click at [474, 20] on span "PRP Overflow Rack #4" at bounding box center [436, 19] width 114 height 16
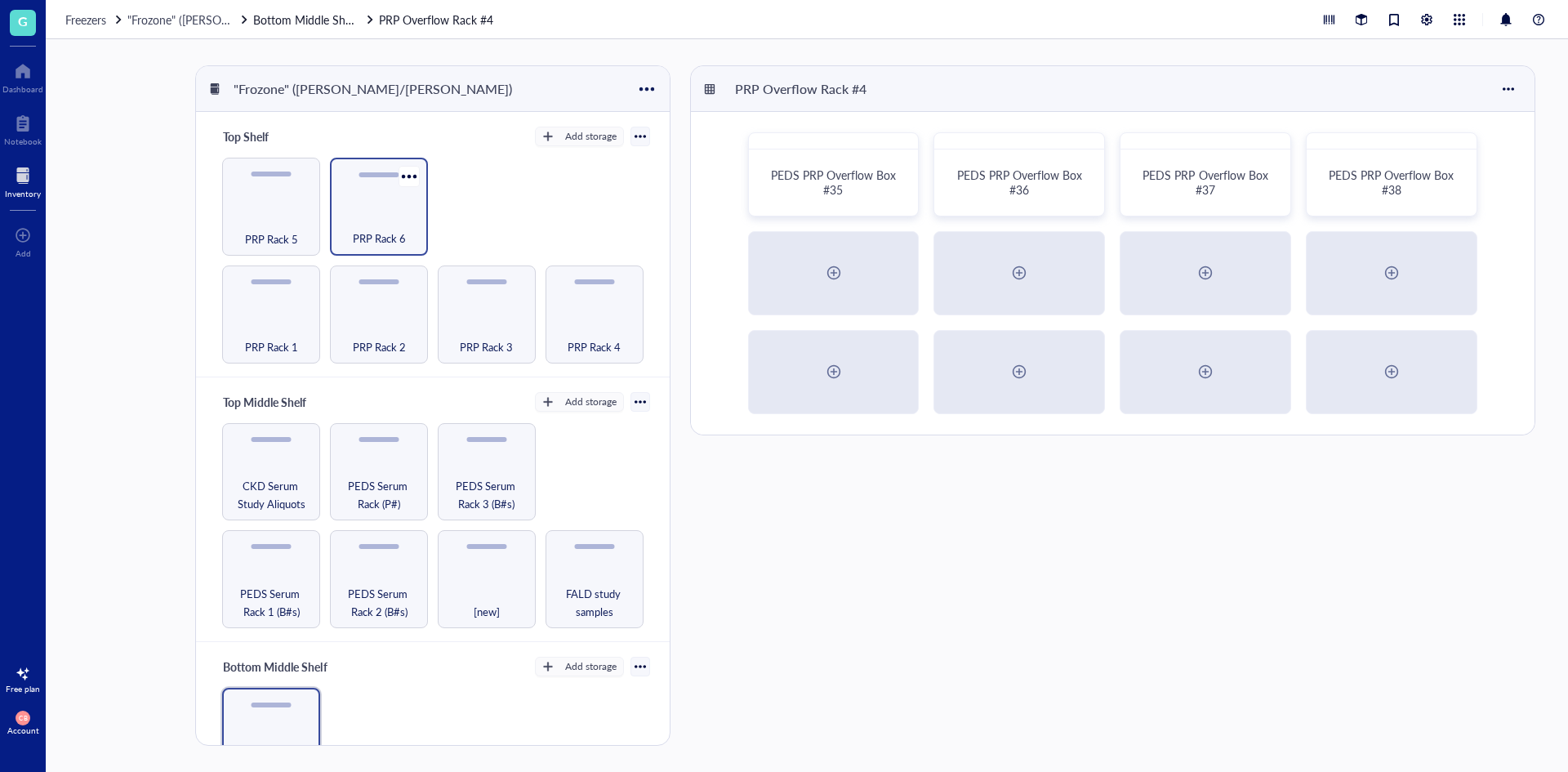
click at [378, 241] on span "PRP Rack 6" at bounding box center [380, 239] width 53 height 18
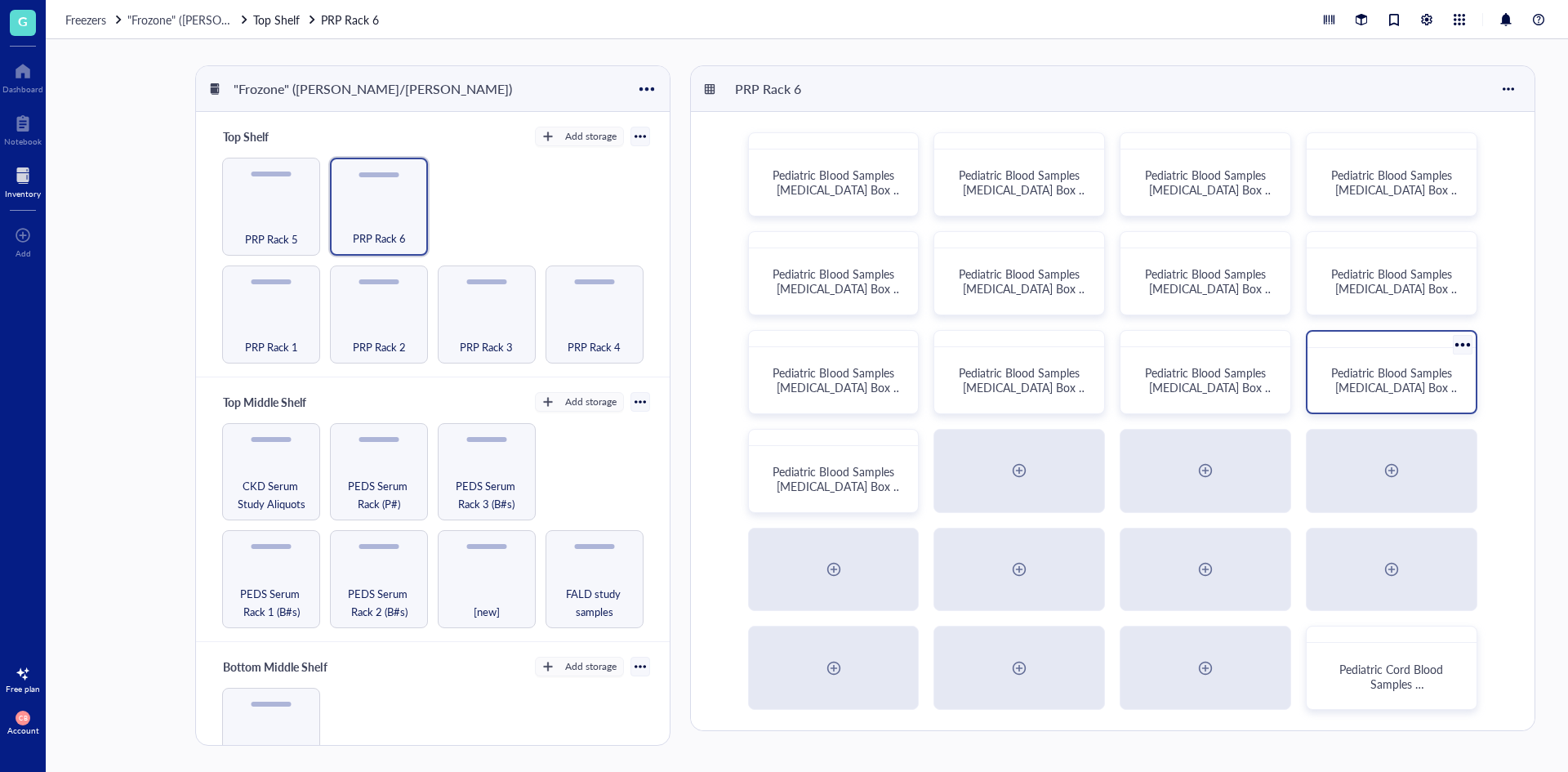
click at [1399, 366] on span "Pediatric Blood Samples [MEDICAL_DATA] Box #131" at bounding box center [1395, 387] width 129 height 46
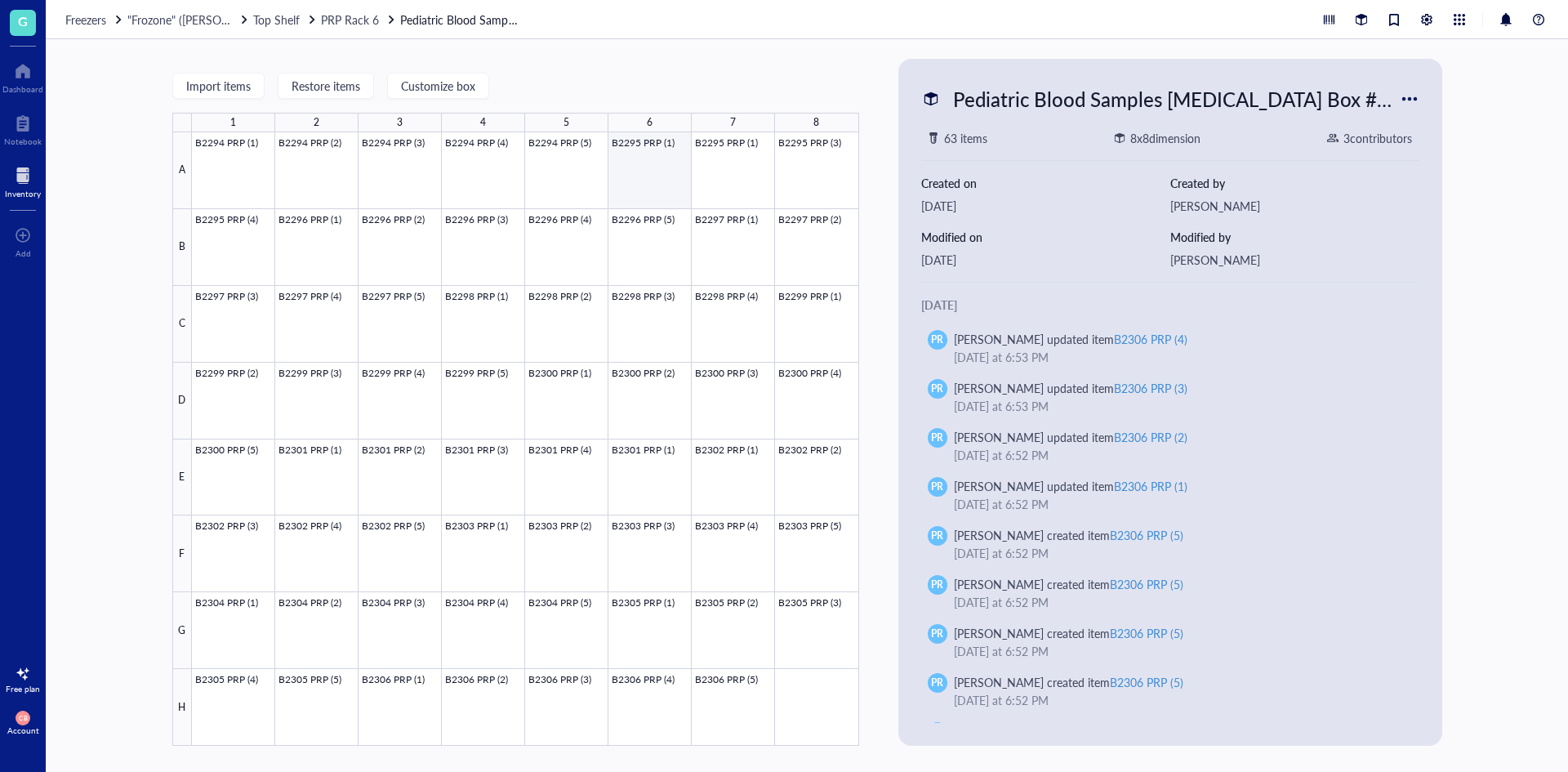
click at [633, 173] on div at bounding box center [526, 439] width 668 height 614
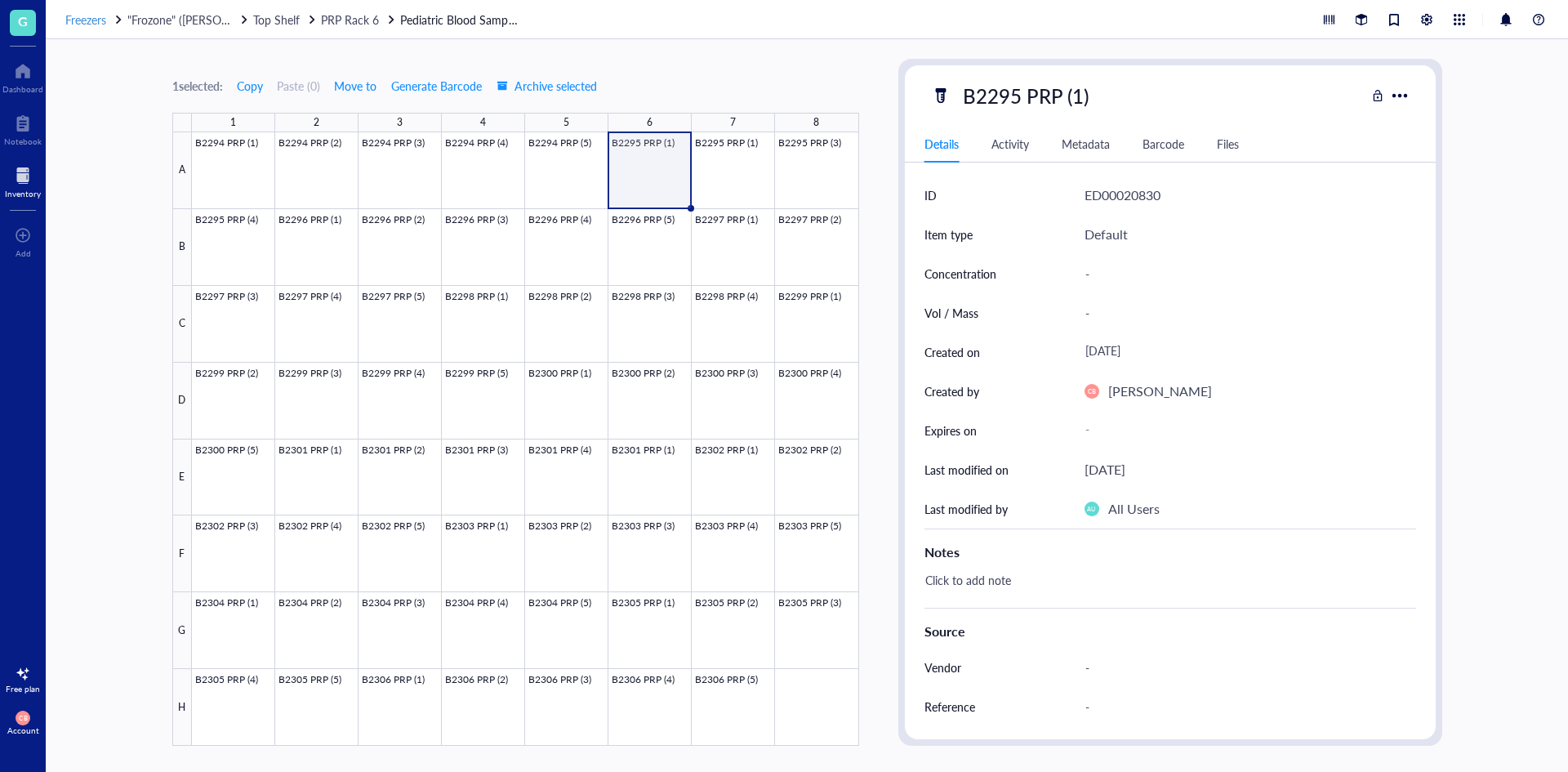
click at [75, 17] on span "Freezers" at bounding box center [85, 19] width 41 height 16
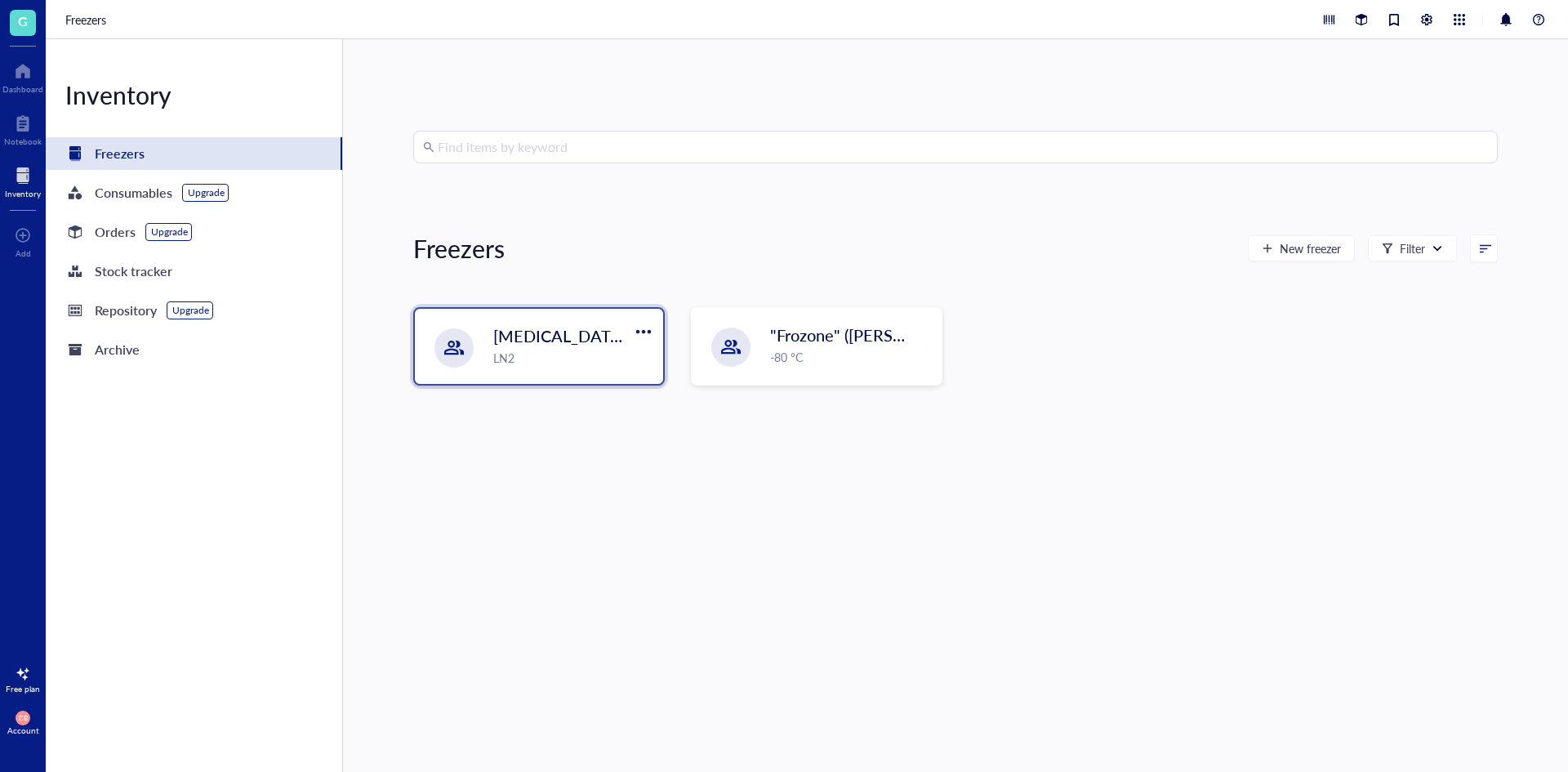
click at [479, 366] on div "[MEDICAL_DATA] Storage ([PERSON_NAME]/[PERSON_NAME]) LN2" at bounding box center [539, 346] width 248 height 75
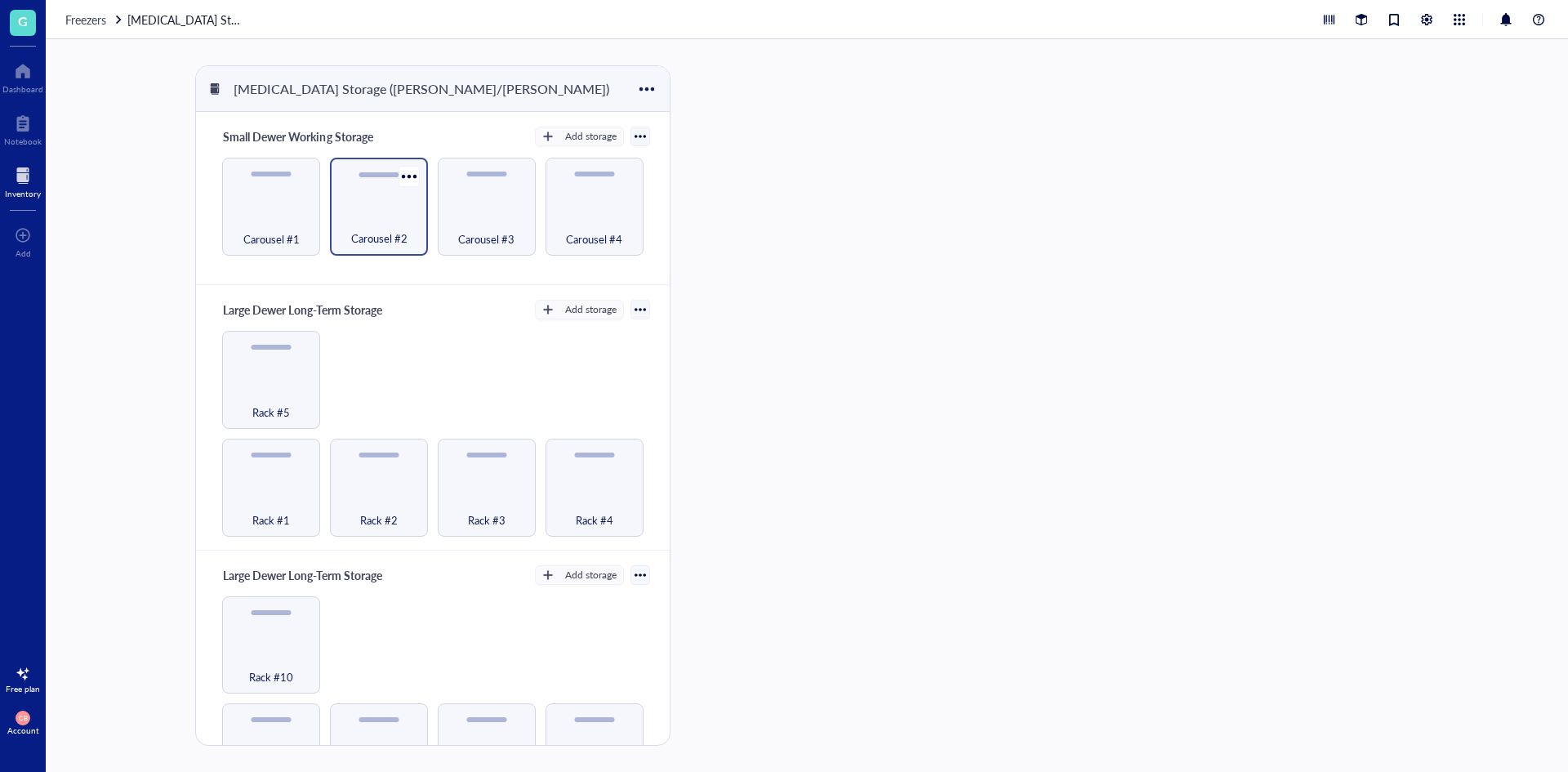
click at [384, 239] on span "Carousel #2" at bounding box center [379, 239] width 56 height 18
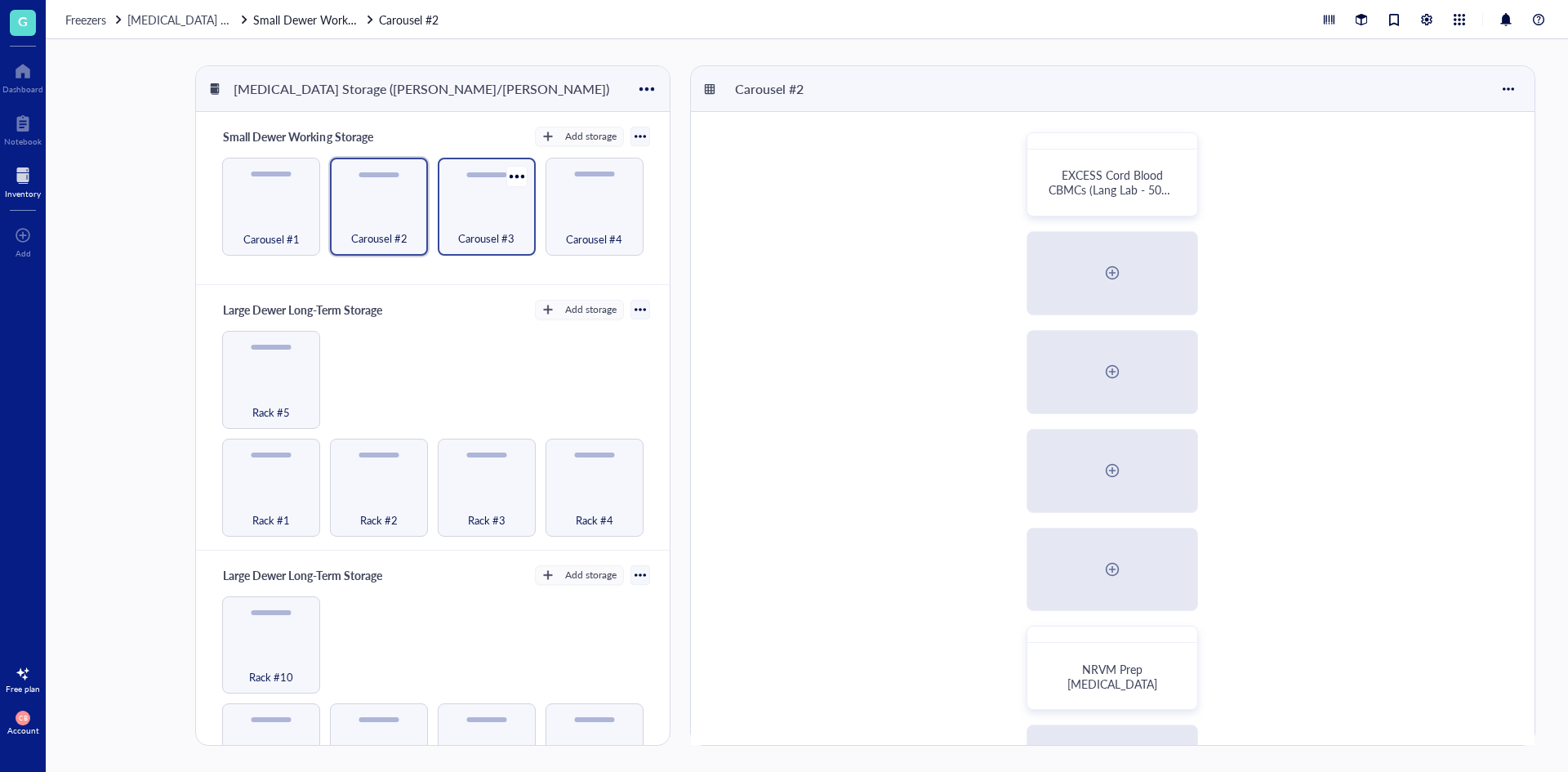
click at [529, 233] on div "Carousel #3" at bounding box center [486, 206] width 98 height 98
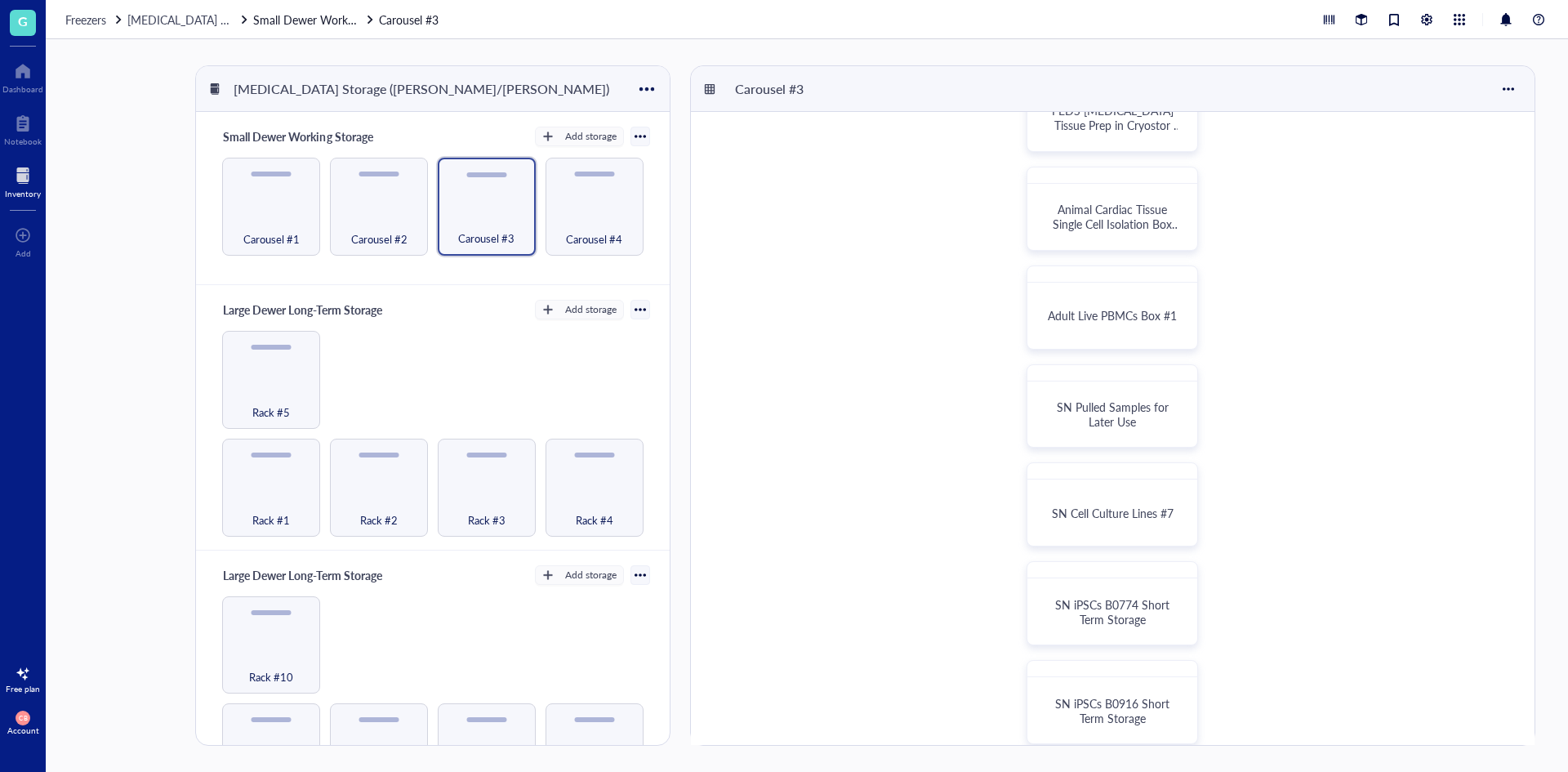
scroll to position [326, 0]
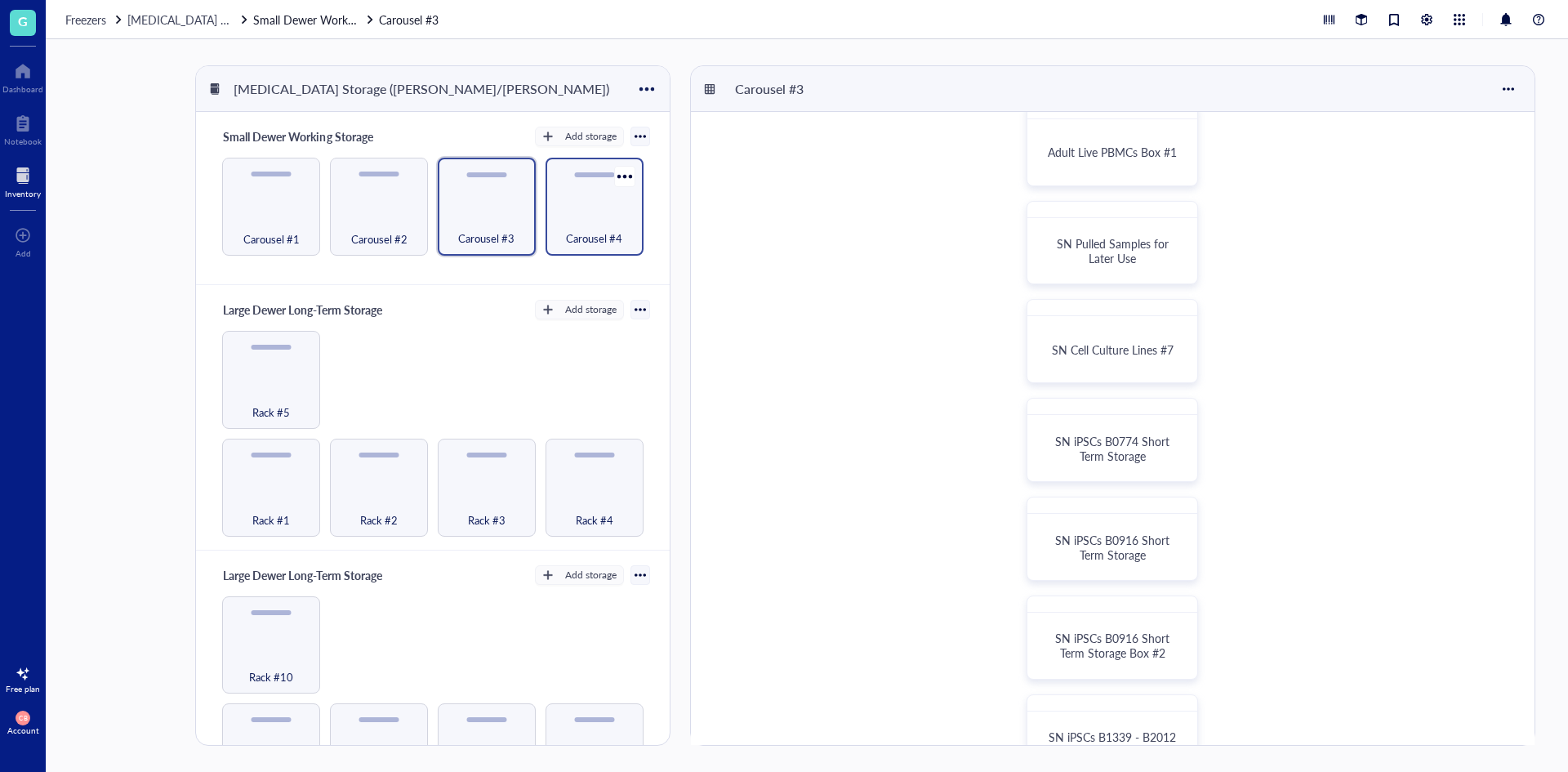
click at [574, 226] on div "Carousel #4" at bounding box center [595, 230] width 82 height 36
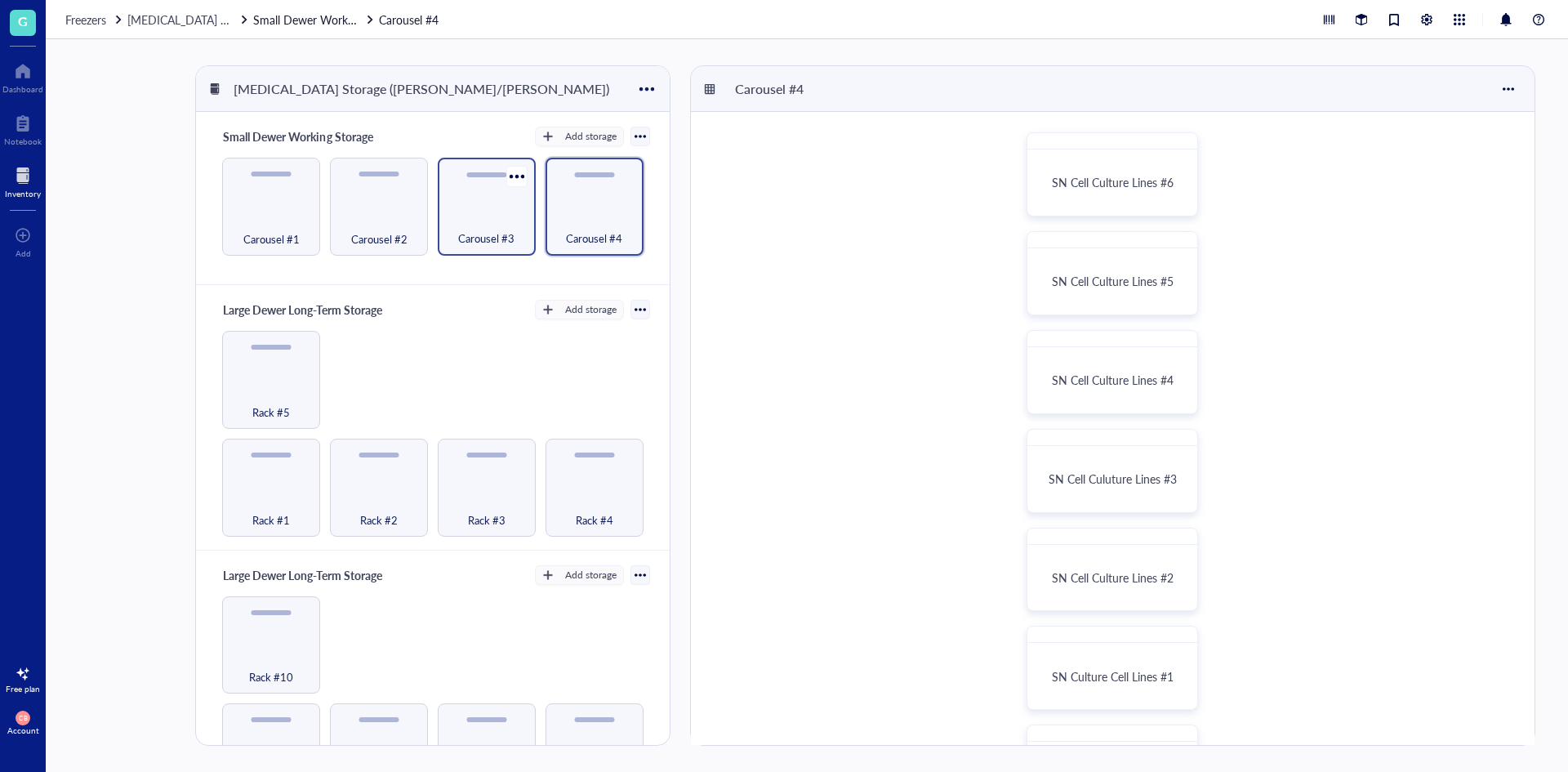
click at [483, 219] on div "Carousel #3" at bounding box center [486, 230] width 82 height 36
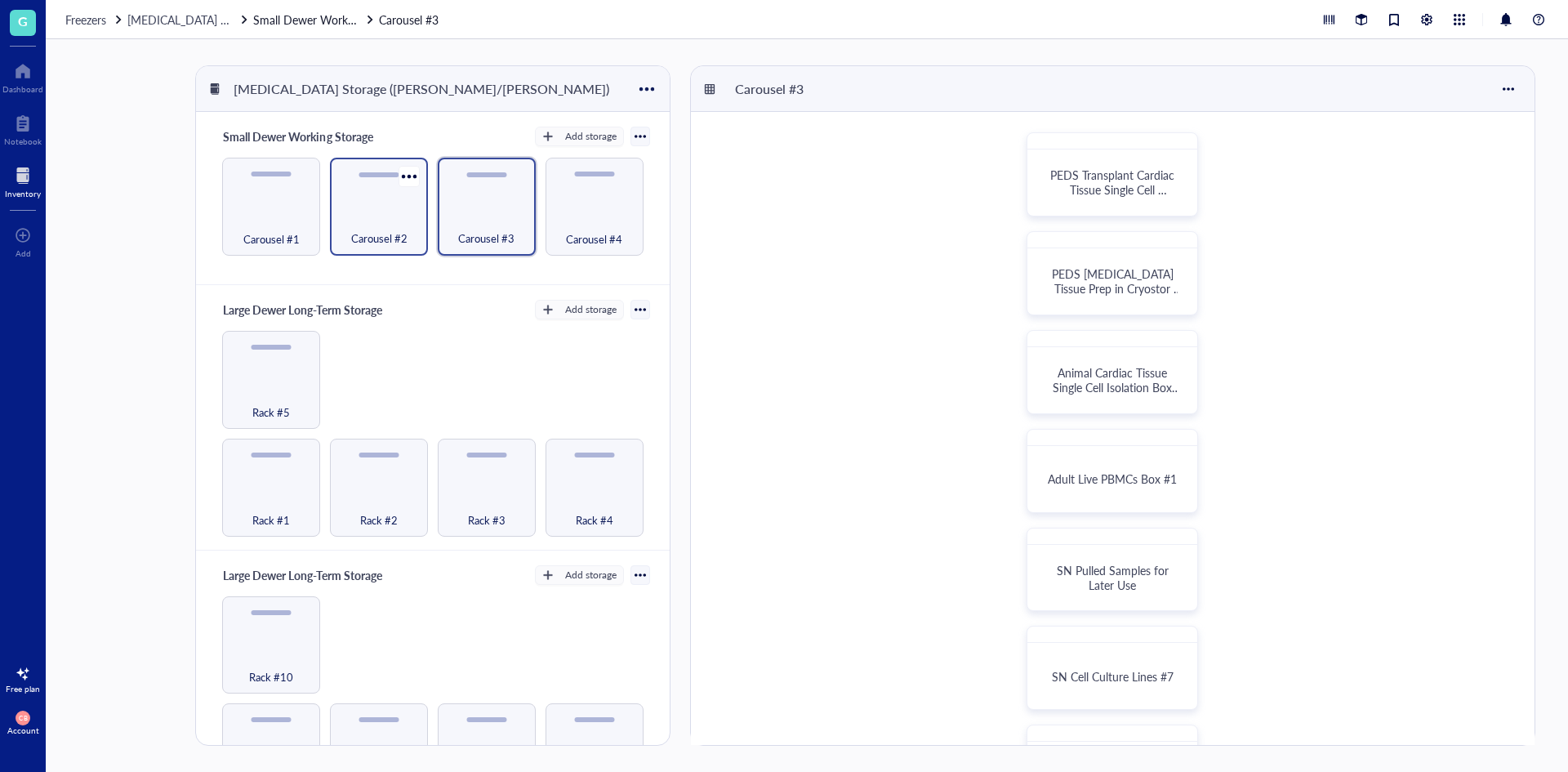
click at [347, 213] on div "Carousel #2" at bounding box center [379, 230] width 82 height 36
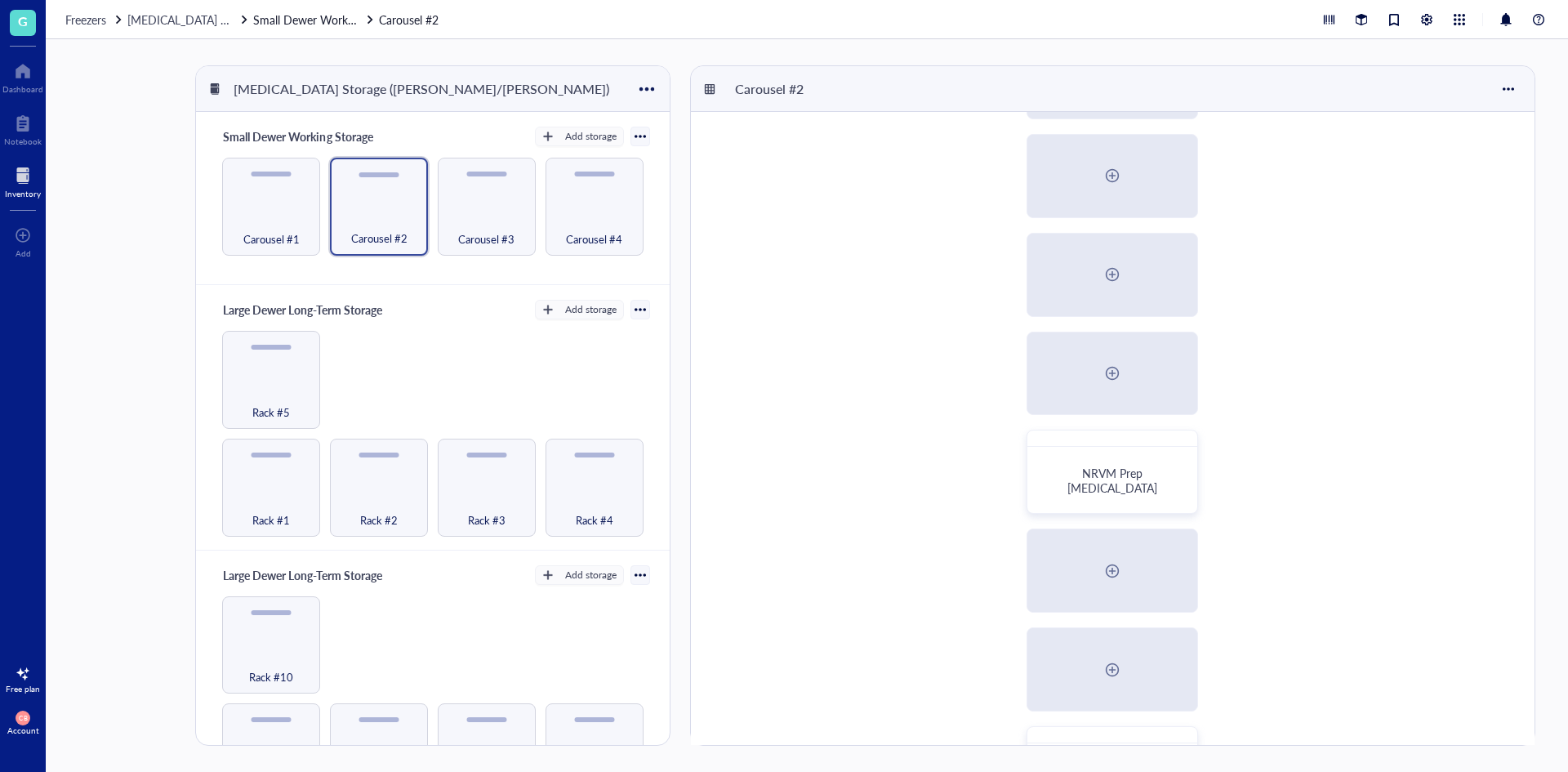
scroll to position [381, 0]
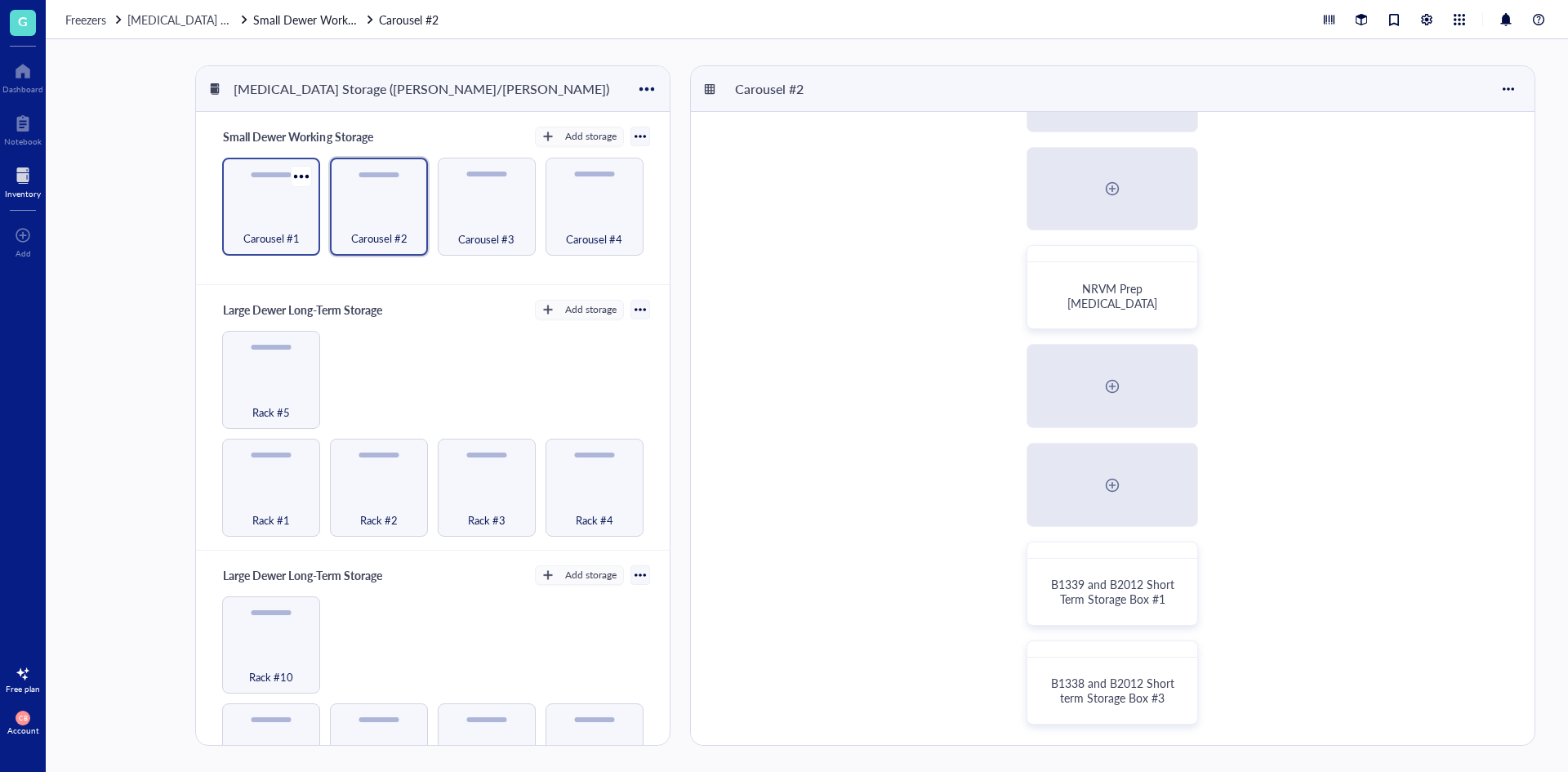
click at [279, 219] on div "Carousel #1" at bounding box center [271, 230] width 82 height 36
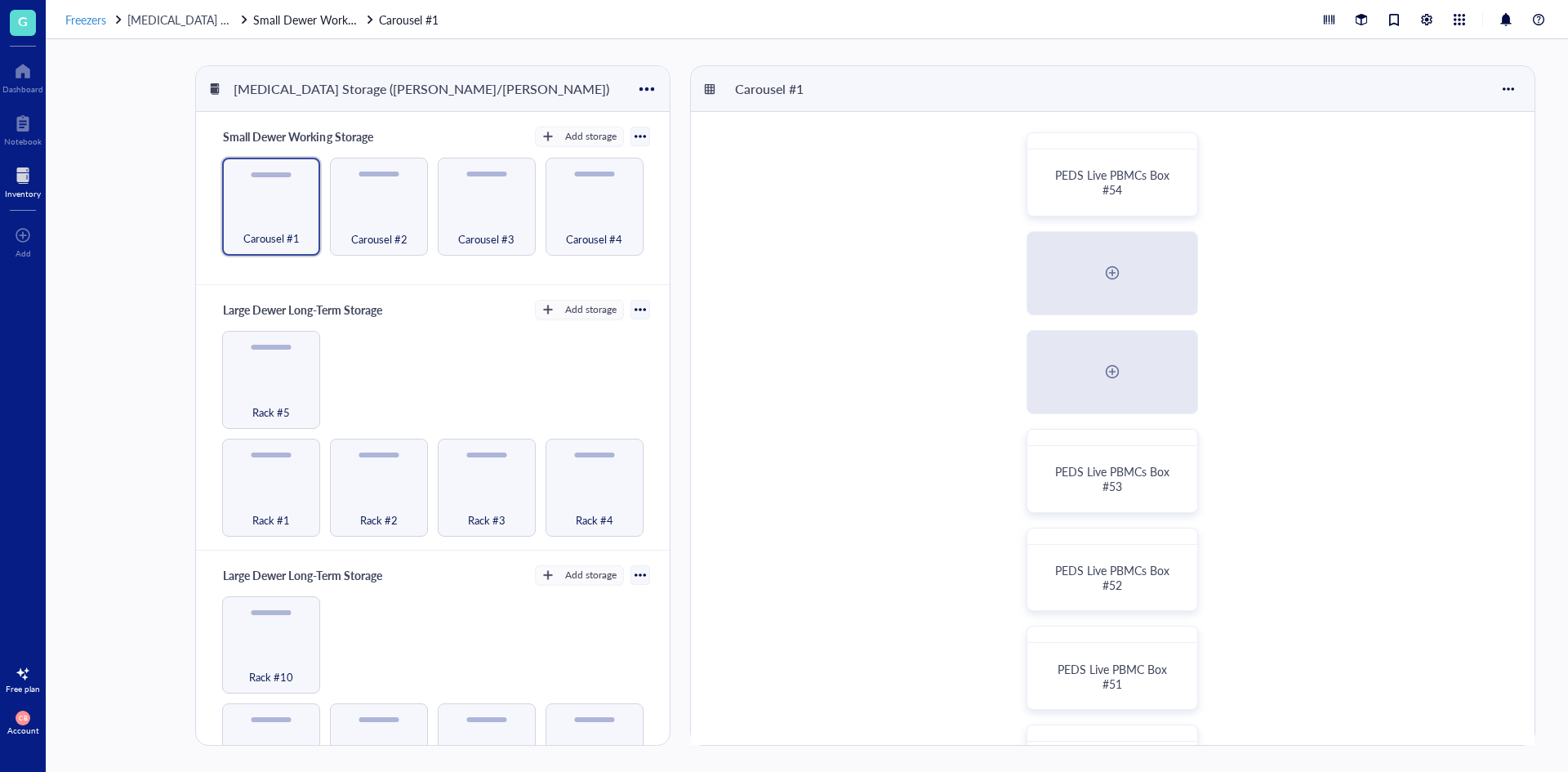
click at [101, 28] on div "Freezers" at bounding box center [85, 19] width 41 height 18
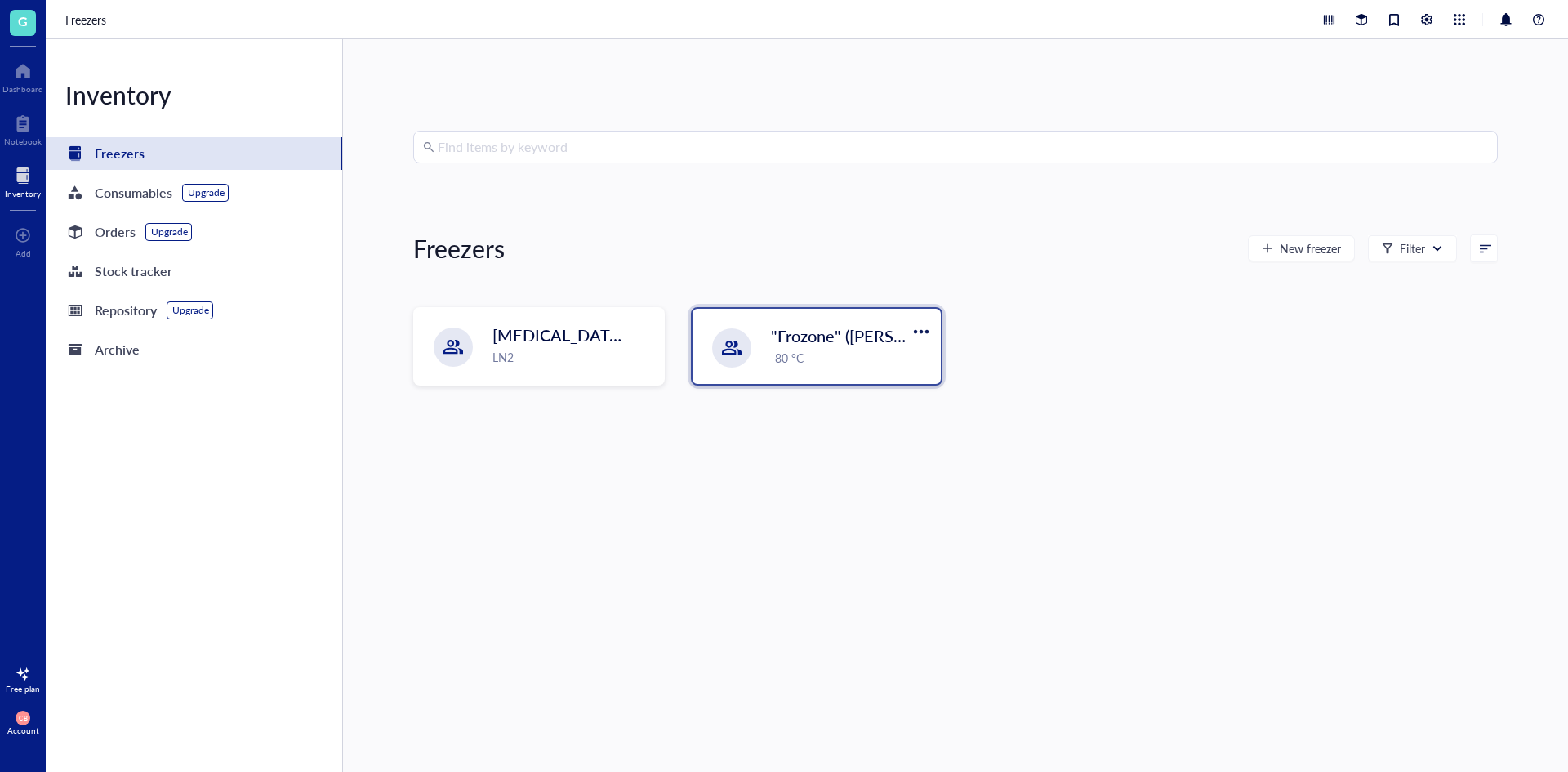
click at [832, 379] on div ""Frozone" ([PERSON_NAME]/[PERSON_NAME]) -80 °C" at bounding box center [816, 346] width 248 height 75
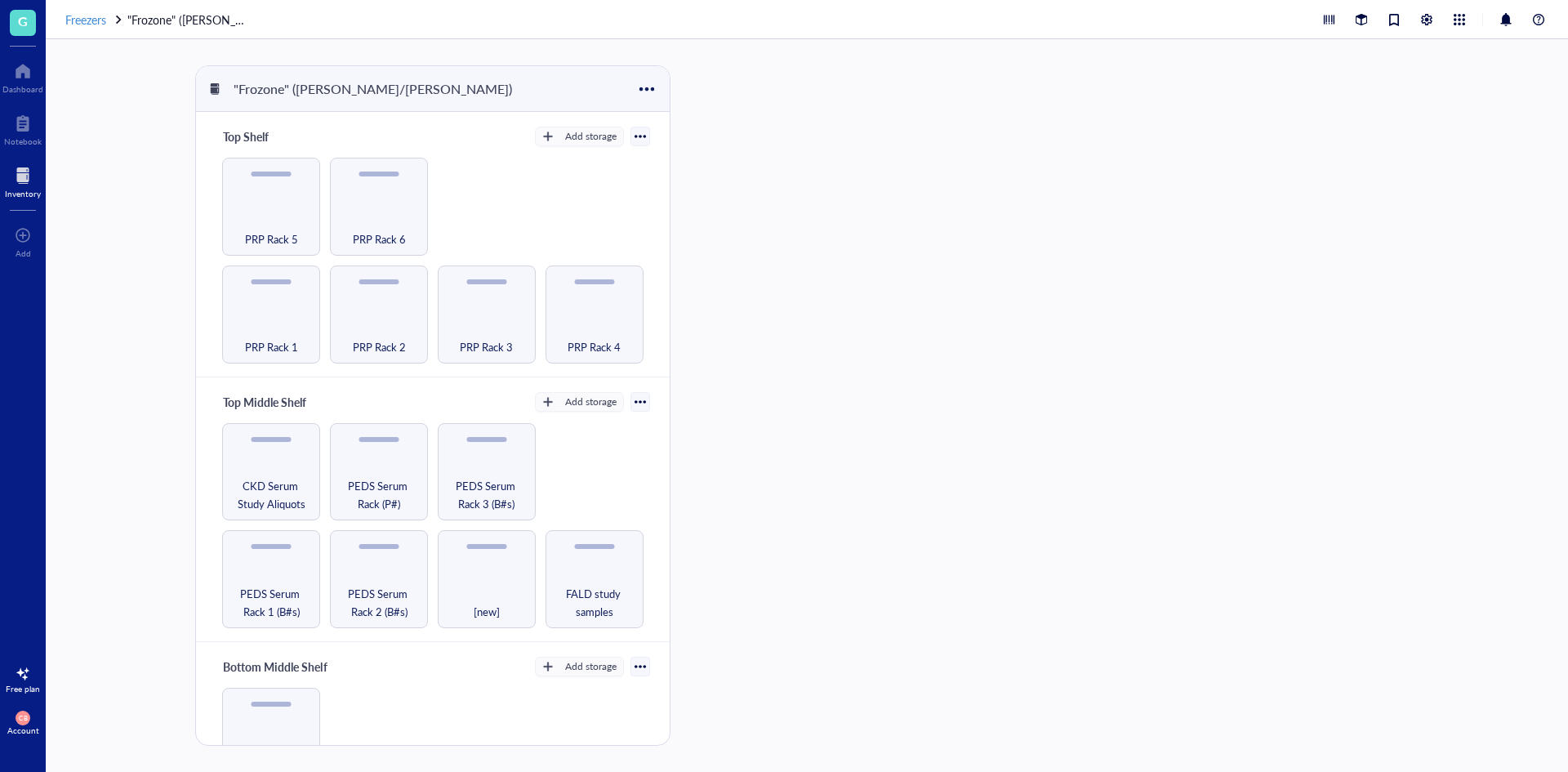
click at [86, 26] on span "Freezers" at bounding box center [85, 19] width 41 height 16
